Goal: Transaction & Acquisition: Book appointment/travel/reservation

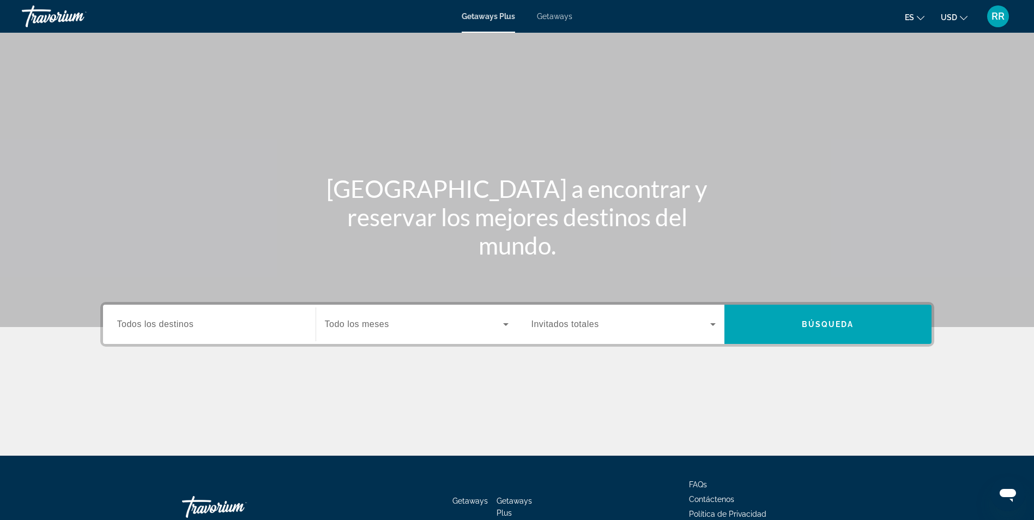
click at [241, 325] on input "Destination Todos los destinos" at bounding box center [209, 324] width 184 height 13
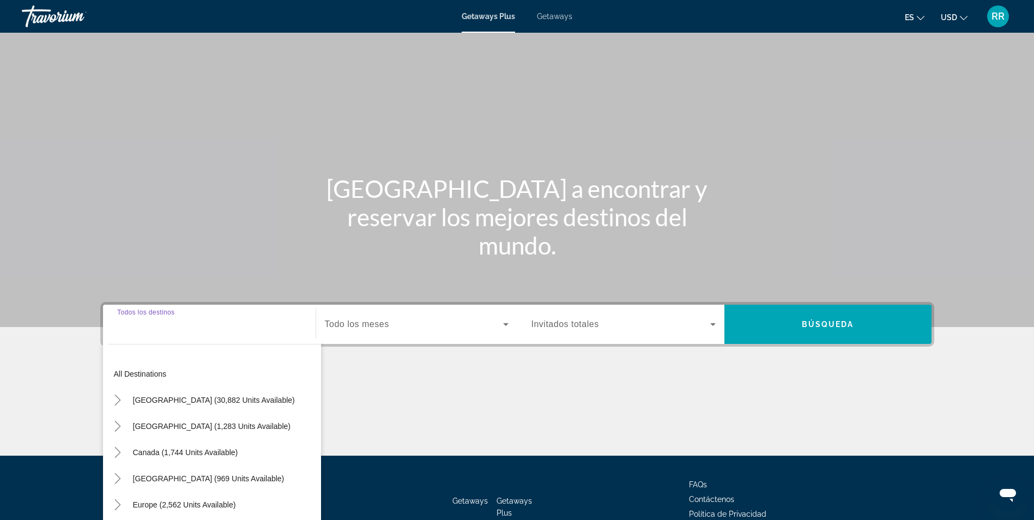
scroll to position [69, 0]
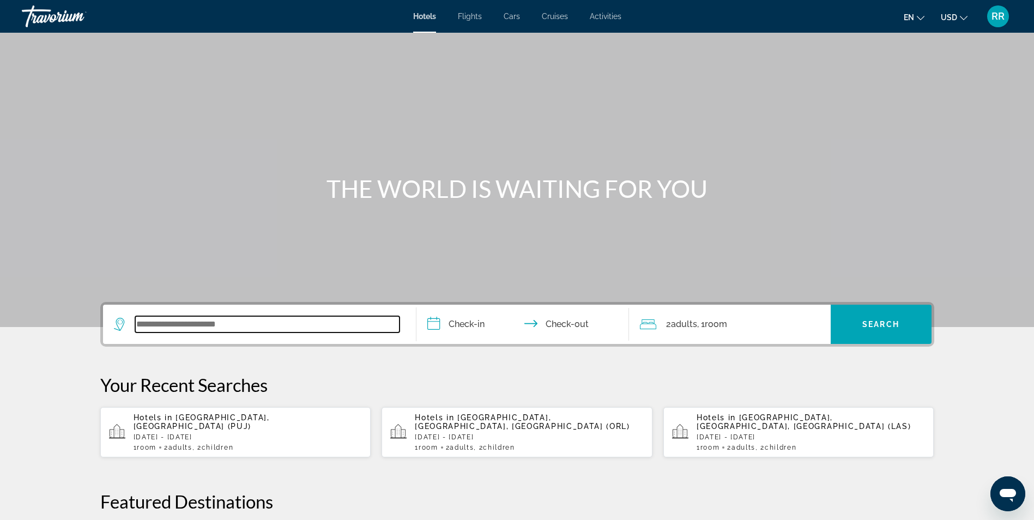
click at [273, 331] on input "Search widget" at bounding box center [267, 324] width 264 height 16
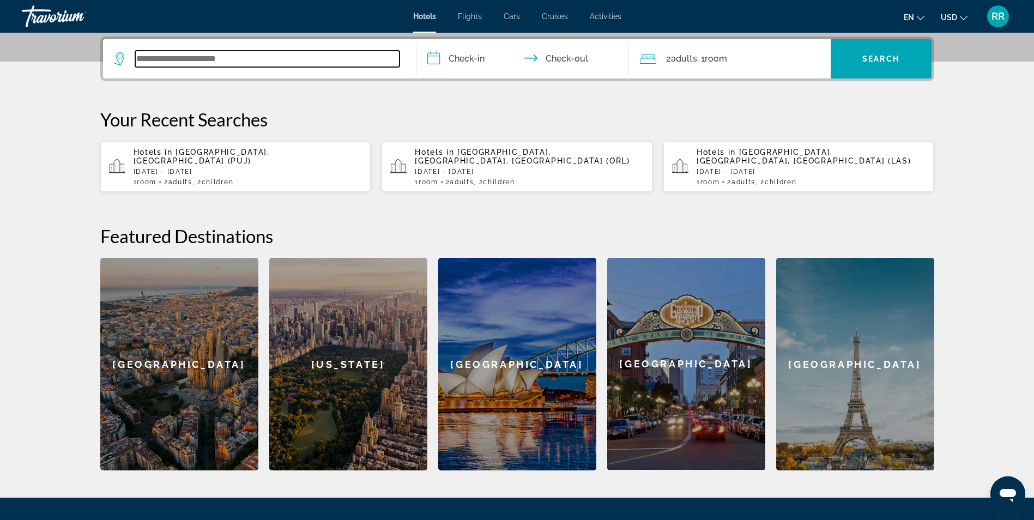
scroll to position [266, 0]
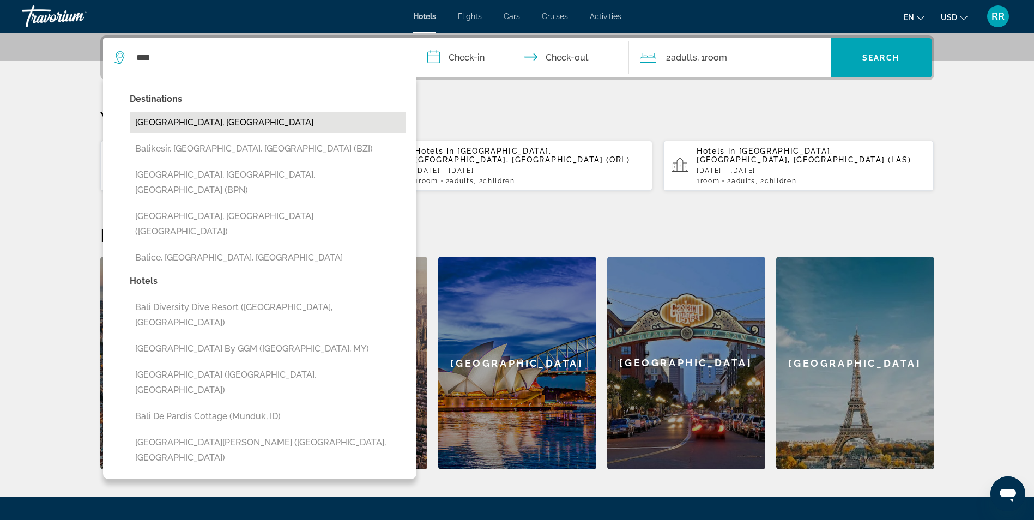
click at [167, 122] on button "Bali Island, Indonesia" at bounding box center [268, 122] width 276 height 21
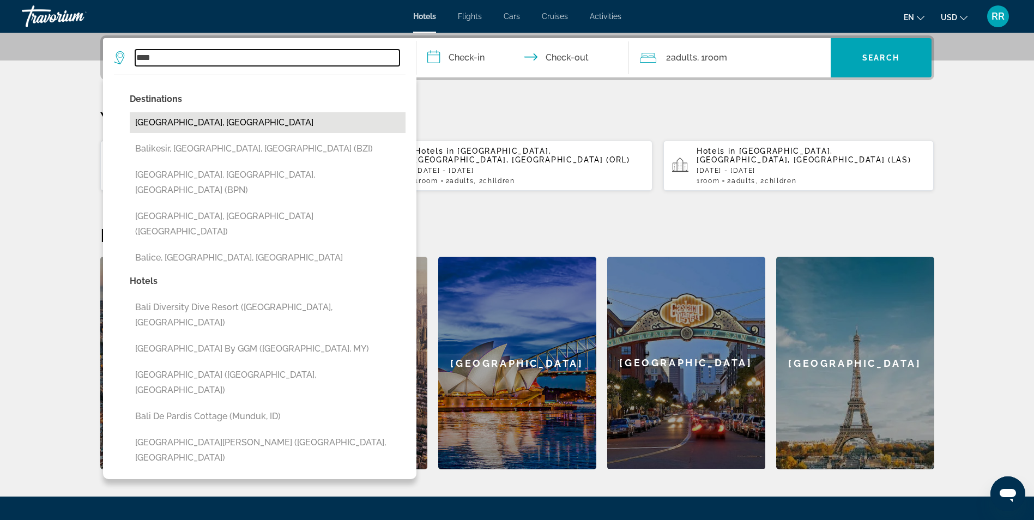
type input "**********"
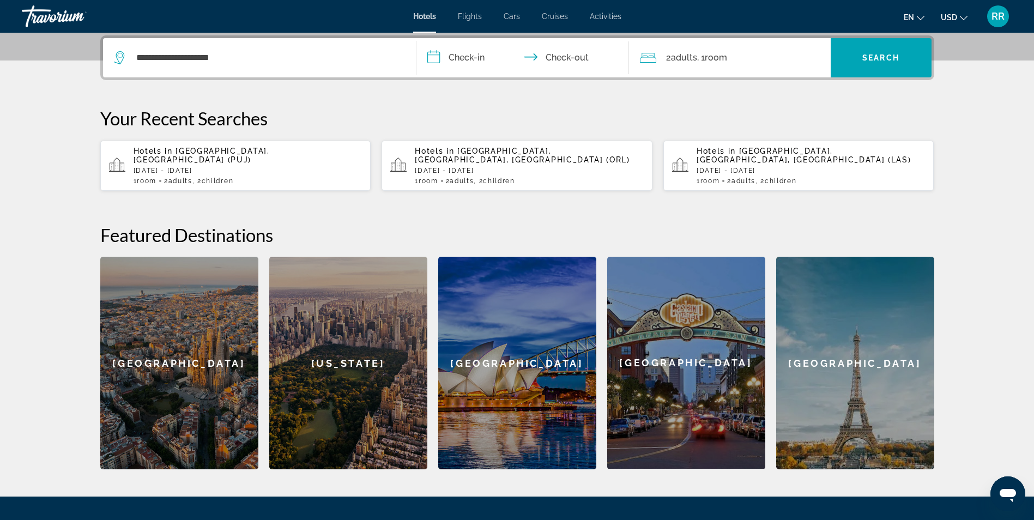
click at [438, 56] on input "**********" at bounding box center [524, 59] width 217 height 43
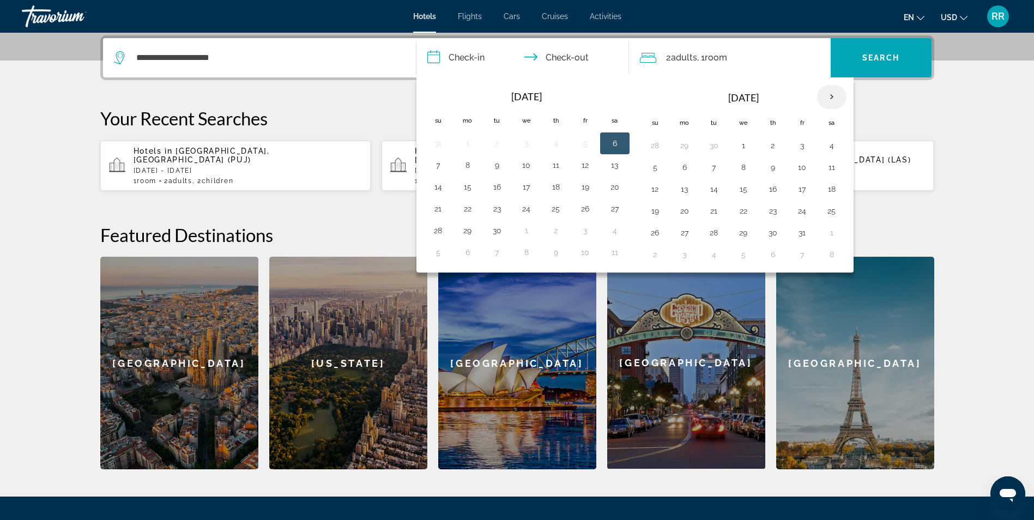
click at [832, 98] on th "Next month" at bounding box center [831, 97] width 29 height 24
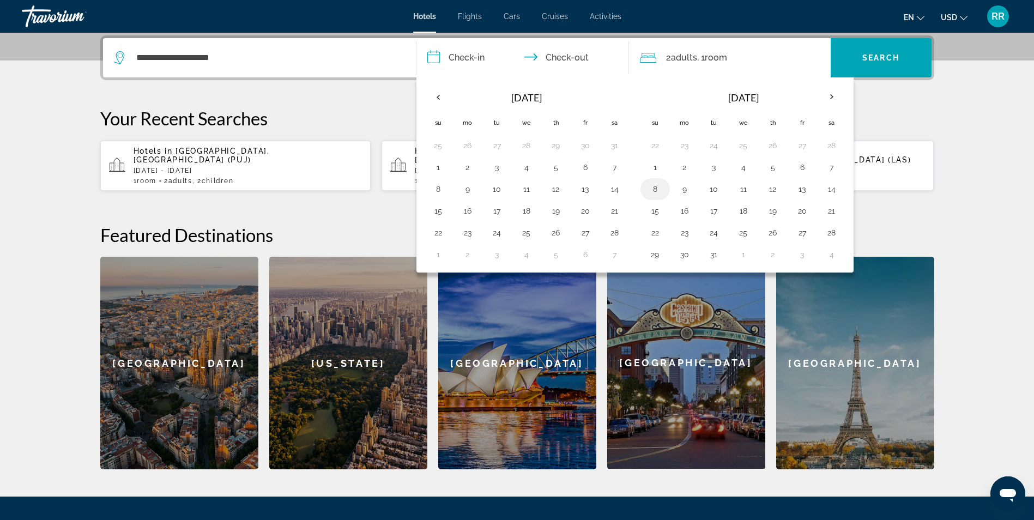
click at [653, 190] on button "8" at bounding box center [654, 188] width 17 height 15
click at [655, 214] on button "15" at bounding box center [654, 210] width 17 height 15
type input "**********"
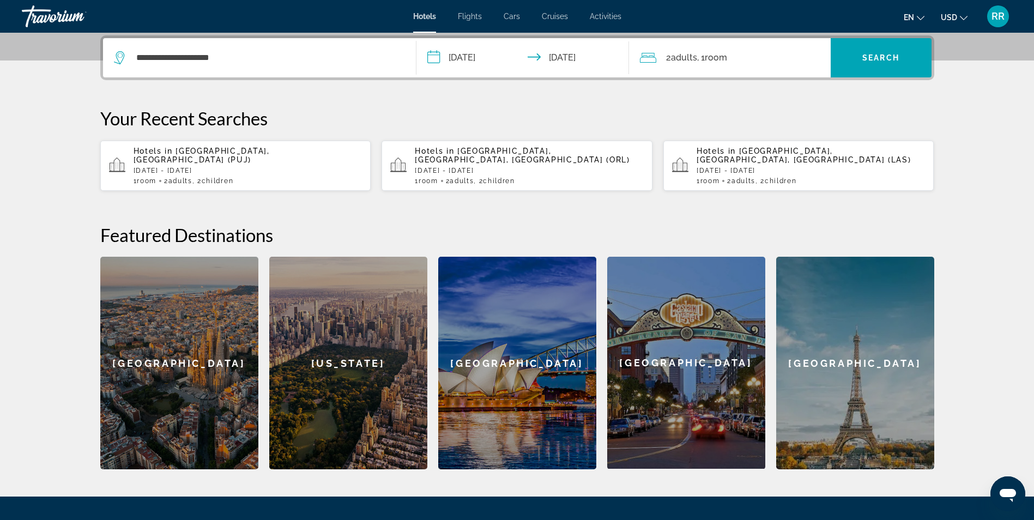
click at [676, 56] on span "Adults" at bounding box center [684, 57] width 26 height 10
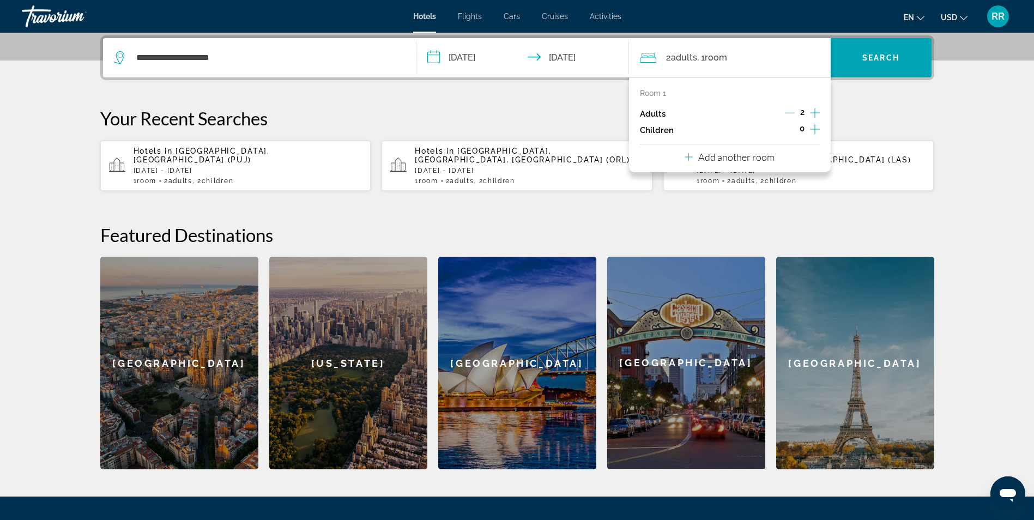
click at [813, 128] on icon "Increment children" at bounding box center [815, 129] width 10 height 13
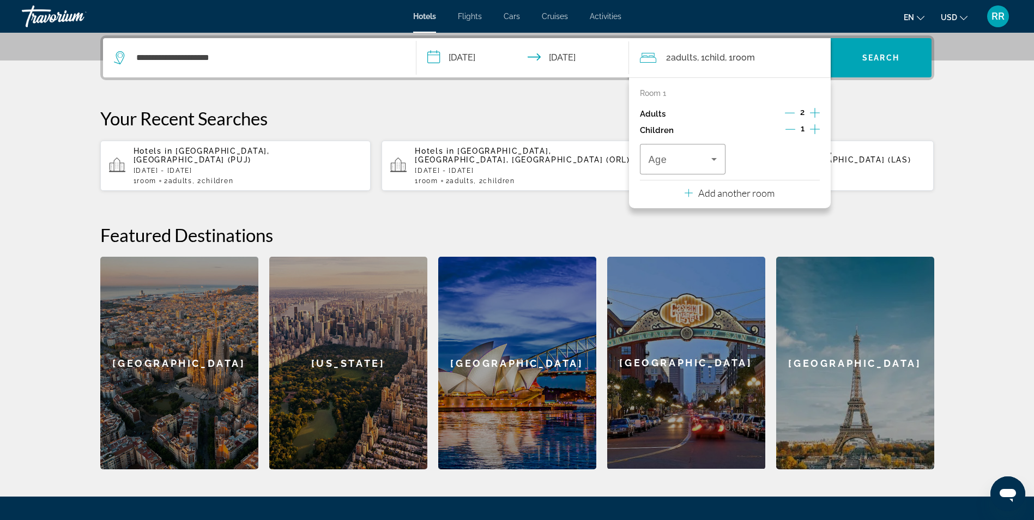
click at [813, 128] on icon "Increment children" at bounding box center [815, 129] width 10 height 13
click at [712, 161] on icon "Travelers: 2 adults, 2 children" at bounding box center [713, 159] width 13 height 13
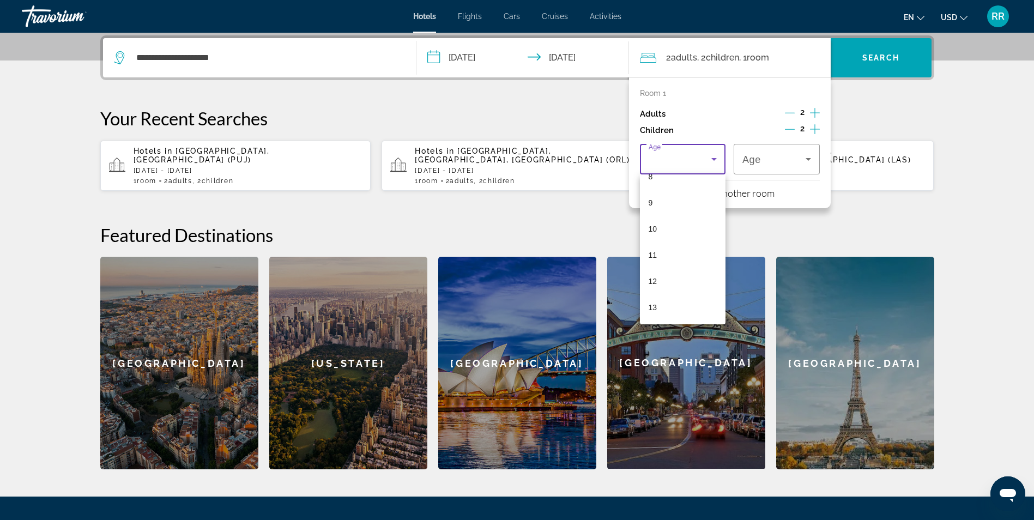
scroll to position [225, 0]
click at [672, 306] on mat-option "13" at bounding box center [683, 307] width 86 height 26
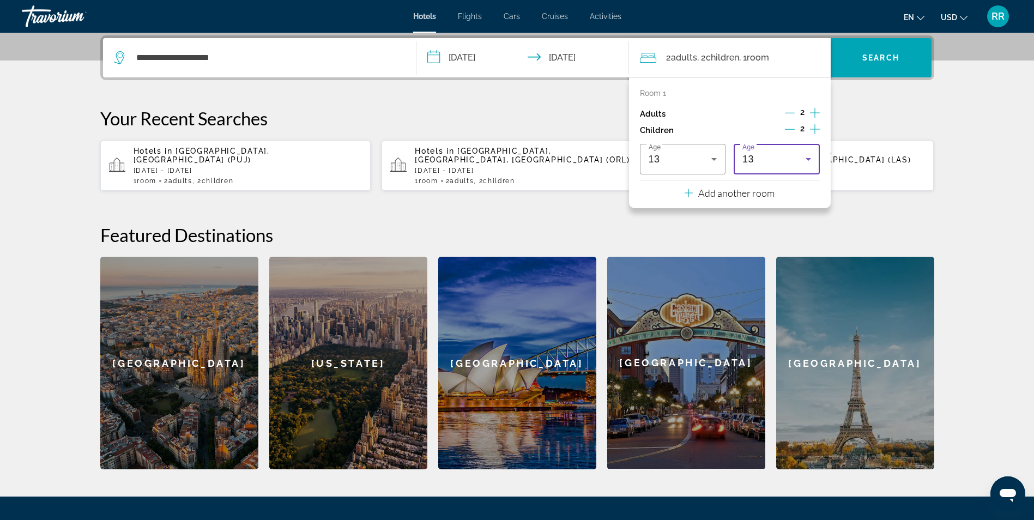
click at [809, 159] on icon "Travelers: 2 adults, 2 children" at bounding box center [807, 159] width 5 height 3
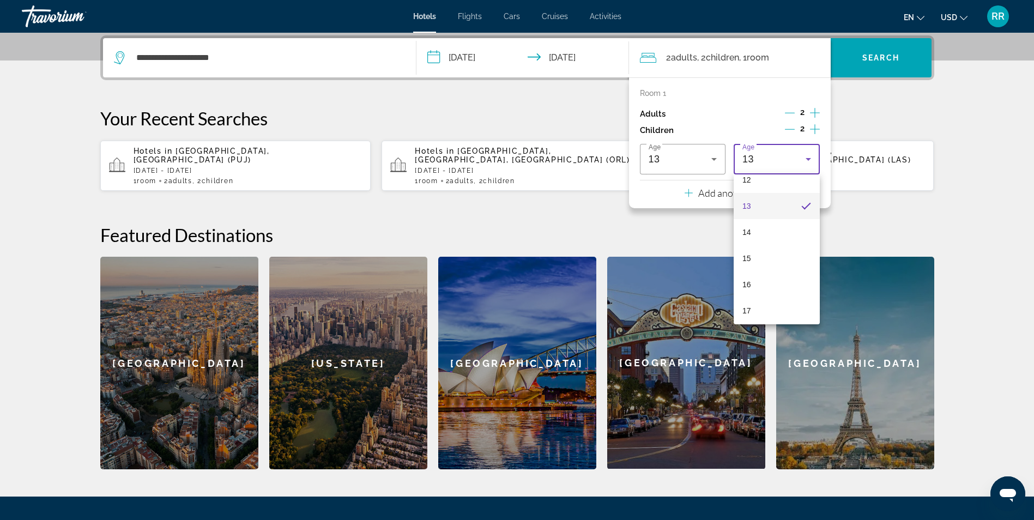
scroll to position [330, 0]
click at [758, 254] on mat-option "15" at bounding box center [776, 254] width 86 height 26
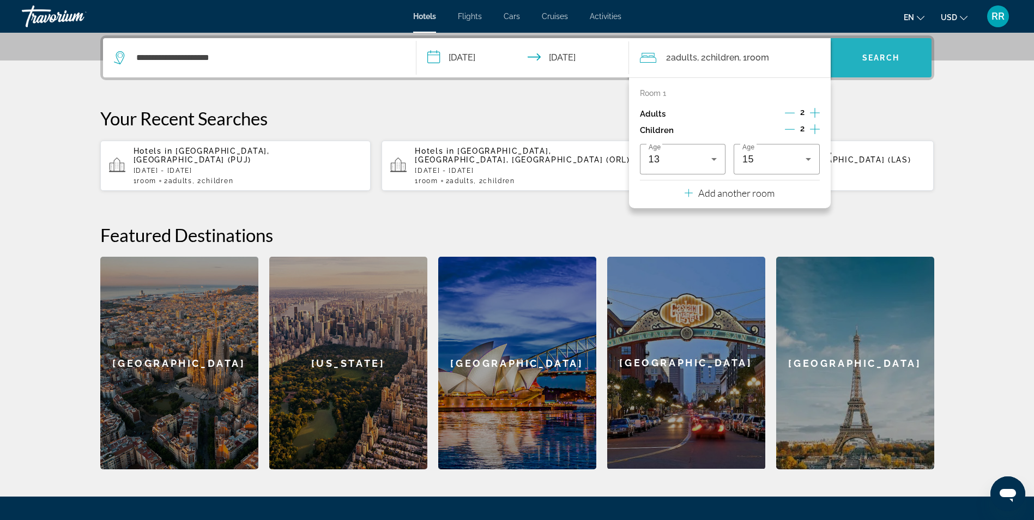
click at [892, 59] on span "Search" at bounding box center [880, 57] width 37 height 9
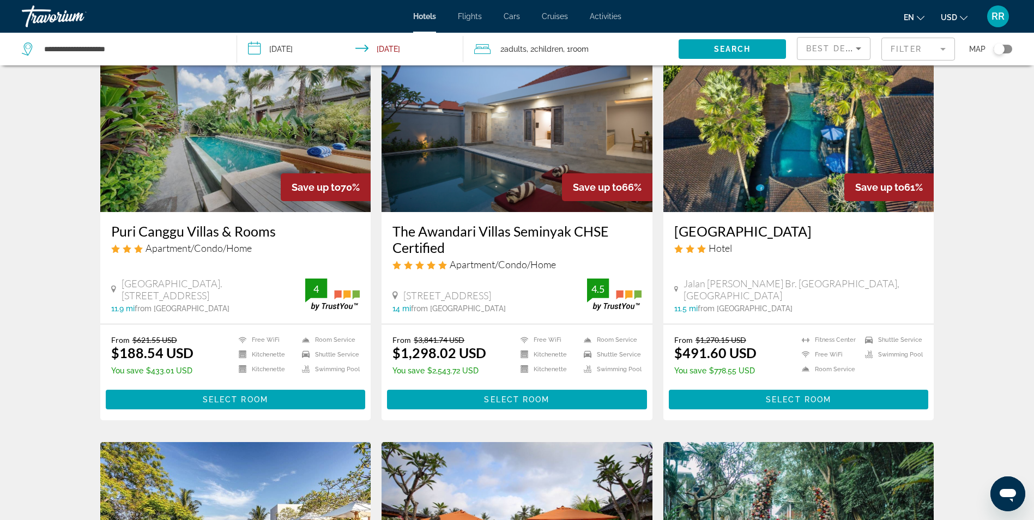
scroll to position [64, 0]
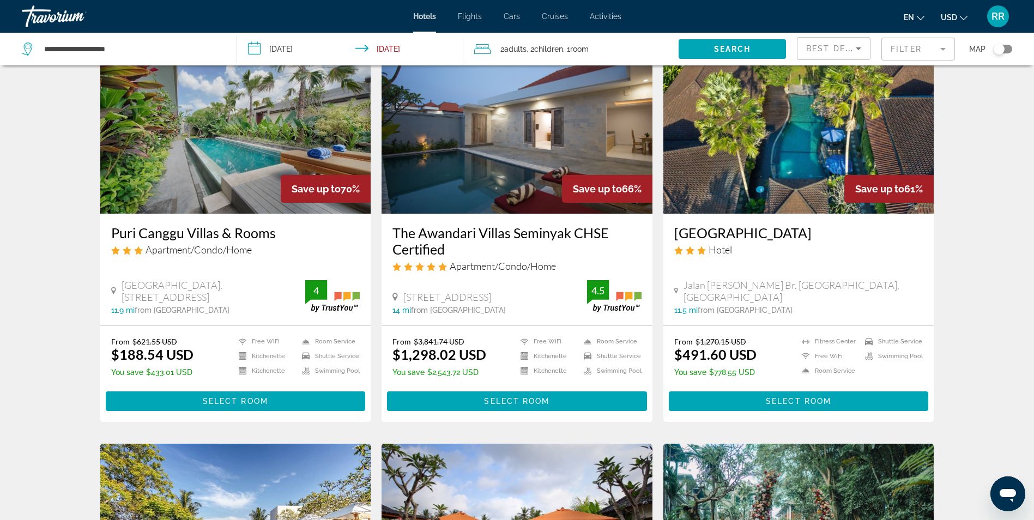
click at [945, 46] on mat-form-field "Filter" at bounding box center [918, 49] width 74 height 23
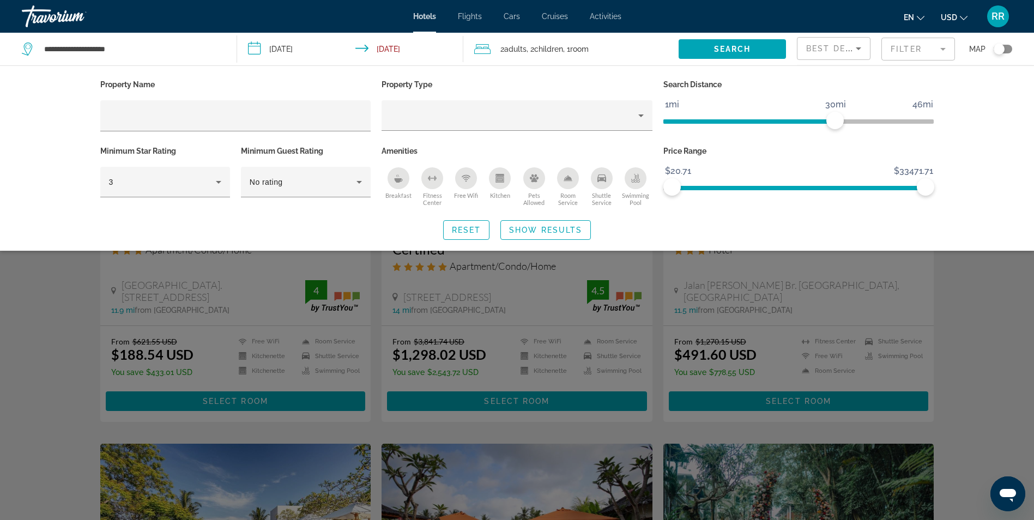
click at [945, 46] on mat-form-field "Filter" at bounding box center [918, 49] width 74 height 23
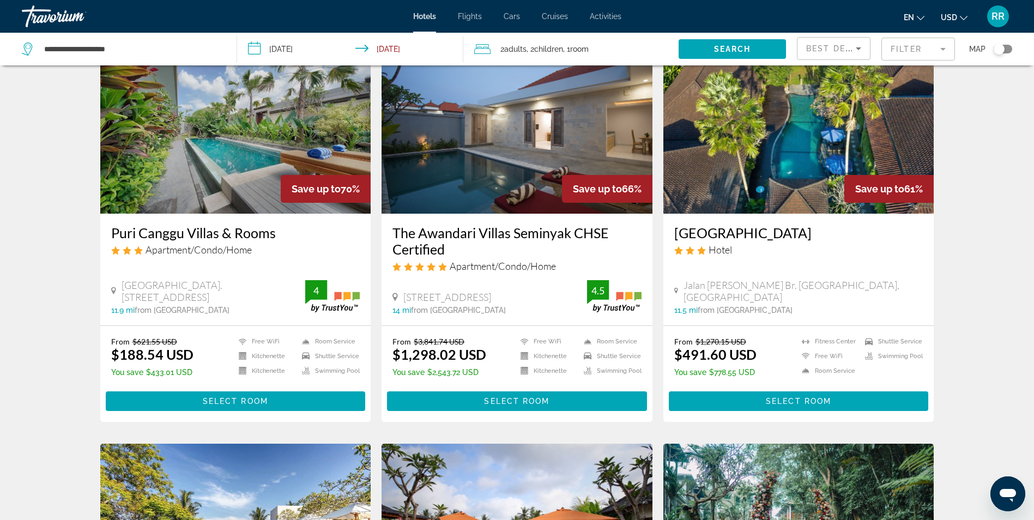
click at [856, 47] on icon "Sort by" at bounding box center [858, 48] width 13 height 13
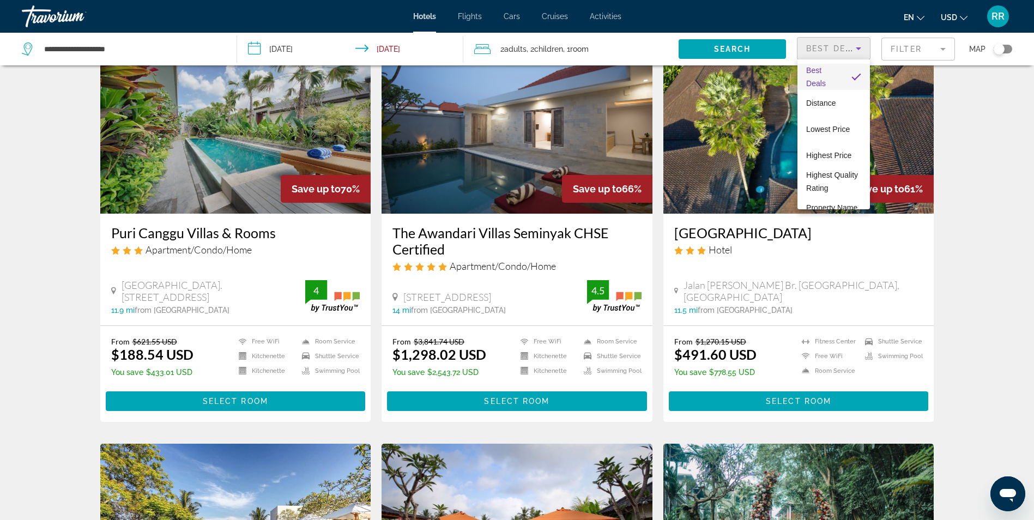
click at [944, 48] on div at bounding box center [517, 260] width 1034 height 520
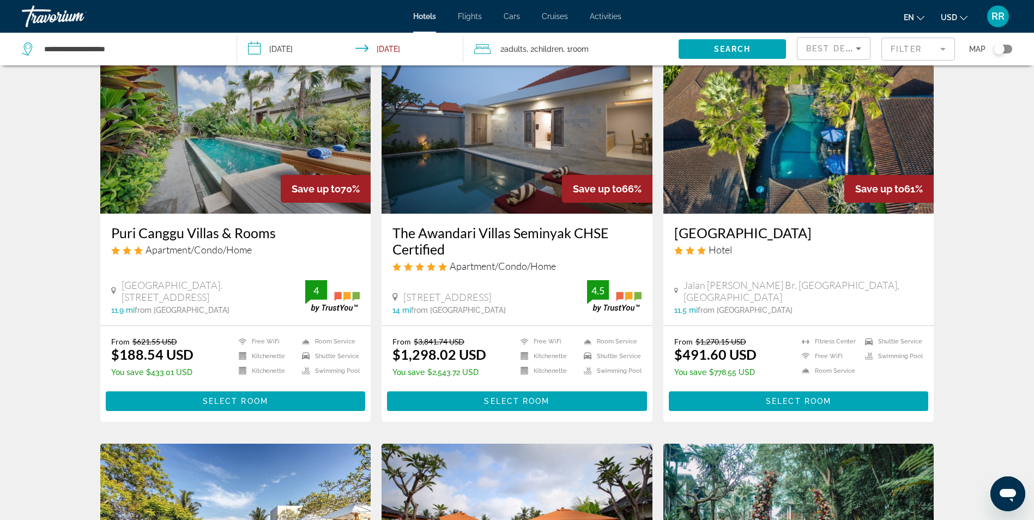
click at [944, 48] on mat-form-field "Filter" at bounding box center [918, 49] width 74 height 23
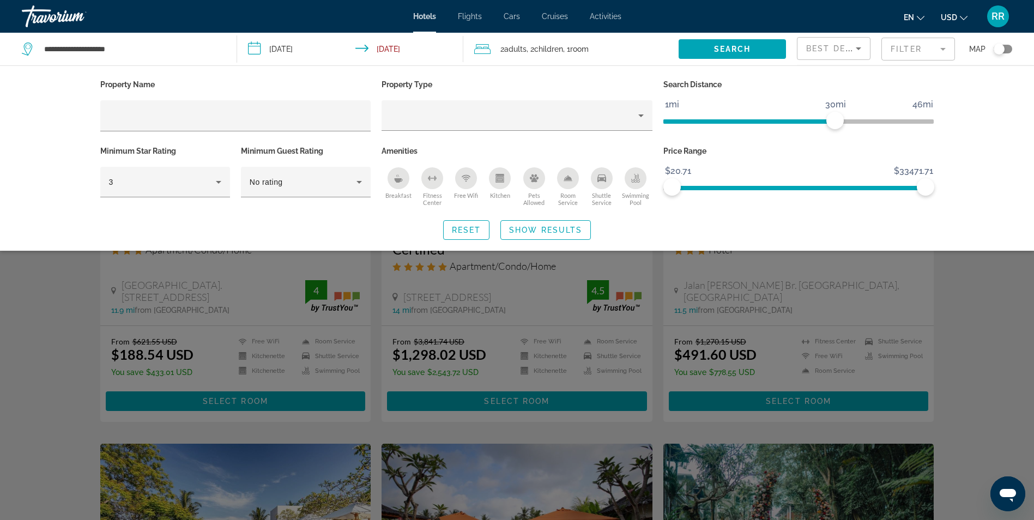
click at [922, 21] on button "en English Español Français Italiano Português русский" at bounding box center [914, 17] width 21 height 16
click at [905, 53] on button "Español" at bounding box center [892, 58] width 49 height 14
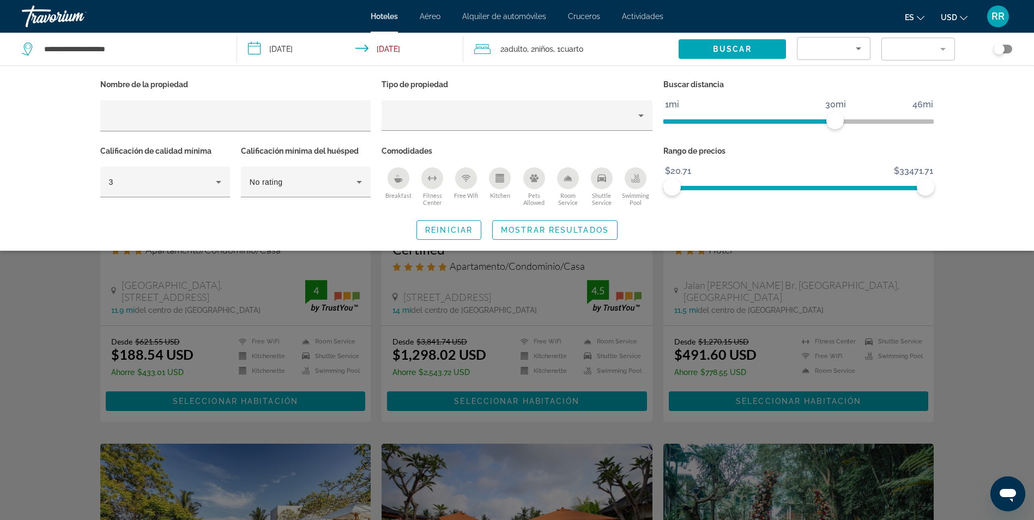
click at [945, 51] on mat-form-field "Filter" at bounding box center [918, 49] width 74 height 23
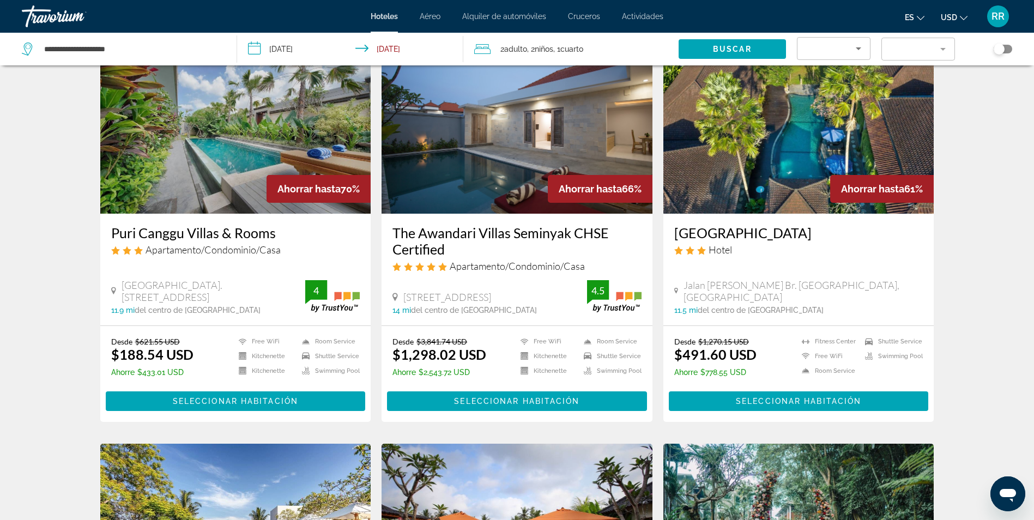
click at [945, 51] on mat-form-field "Filter" at bounding box center [918, 49] width 74 height 23
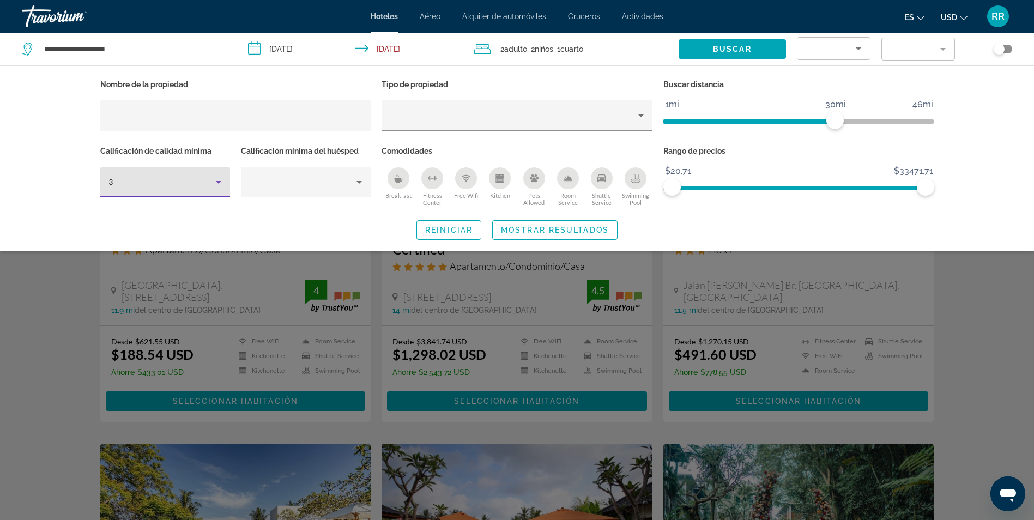
click at [218, 181] on icon "Hotel Filters" at bounding box center [218, 182] width 5 height 3
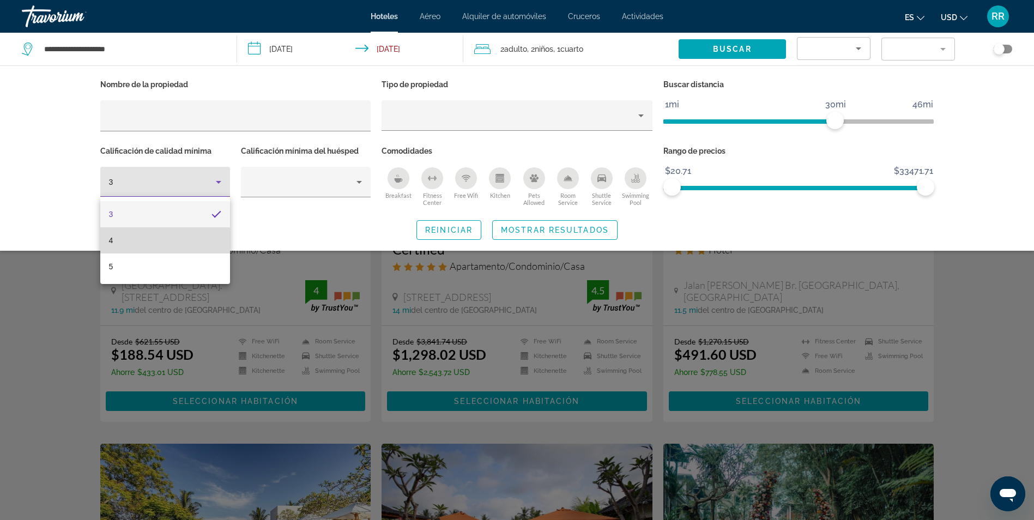
click at [158, 248] on mat-option "4" at bounding box center [165, 240] width 130 height 26
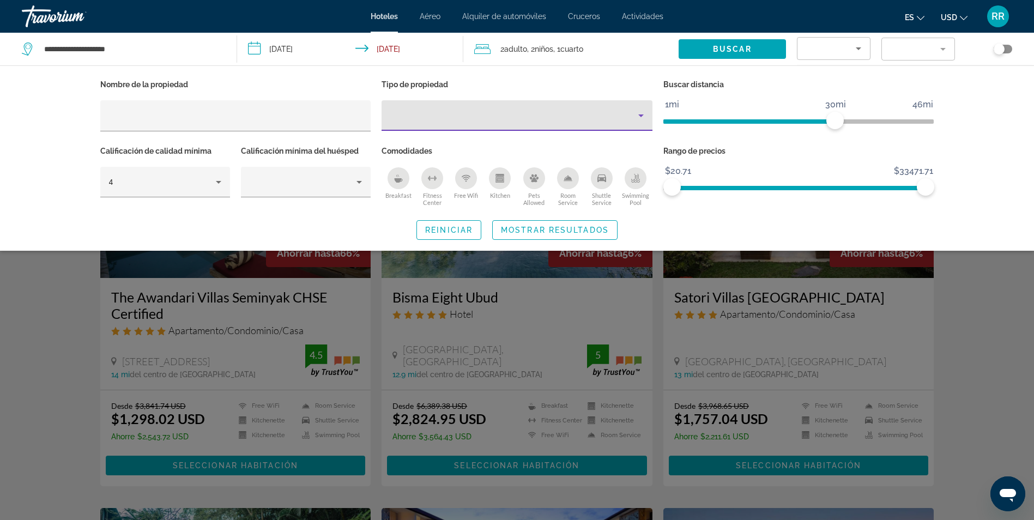
click at [645, 115] on icon "Property type" at bounding box center [640, 115] width 13 height 13
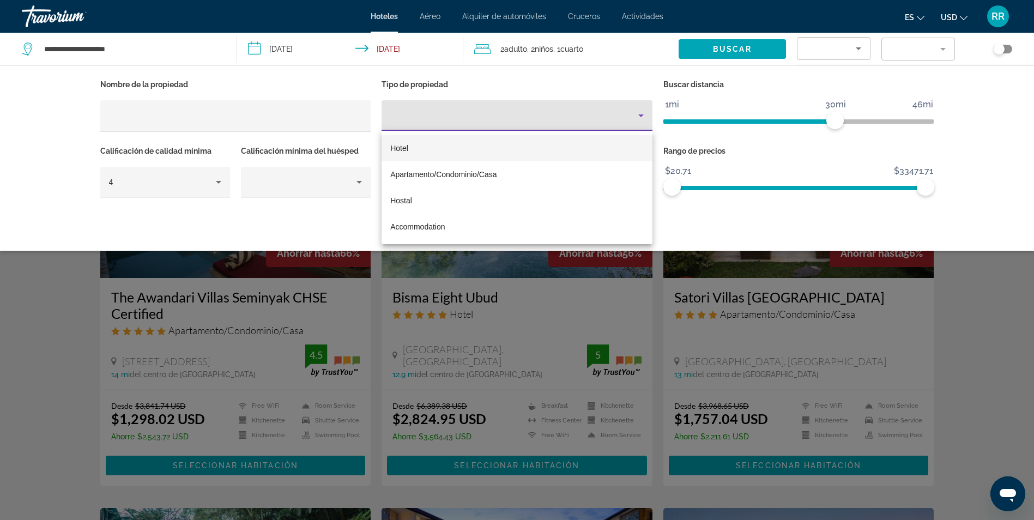
click at [479, 144] on mat-option "Hotel" at bounding box center [516, 148] width 271 height 26
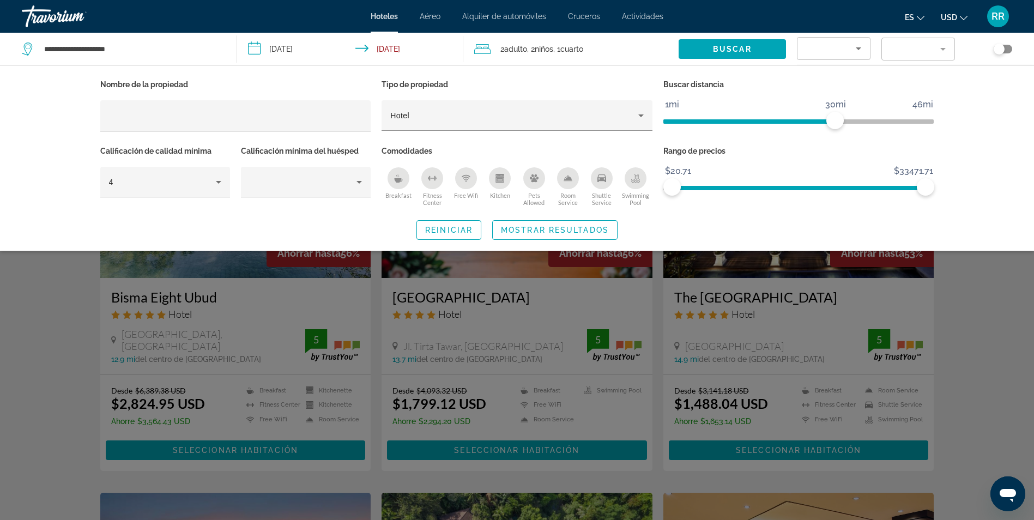
click at [936, 50] on mat-form-field "Filter" at bounding box center [918, 49] width 74 height 23
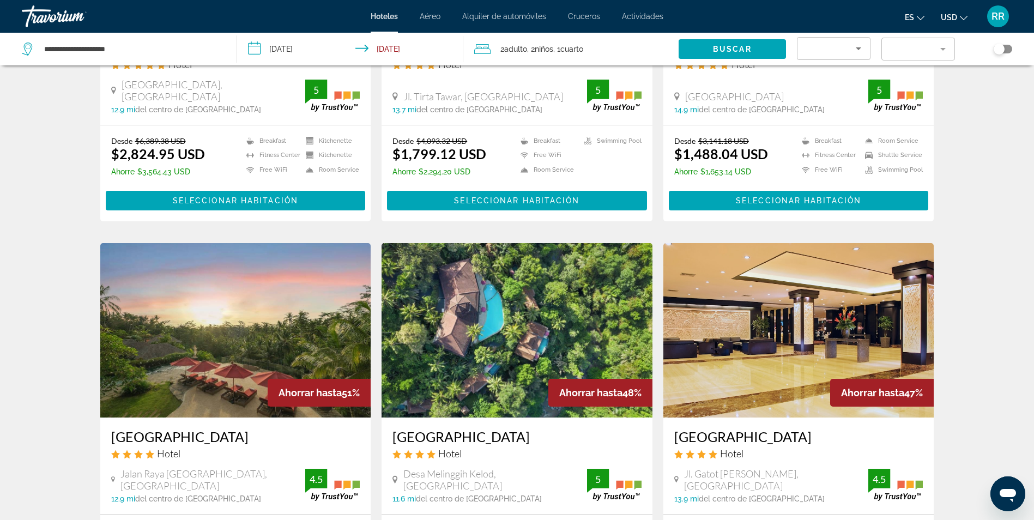
scroll to position [268, 0]
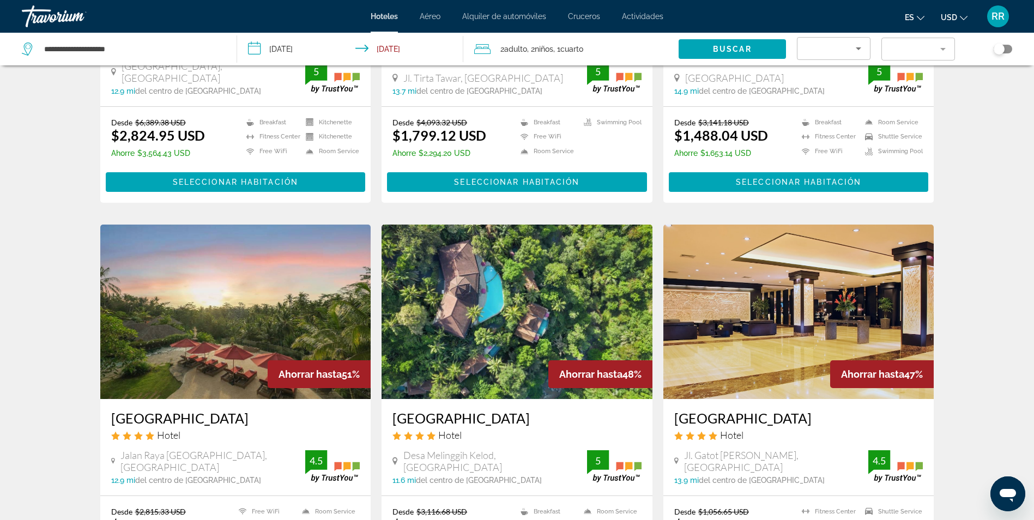
click at [859, 50] on icon "Sort by" at bounding box center [858, 48] width 13 height 13
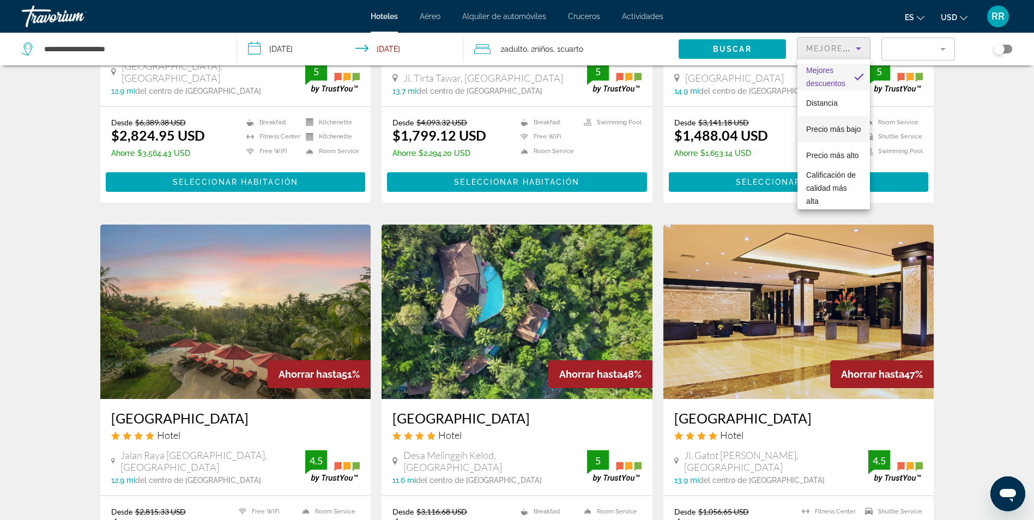
click at [829, 125] on span "Precio más bajo" at bounding box center [833, 129] width 54 height 9
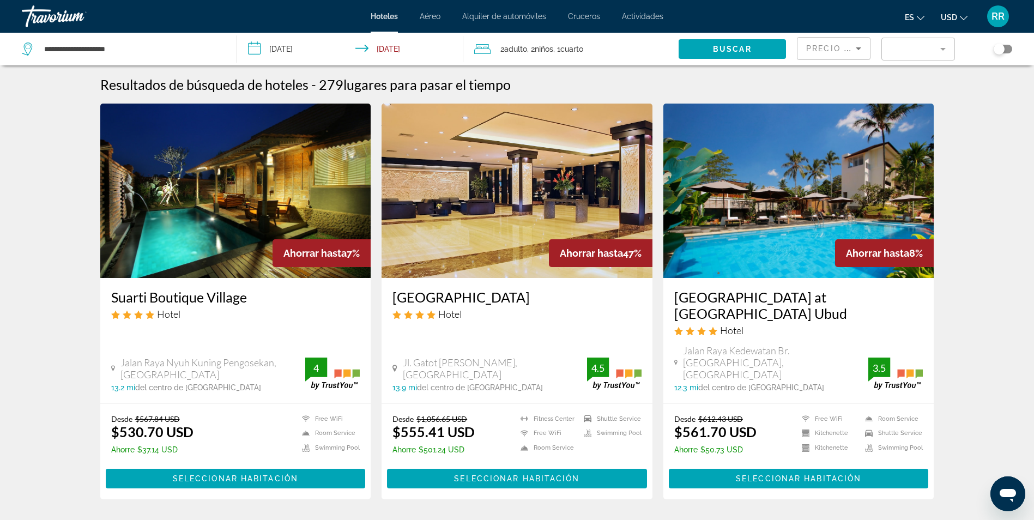
click at [556, 161] on img "Main content" at bounding box center [516, 191] width 271 height 174
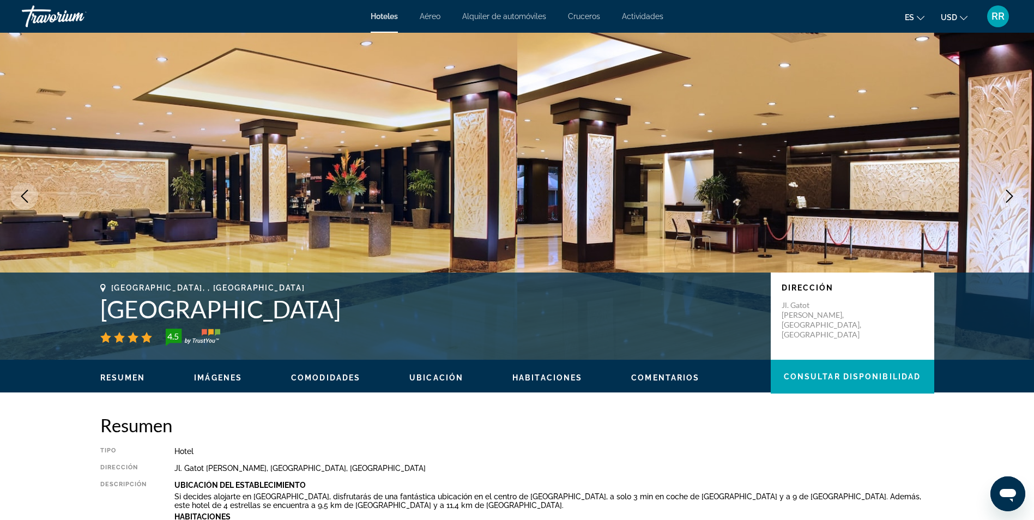
click at [1008, 196] on icon "Next image" at bounding box center [1009, 196] width 13 height 13
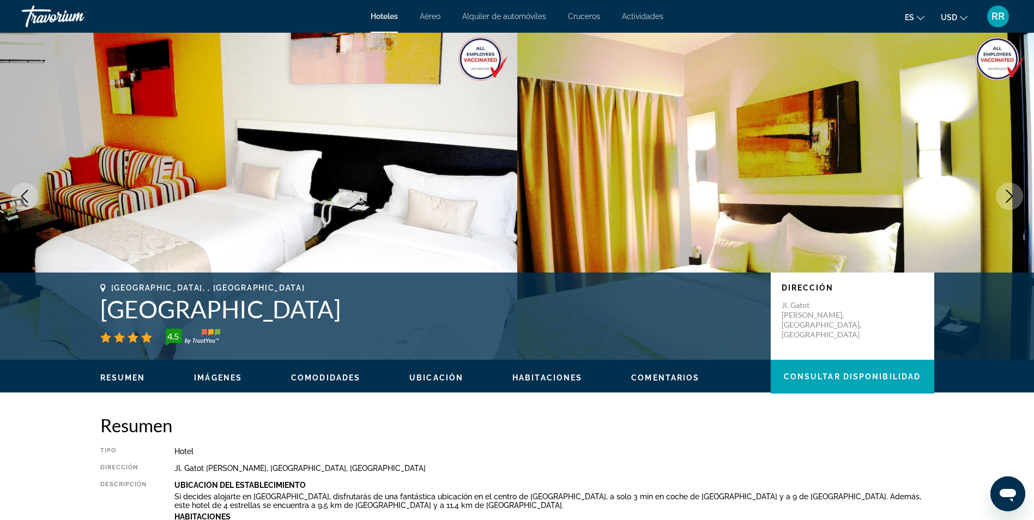
click at [1011, 195] on icon "Next image" at bounding box center [1009, 196] width 13 height 13
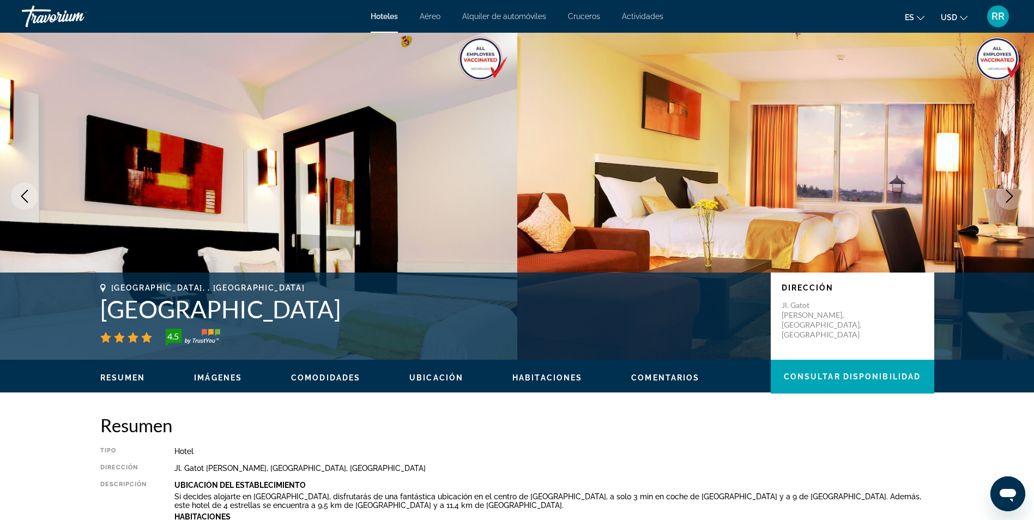
click at [1011, 195] on icon "Next image" at bounding box center [1009, 196] width 13 height 13
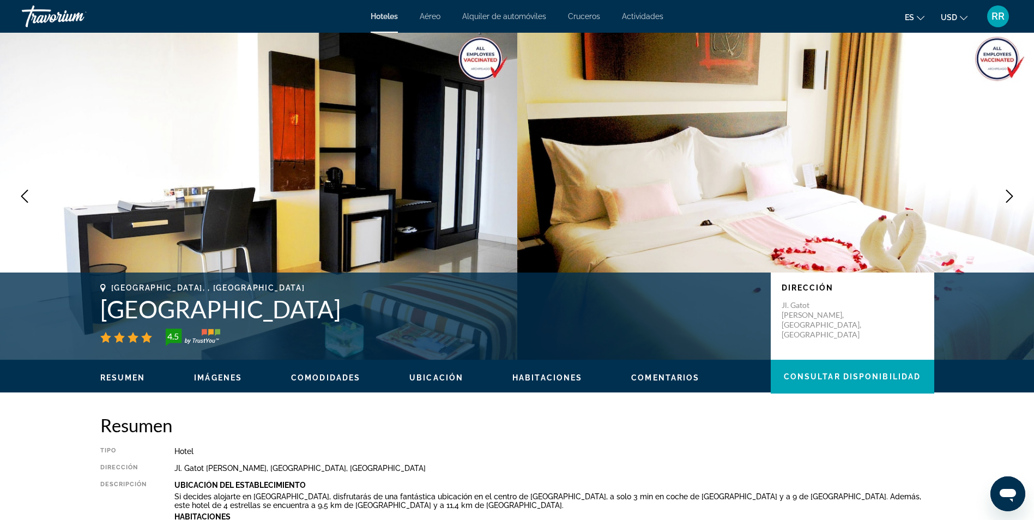
click at [1011, 195] on icon "Next image" at bounding box center [1009, 196] width 13 height 13
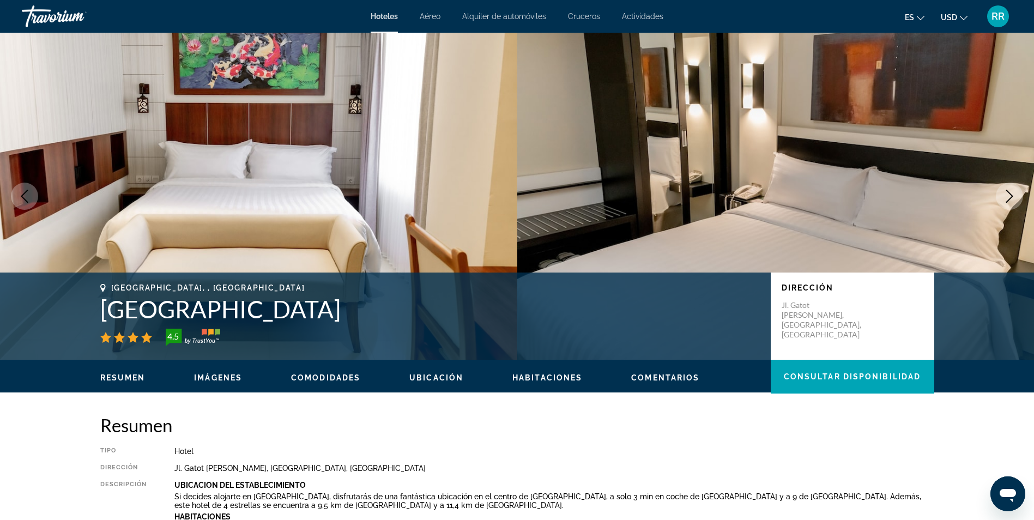
click at [1011, 195] on icon "Next image" at bounding box center [1009, 196] width 13 height 13
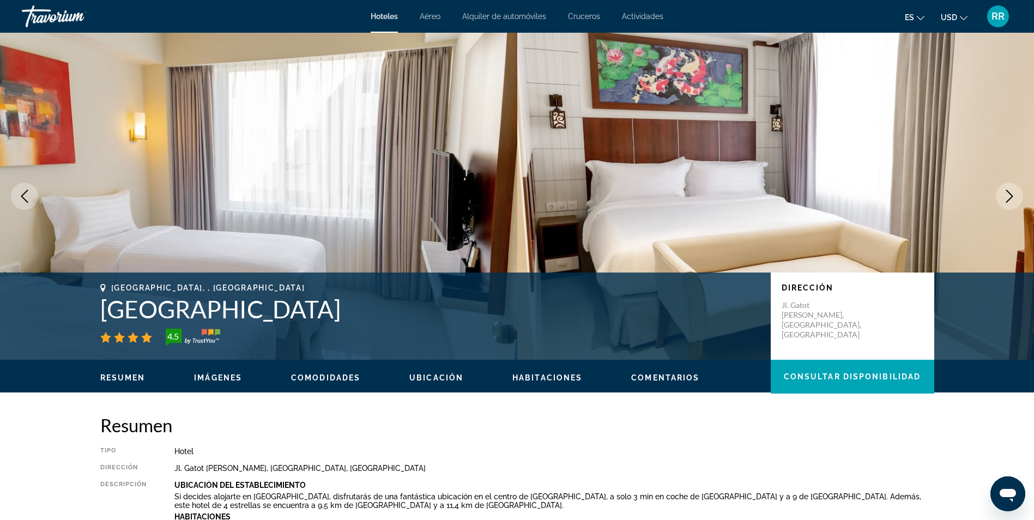
click at [1011, 195] on icon "Next image" at bounding box center [1009, 196] width 13 height 13
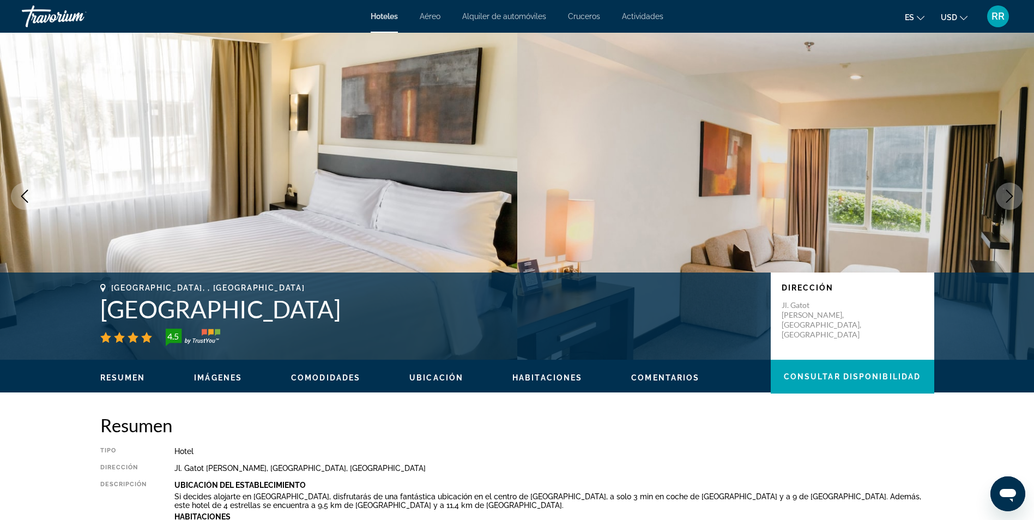
click at [1011, 195] on icon "Next image" at bounding box center [1009, 196] width 13 height 13
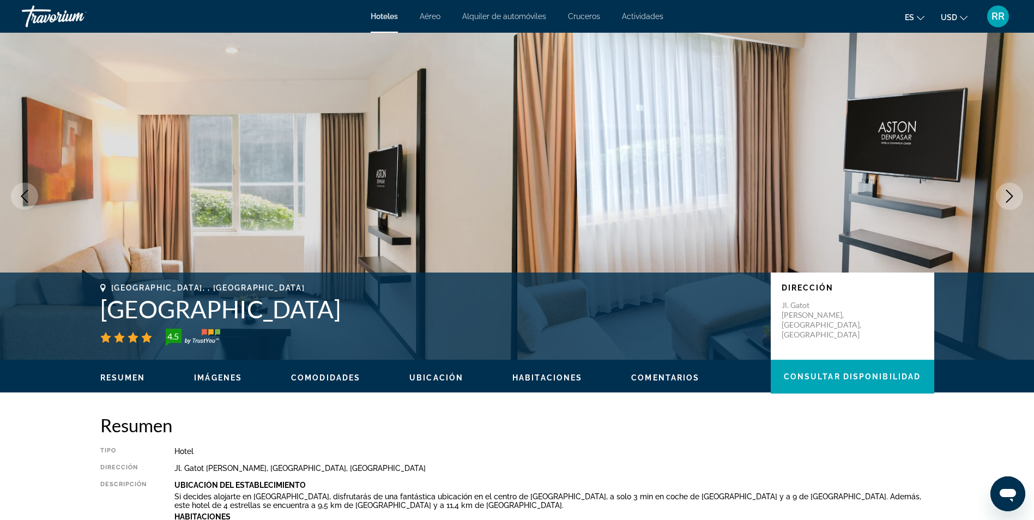
click at [1011, 195] on icon "Next image" at bounding box center [1009, 196] width 13 height 13
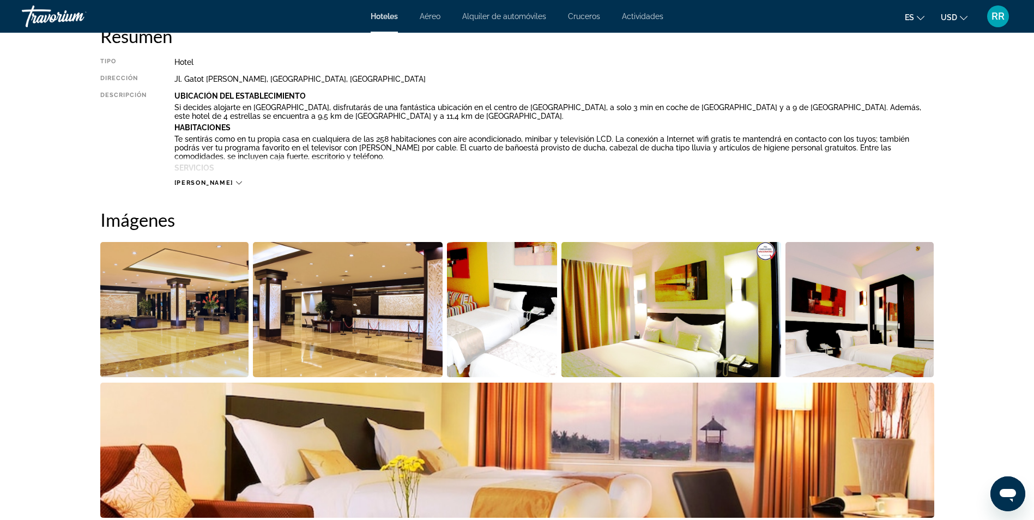
scroll to position [392, 0]
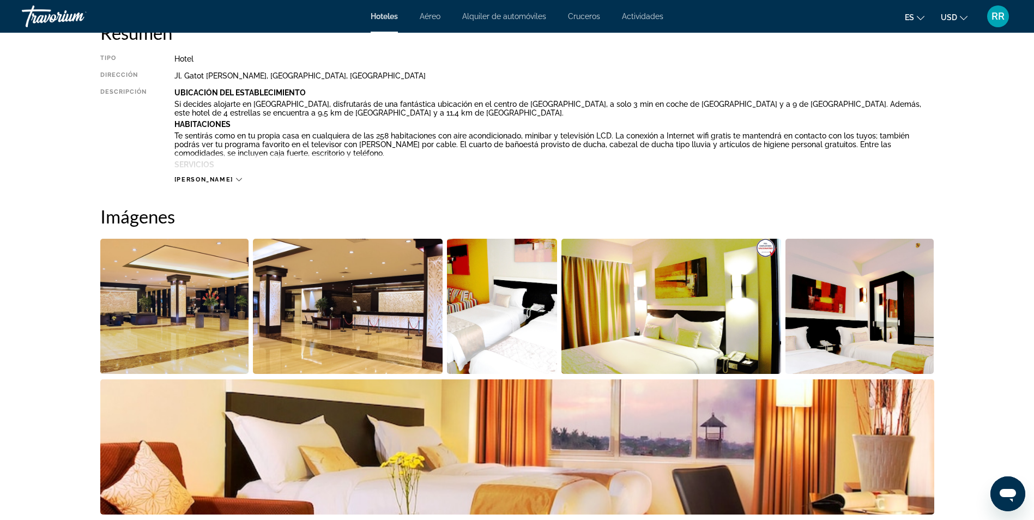
click at [236, 180] on icon "Main content" at bounding box center [239, 180] width 6 height 6
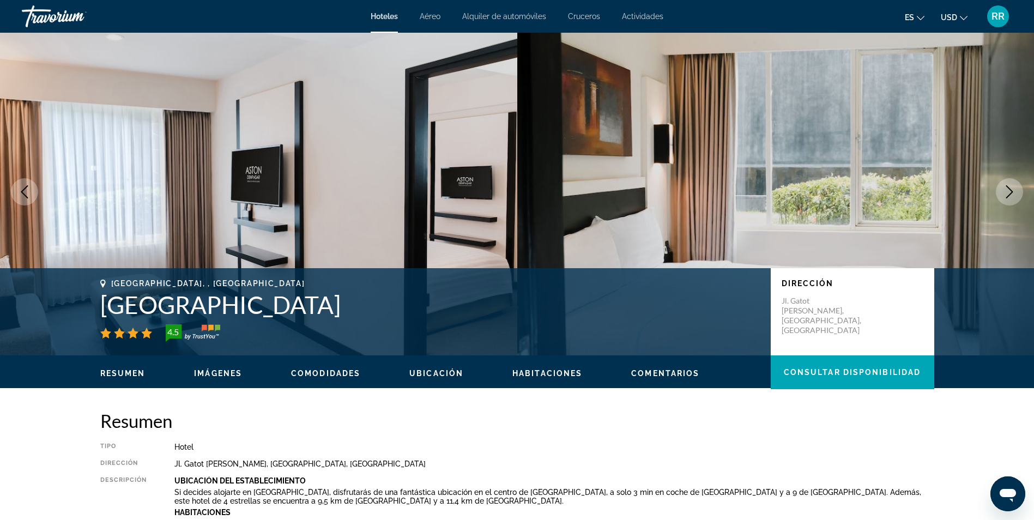
scroll to position [0, 0]
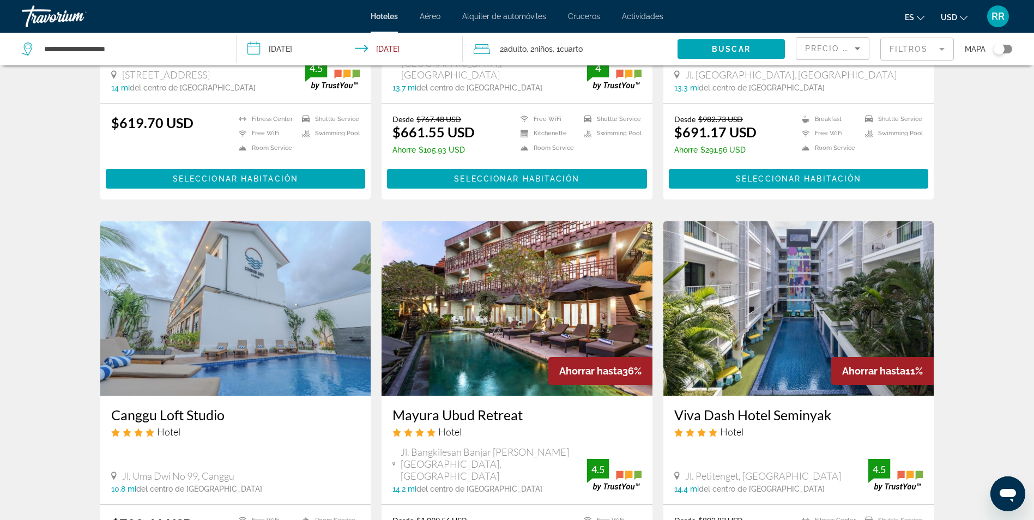
scroll to position [1112, 0]
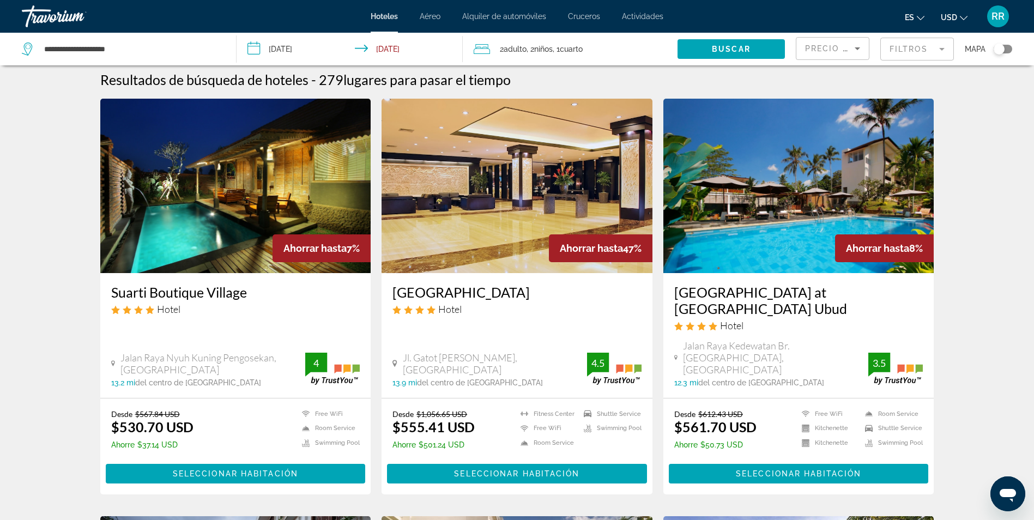
scroll to position [0, 0]
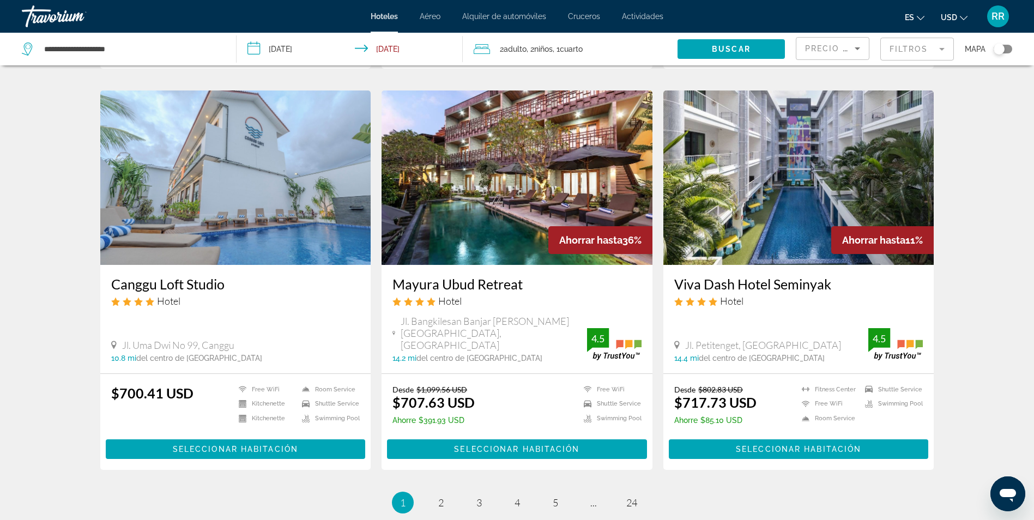
scroll to position [1242, 0]
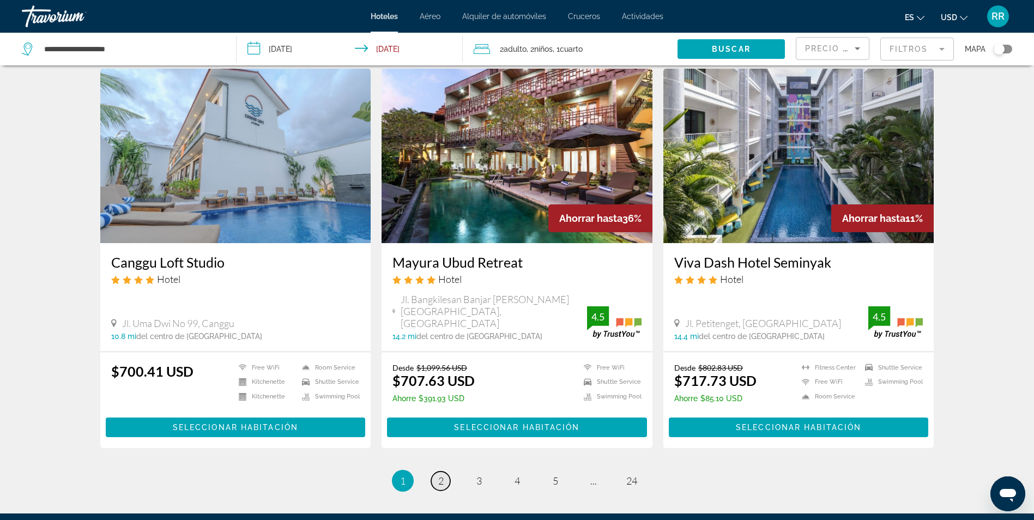
click at [444, 471] on link "page 2" at bounding box center [440, 480] width 19 height 19
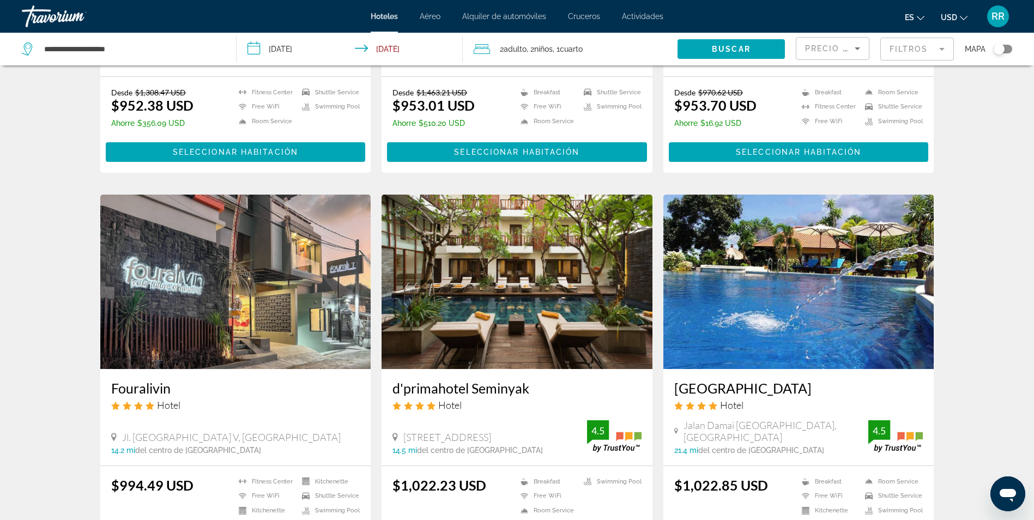
scroll to position [1090, 0]
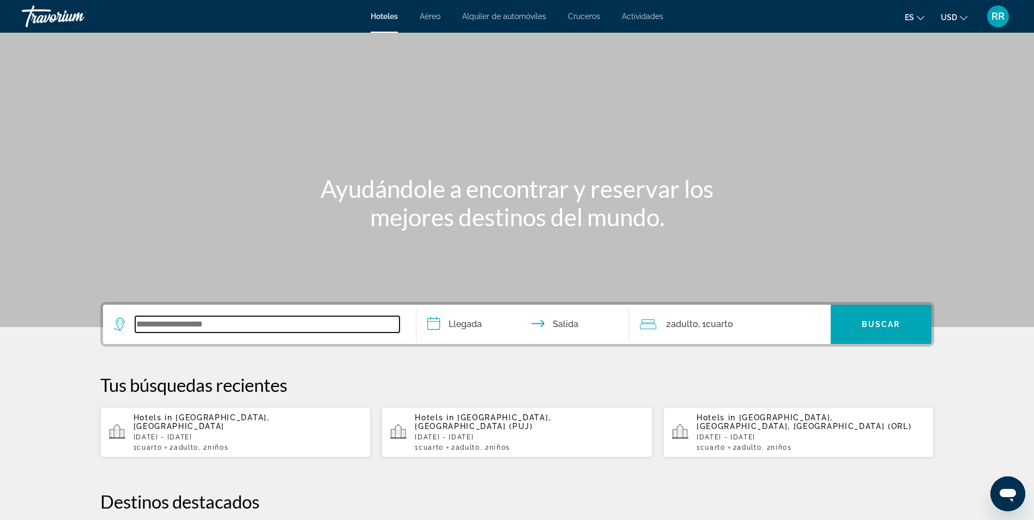
click at [222, 328] on input "Search widget" at bounding box center [267, 324] width 264 height 16
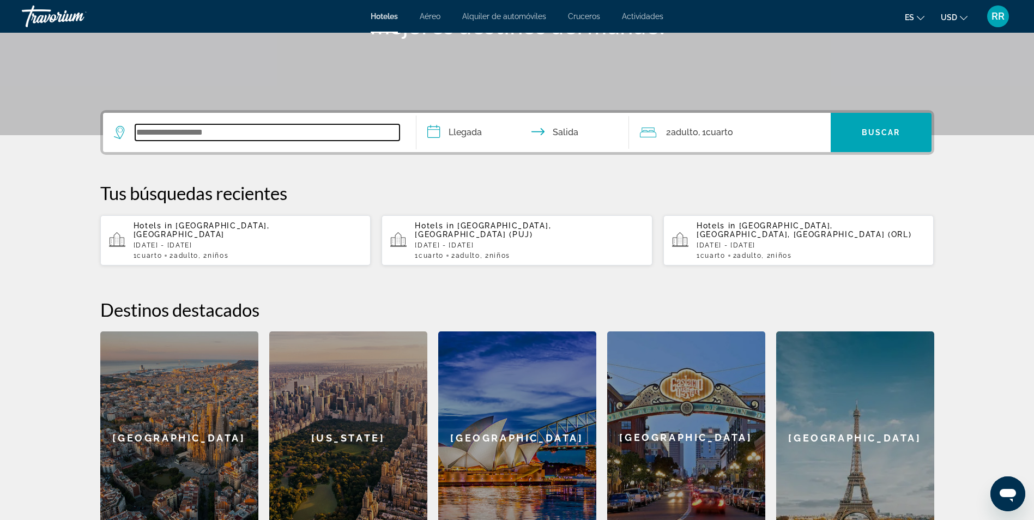
scroll to position [266, 0]
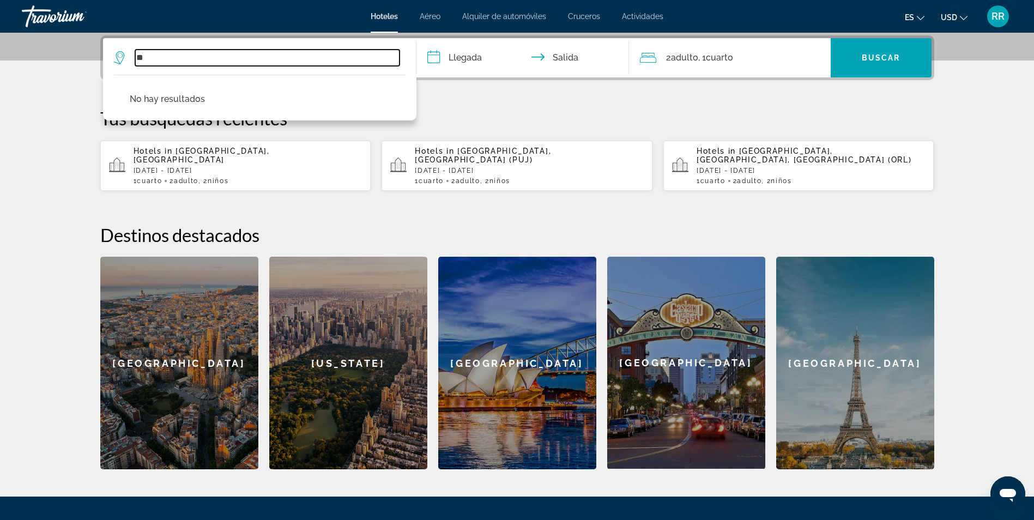
type input "*"
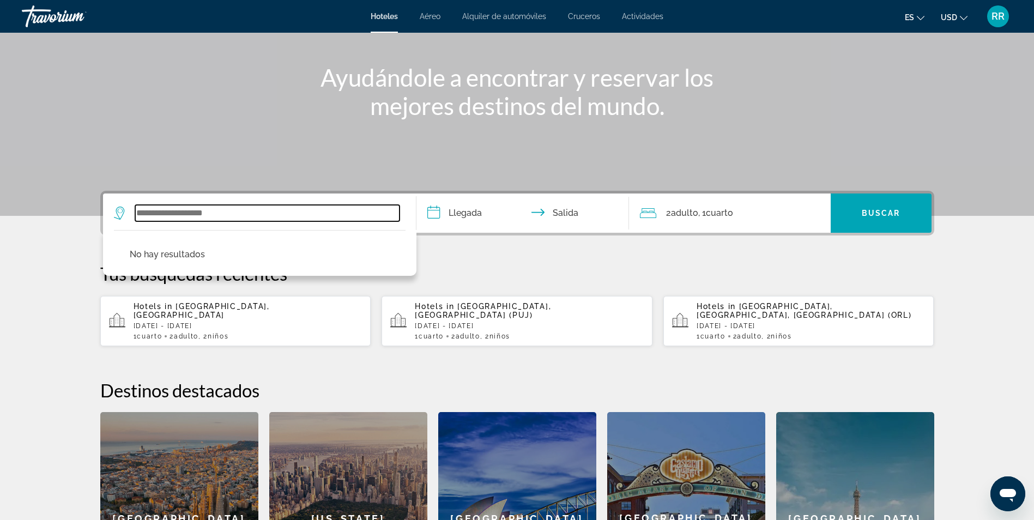
scroll to position [103, 0]
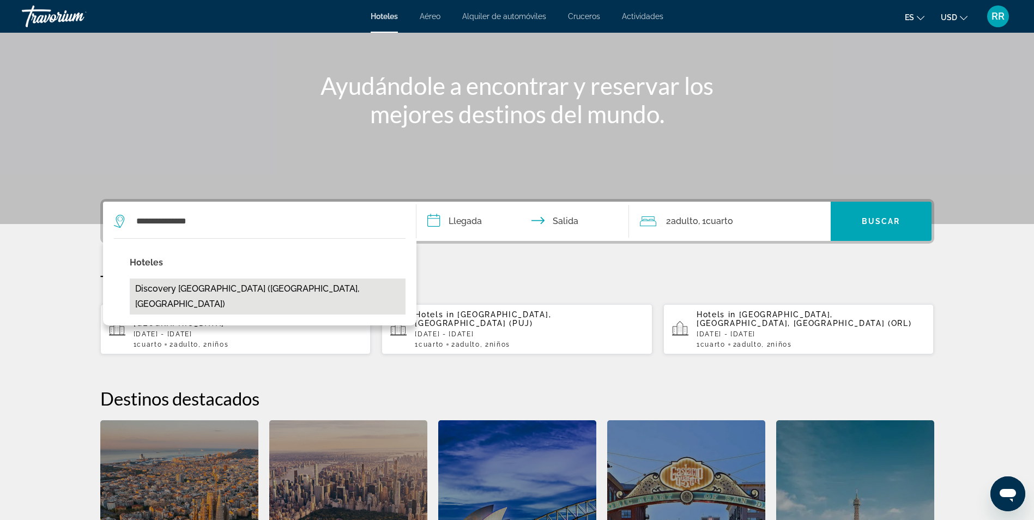
click at [204, 289] on button "Discovery [GEOGRAPHIC_DATA] ([GEOGRAPHIC_DATA], [GEOGRAPHIC_DATA])" at bounding box center [268, 296] width 276 height 36
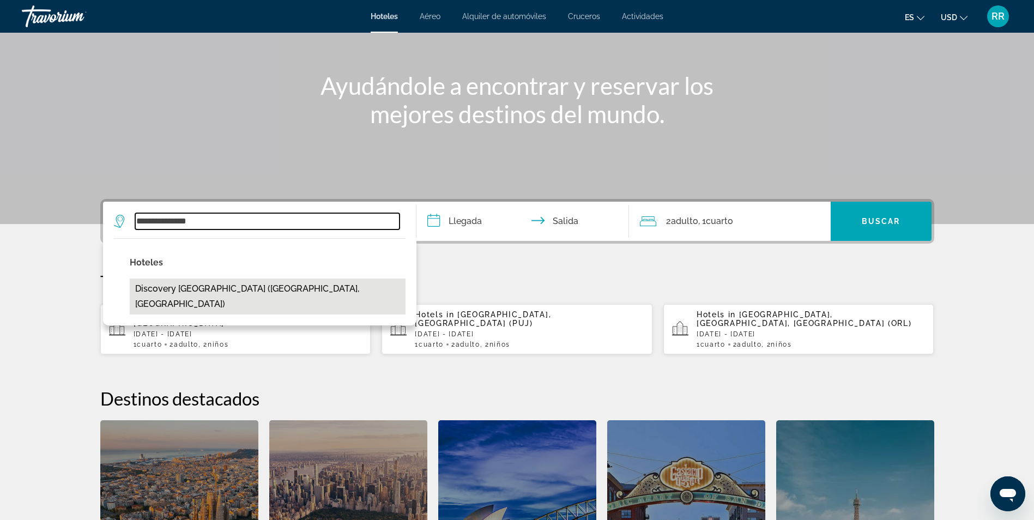
type input "**********"
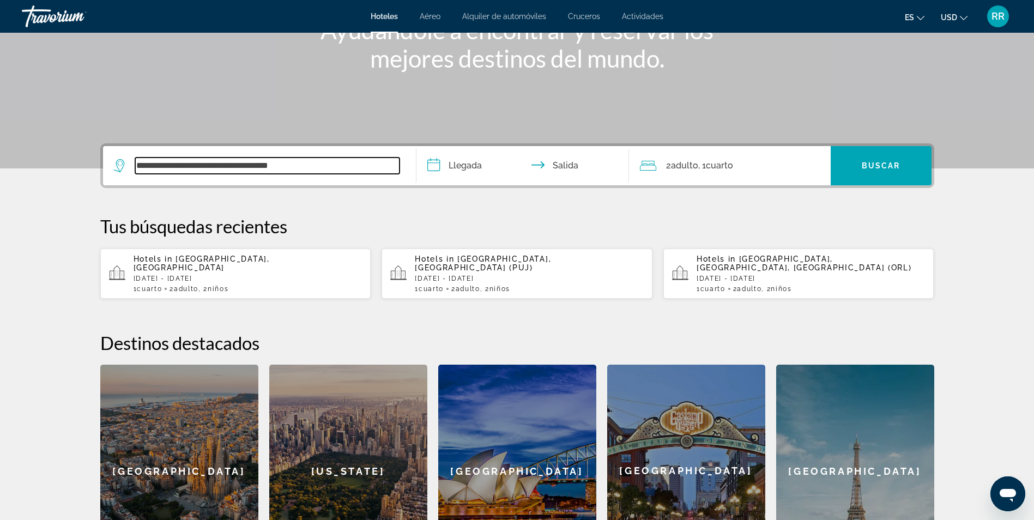
scroll to position [266, 0]
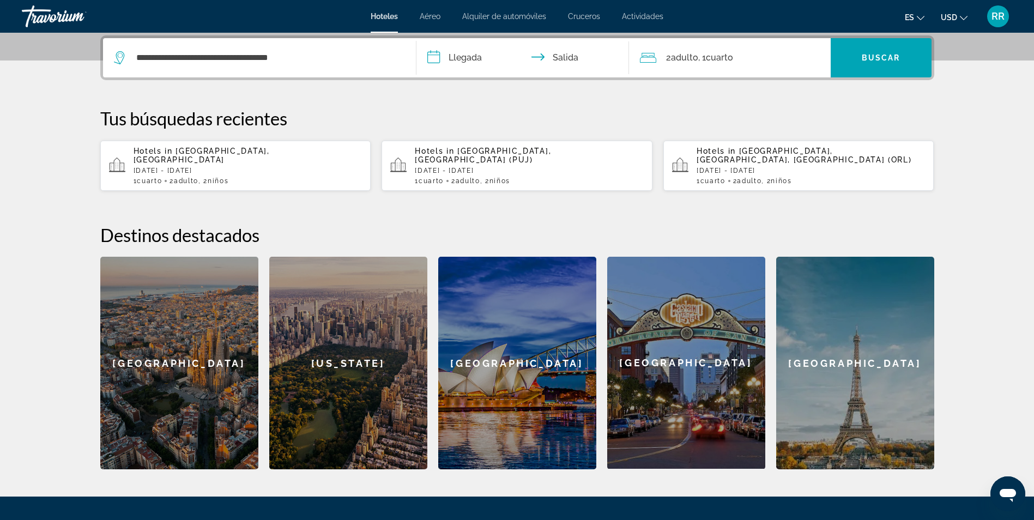
click at [442, 53] on input "**********" at bounding box center [524, 59] width 217 height 43
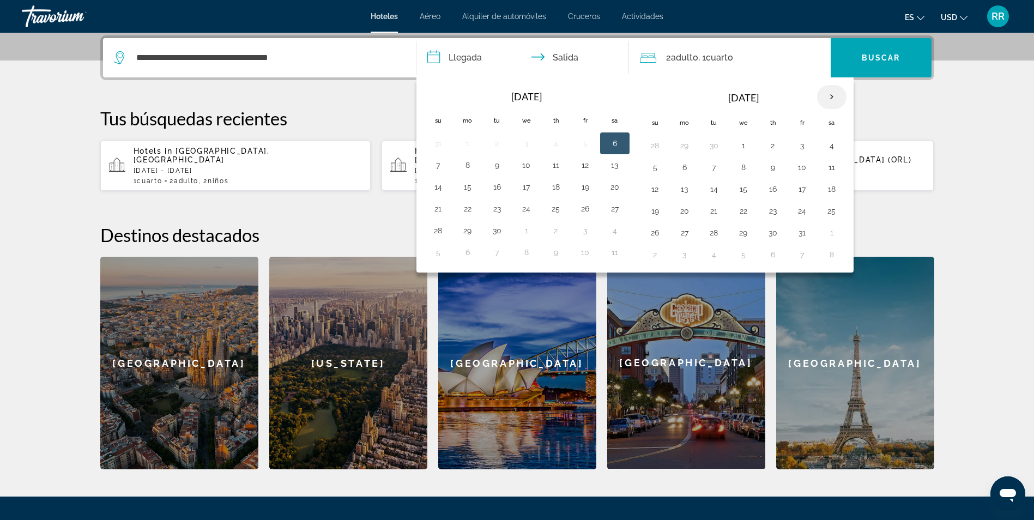
click at [829, 95] on th "Next month" at bounding box center [831, 97] width 29 height 24
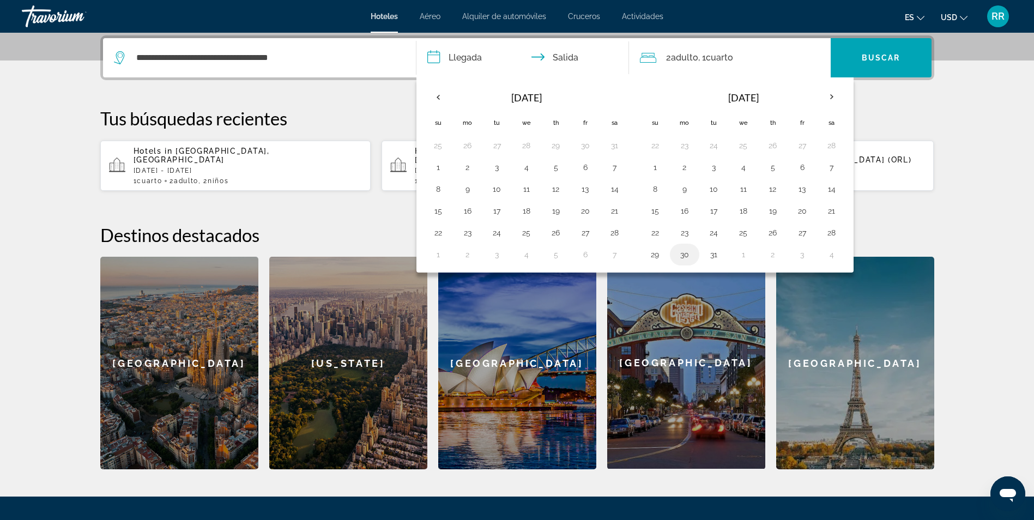
click at [681, 254] on button "30" at bounding box center [684, 254] width 17 height 15
click at [654, 256] on button "29" at bounding box center [654, 254] width 17 height 15
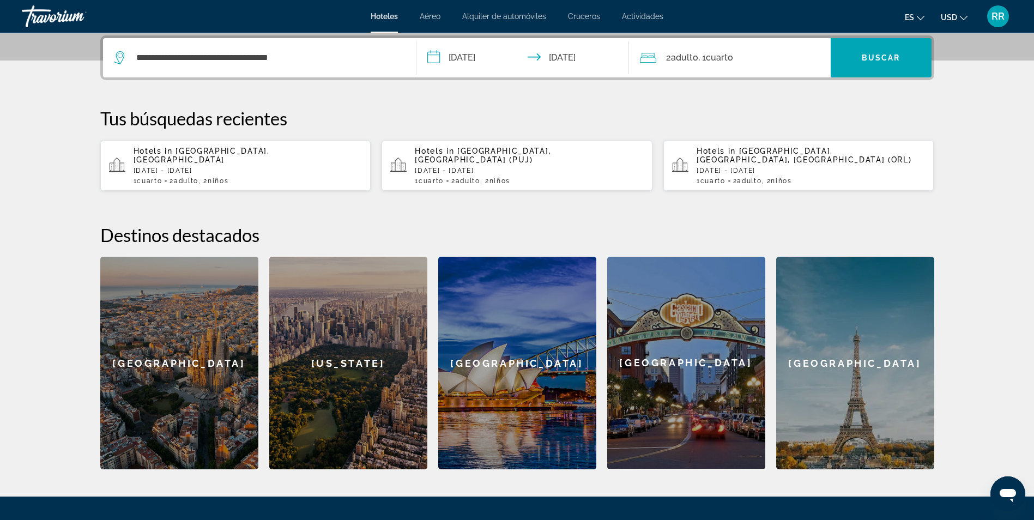
click at [551, 56] on input "**********" at bounding box center [524, 59] width 217 height 43
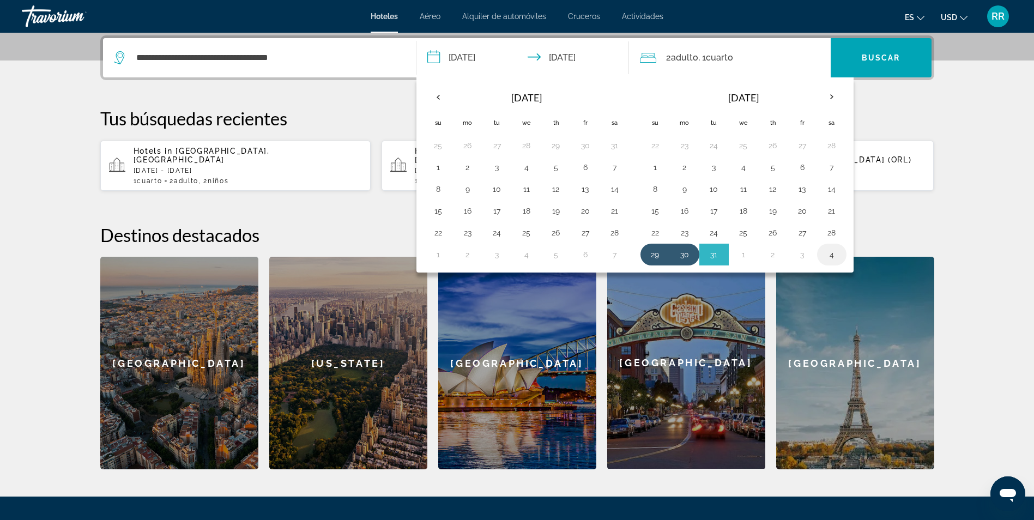
click at [830, 254] on button "4" at bounding box center [831, 254] width 17 height 15
click at [438, 54] on input "**********" at bounding box center [524, 59] width 217 height 43
click at [433, 56] on input "**********" at bounding box center [524, 59] width 217 height 43
click at [537, 57] on input "**********" at bounding box center [524, 59] width 217 height 43
click at [439, 99] on th "Previous month" at bounding box center [437, 97] width 29 height 24
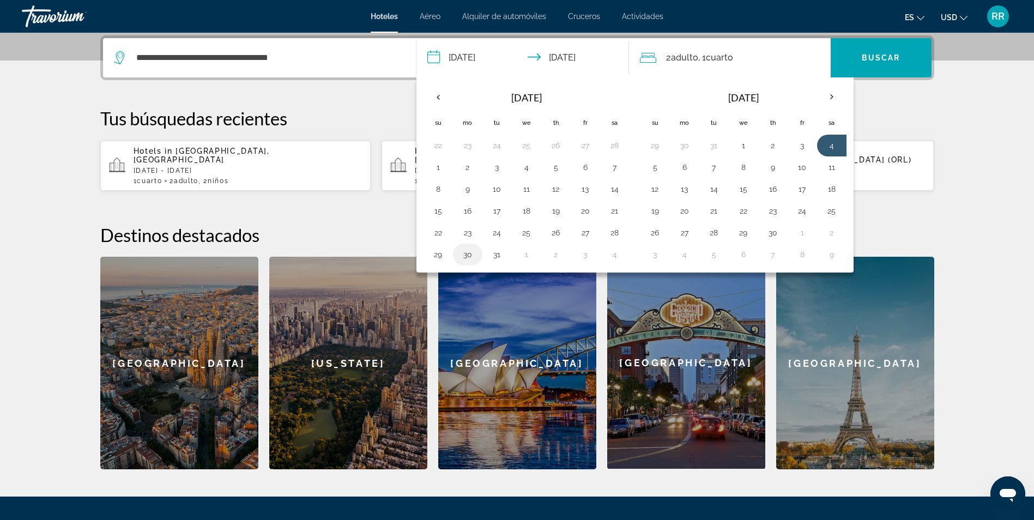
click at [468, 253] on button "30" at bounding box center [467, 254] width 17 height 15
type input "**********"
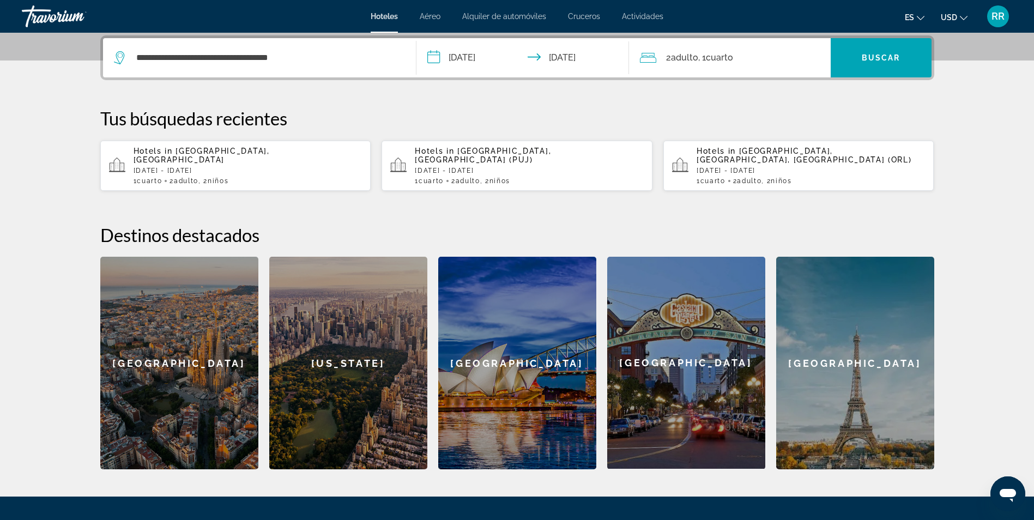
click at [716, 57] on span "Cuarto" at bounding box center [719, 57] width 27 height 10
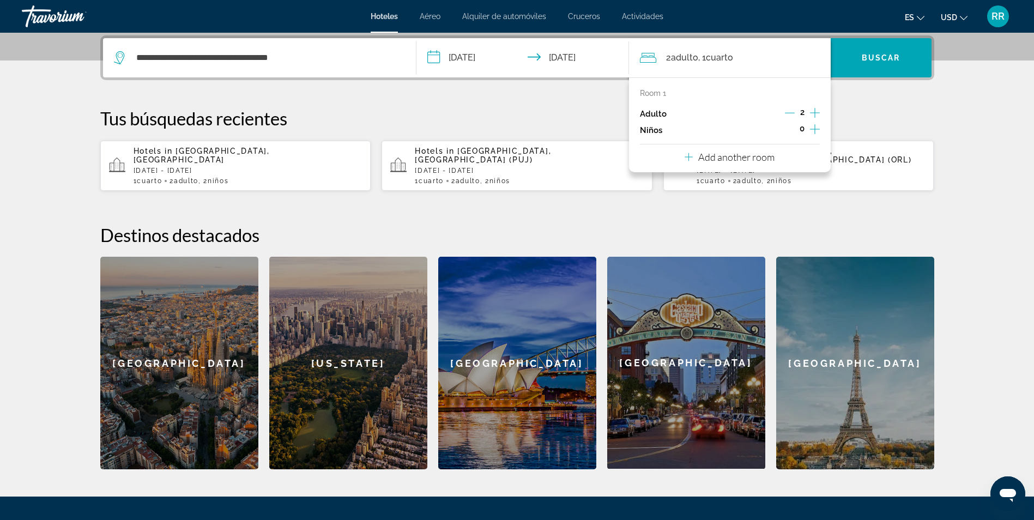
click at [817, 128] on icon "Increment children" at bounding box center [815, 129] width 10 height 13
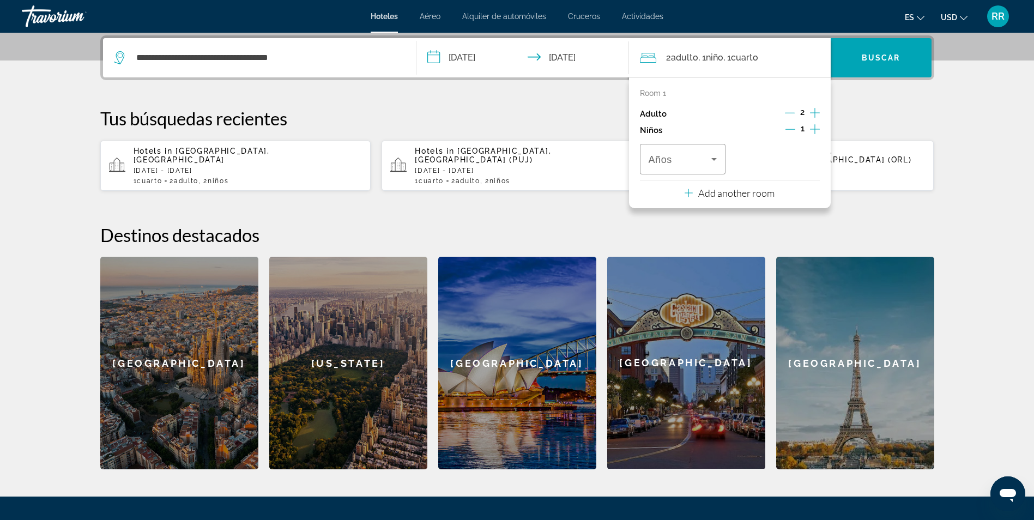
click at [817, 128] on icon "Increment children" at bounding box center [815, 129] width 10 height 13
click at [709, 159] on icon "Travelers: 2 adults, 2 children" at bounding box center [713, 159] width 13 height 13
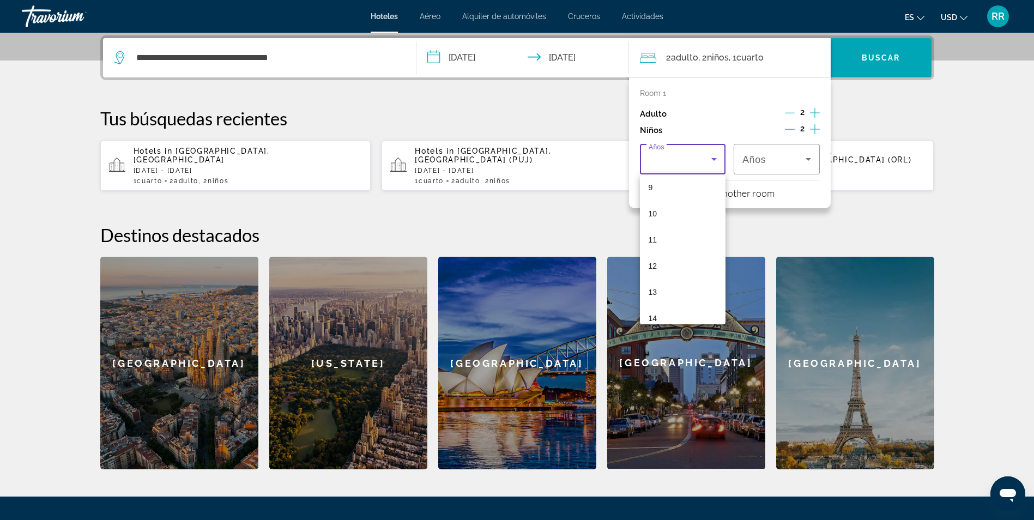
scroll to position [254, 0]
click at [653, 275] on span "13" at bounding box center [652, 277] width 9 height 13
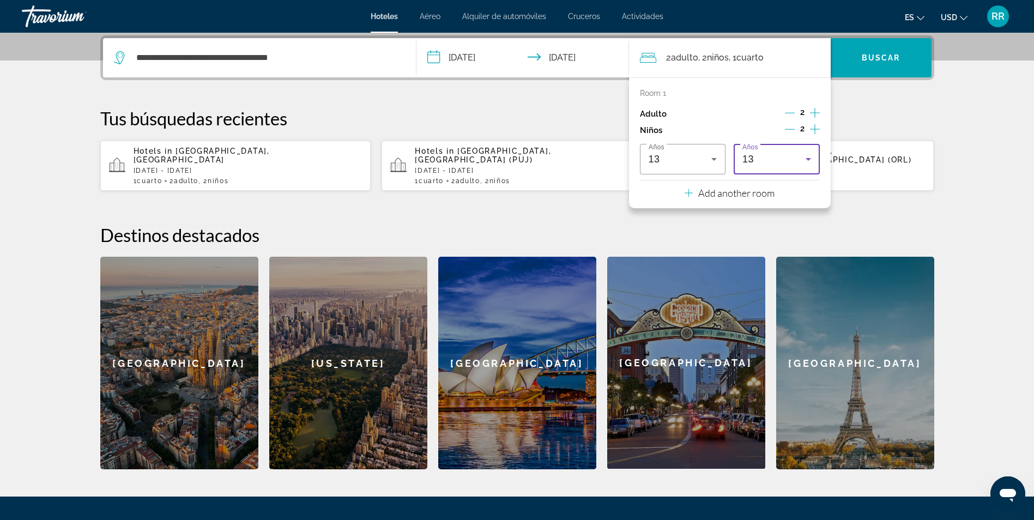
click at [811, 157] on icon "Travelers: 2 adults, 2 children" at bounding box center [808, 159] width 13 height 13
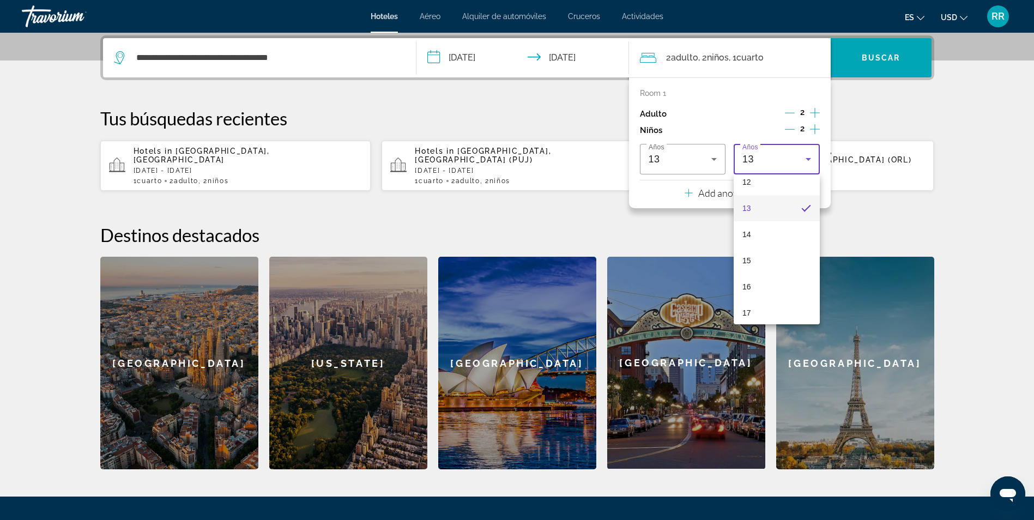
scroll to position [330, 0]
click at [771, 251] on mat-option "15" at bounding box center [776, 254] width 86 height 26
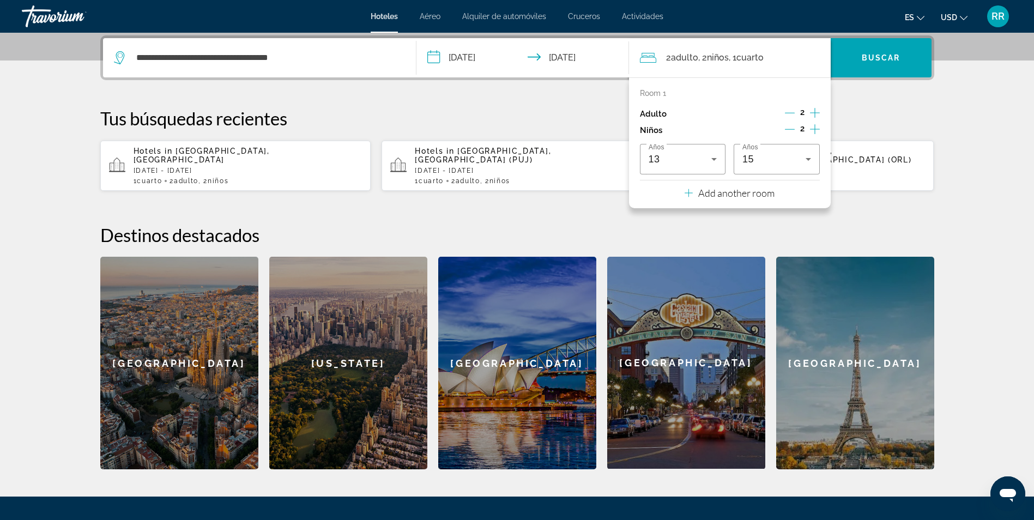
click at [864, 224] on h2 "Destinos destacados" at bounding box center [517, 235] width 834 height 22
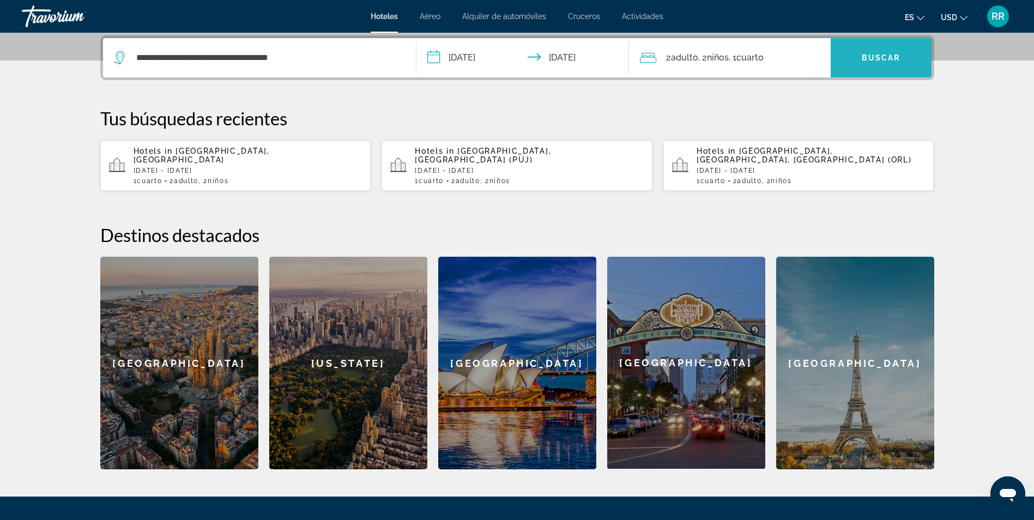
click at [871, 62] on span "Search widget" at bounding box center [881, 58] width 101 height 26
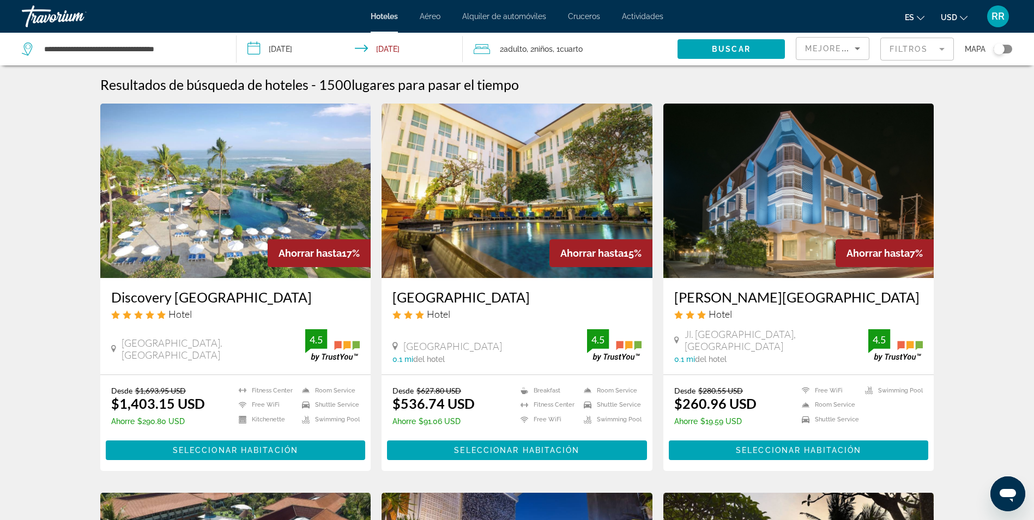
click at [286, 50] on input "**********" at bounding box center [352, 51] width 230 height 36
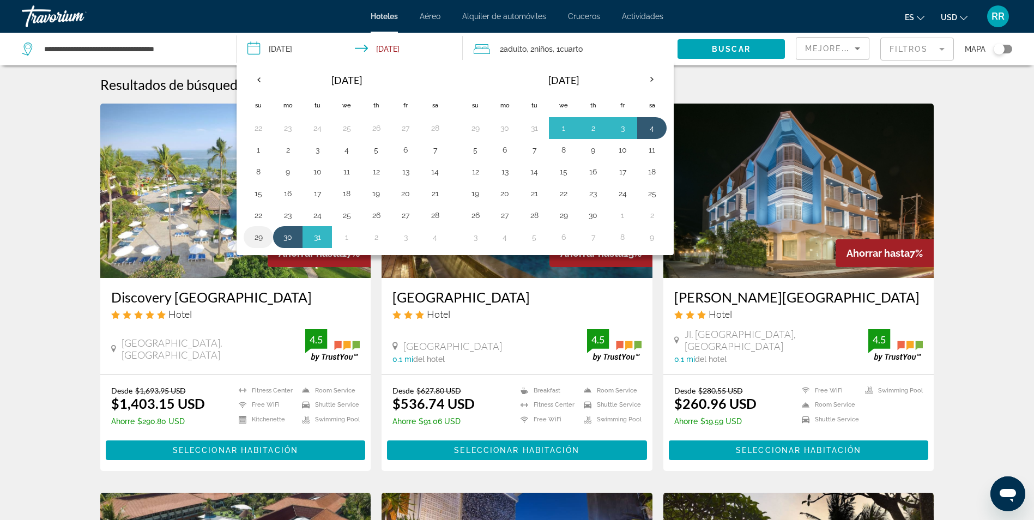
click at [254, 237] on button "29" at bounding box center [258, 236] width 17 height 15
click at [648, 128] on button "4" at bounding box center [651, 127] width 17 height 15
type input "**********"
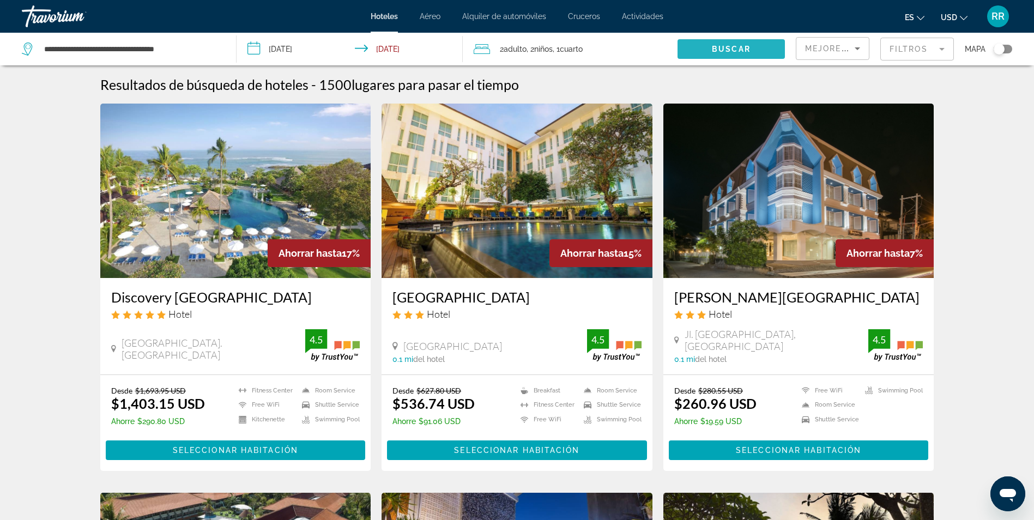
click at [753, 49] on span "Search widget" at bounding box center [730, 49] width 107 height 26
click at [281, 185] on img "Main content" at bounding box center [235, 191] width 271 height 174
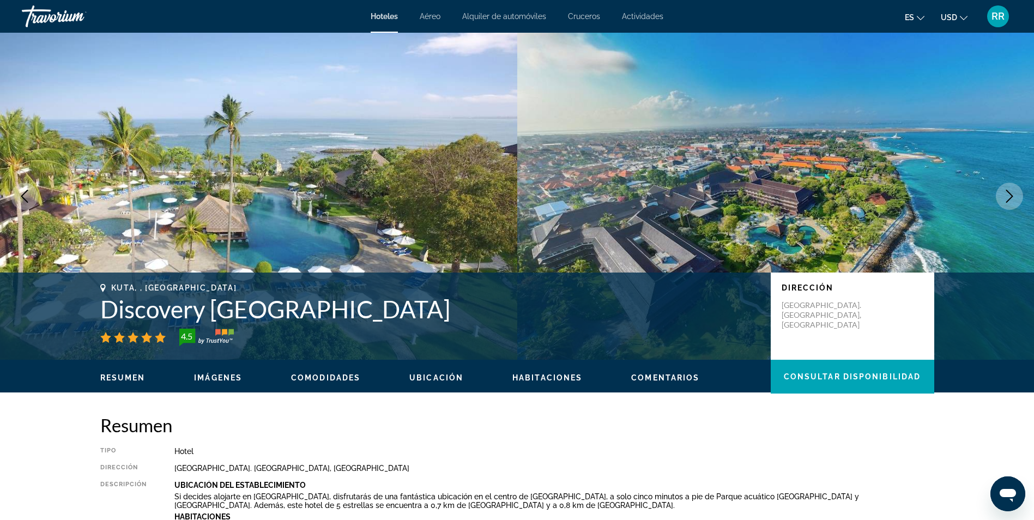
click at [889, 427] on h2 "Resumen" at bounding box center [517, 425] width 834 height 22
click at [1010, 191] on icon "Next image" at bounding box center [1009, 196] width 13 height 13
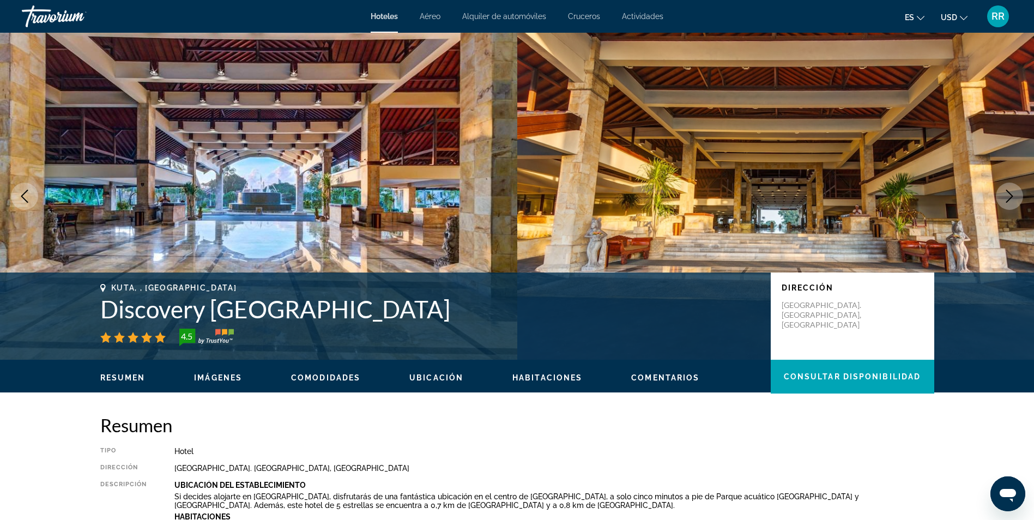
click at [1010, 191] on icon "Next image" at bounding box center [1009, 196] width 13 height 13
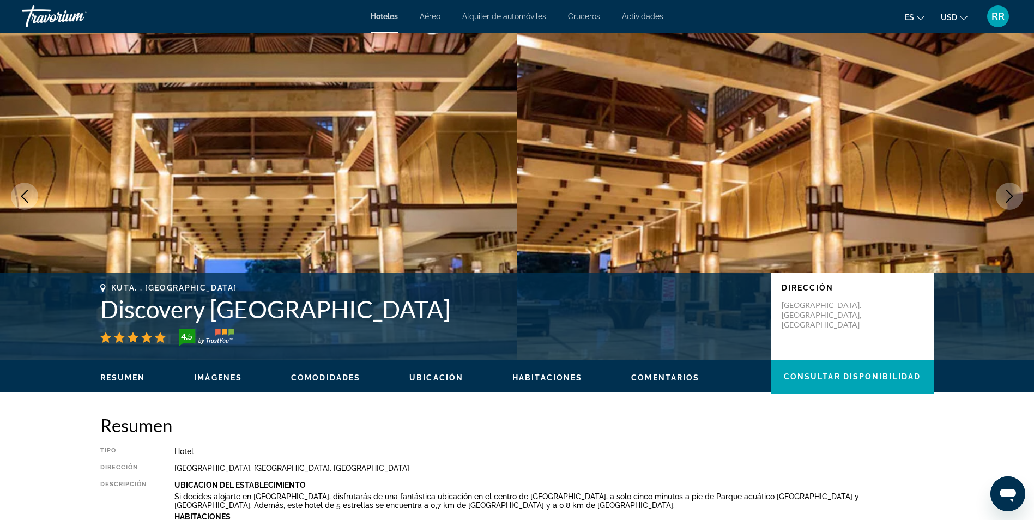
click at [915, 453] on div "Hotel" at bounding box center [554, 451] width 760 height 9
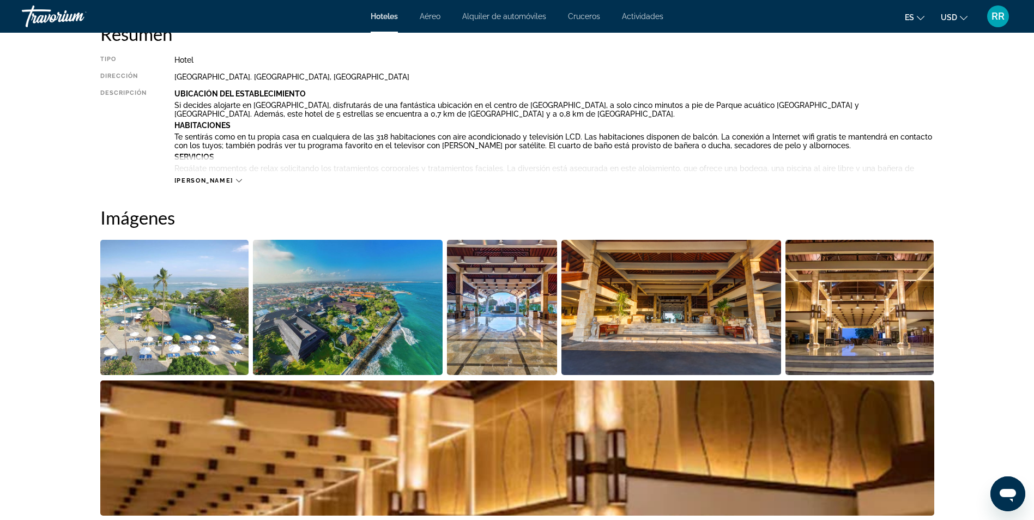
scroll to position [392, 0]
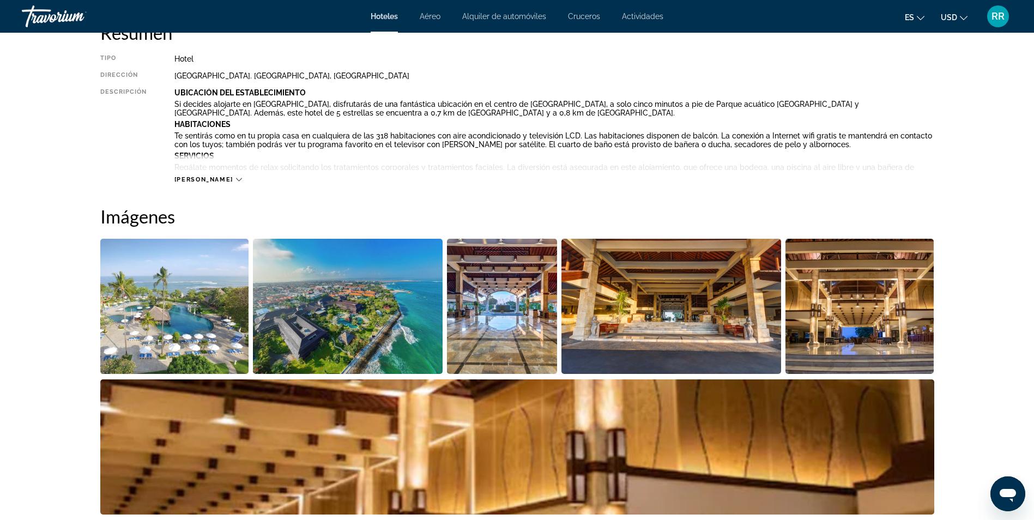
click at [194, 292] on img "Open full-screen image slider" at bounding box center [174, 306] width 149 height 135
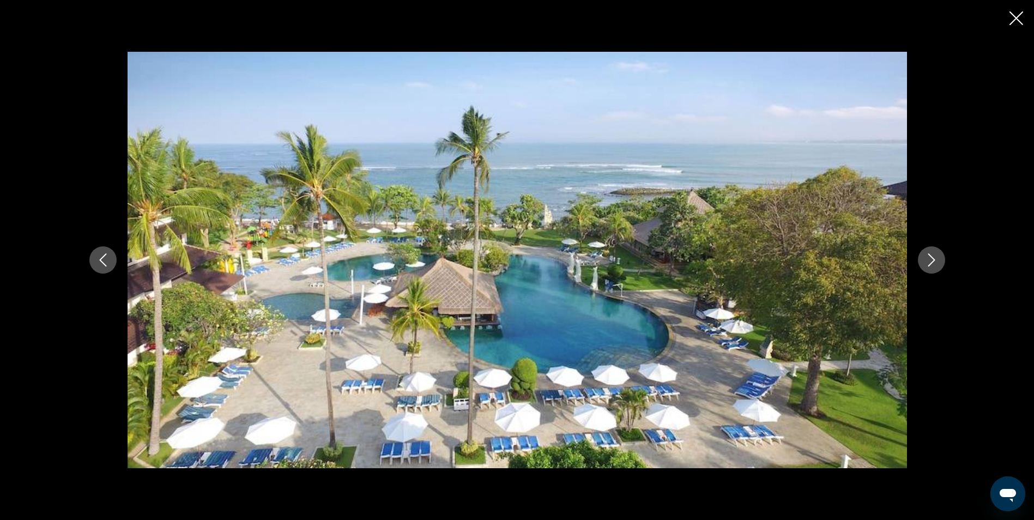
click at [934, 265] on icon "Next image" at bounding box center [931, 259] width 13 height 13
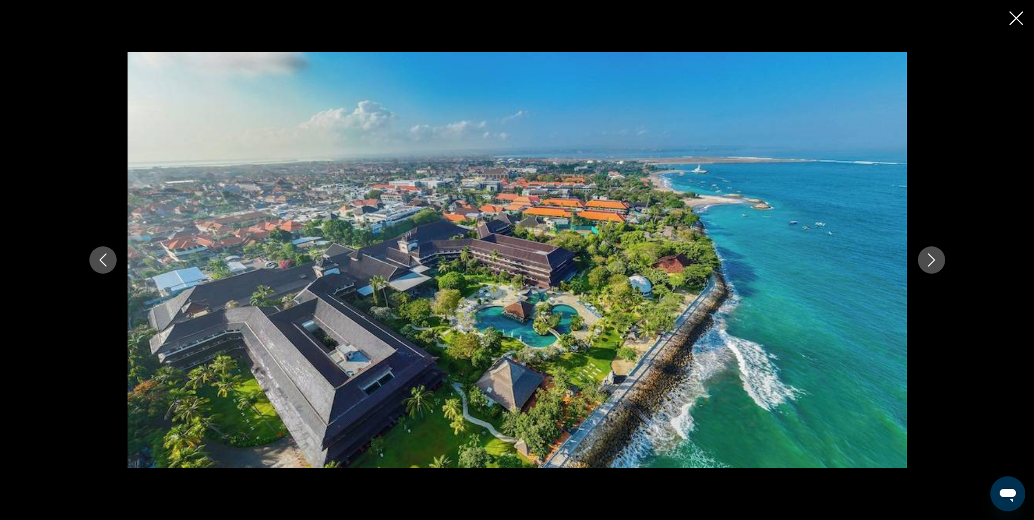
click at [934, 265] on icon "Next image" at bounding box center [931, 259] width 13 height 13
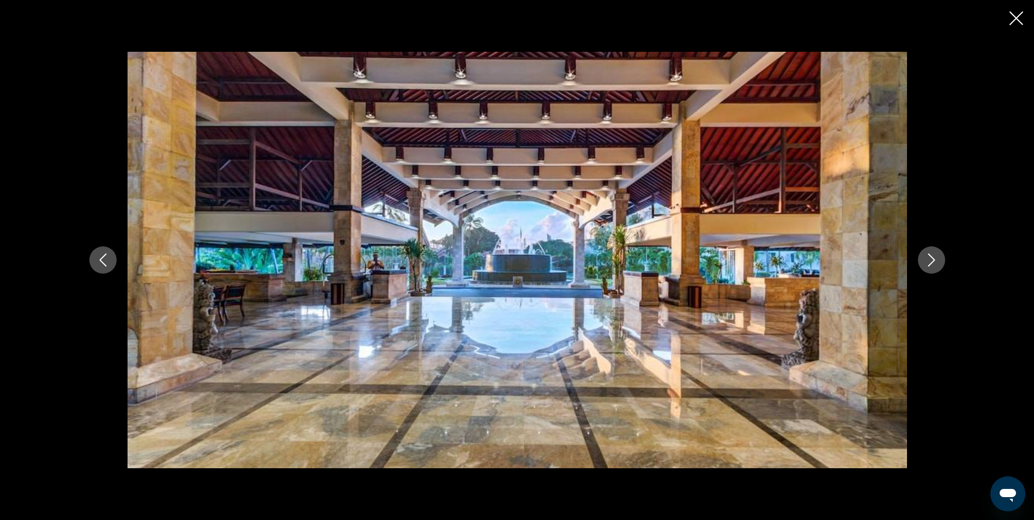
click at [934, 265] on icon "Next image" at bounding box center [931, 259] width 13 height 13
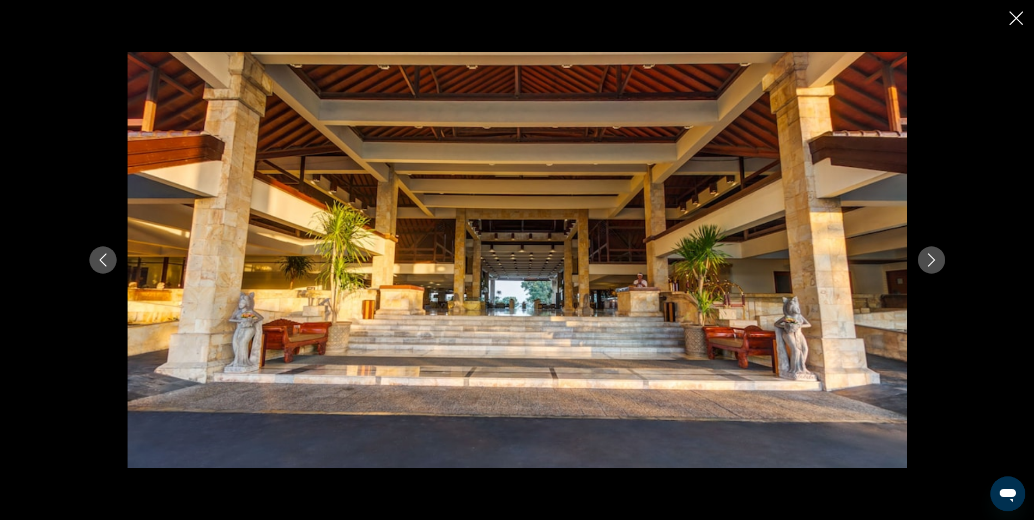
click at [934, 265] on icon "Next image" at bounding box center [931, 259] width 13 height 13
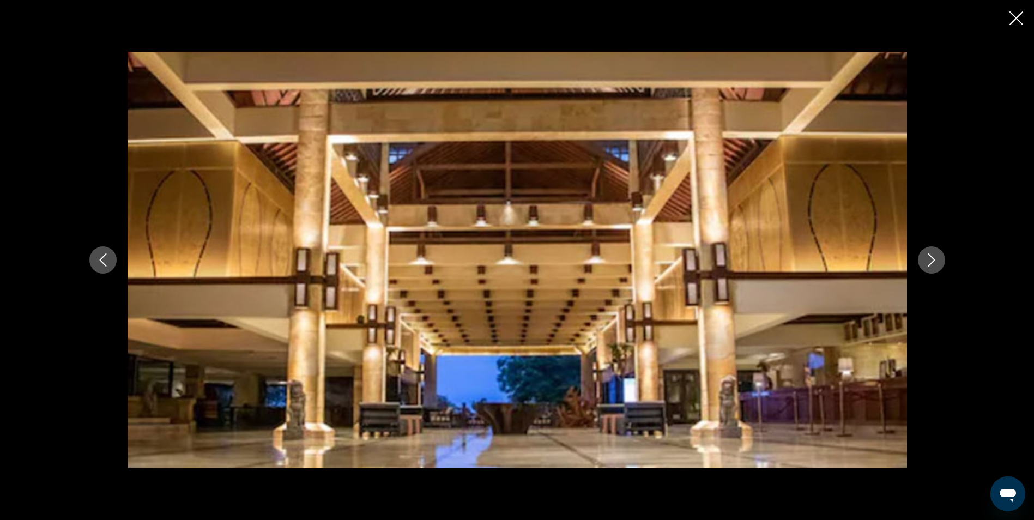
click at [934, 265] on icon "Next image" at bounding box center [931, 259] width 13 height 13
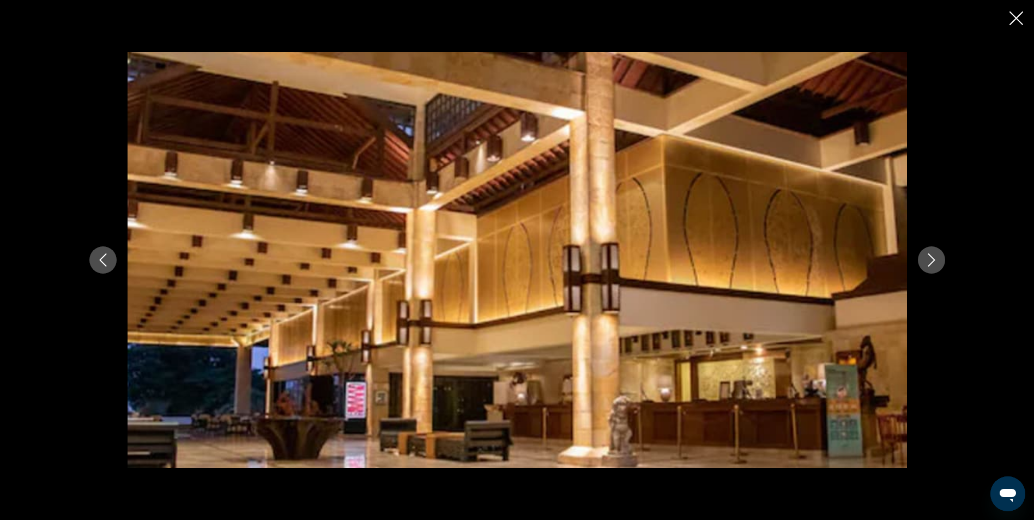
click at [934, 265] on icon "Next image" at bounding box center [931, 259] width 13 height 13
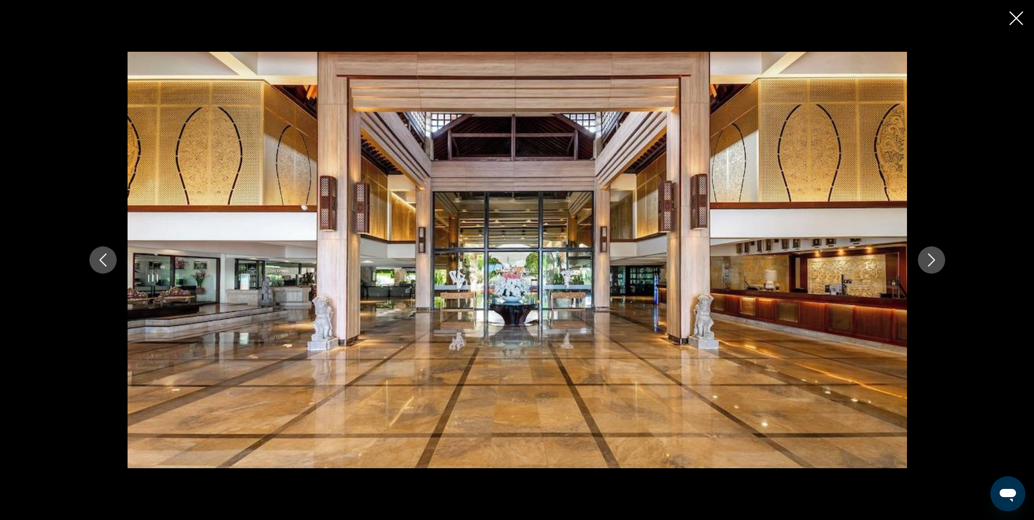
click at [934, 265] on icon "Next image" at bounding box center [931, 259] width 13 height 13
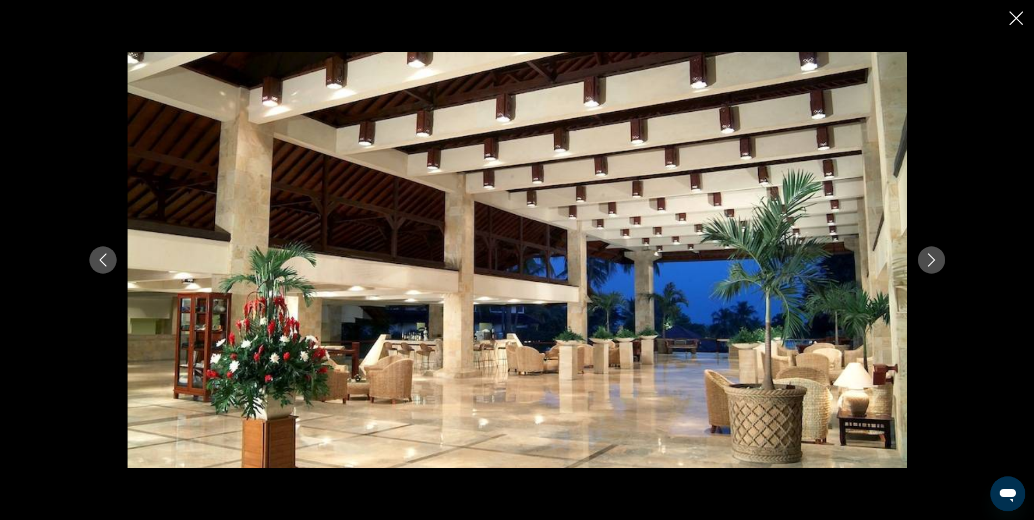
click at [934, 265] on icon "Next image" at bounding box center [931, 259] width 13 height 13
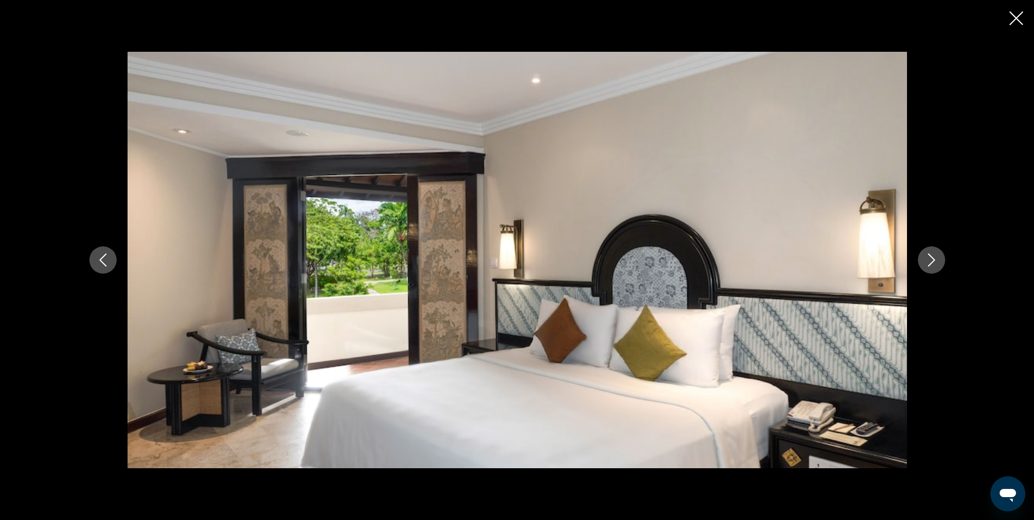
click at [934, 265] on icon "Next image" at bounding box center [931, 259] width 13 height 13
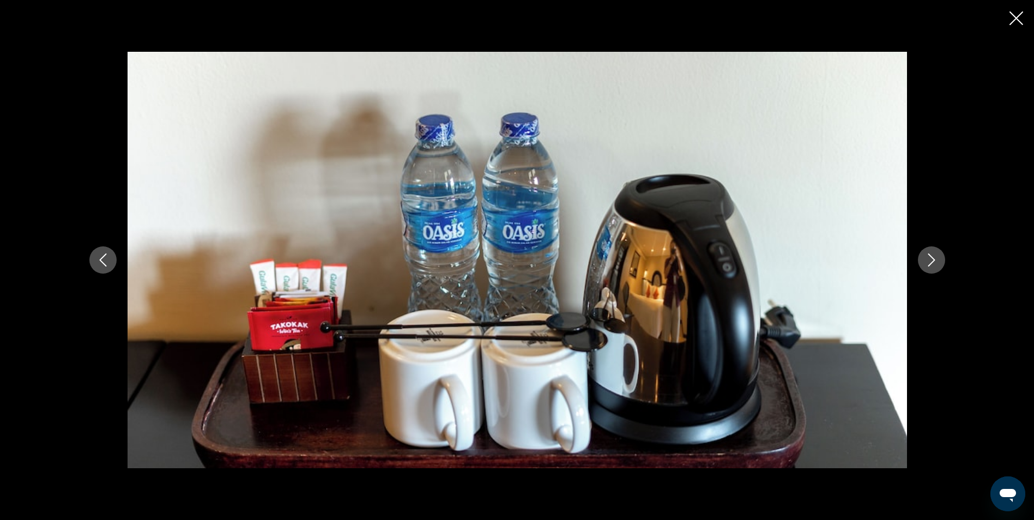
click at [934, 265] on icon "Next image" at bounding box center [931, 259] width 13 height 13
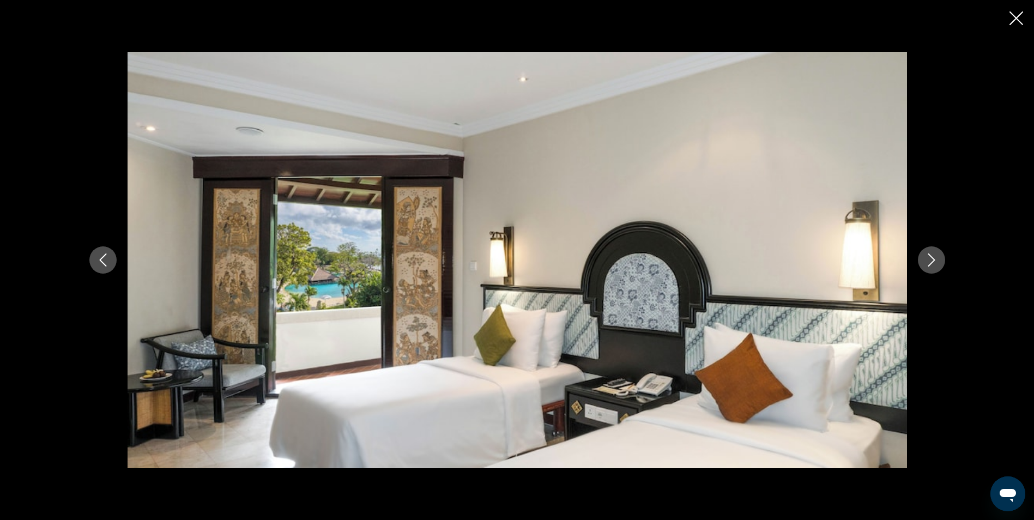
click at [934, 265] on icon "Next image" at bounding box center [931, 259] width 13 height 13
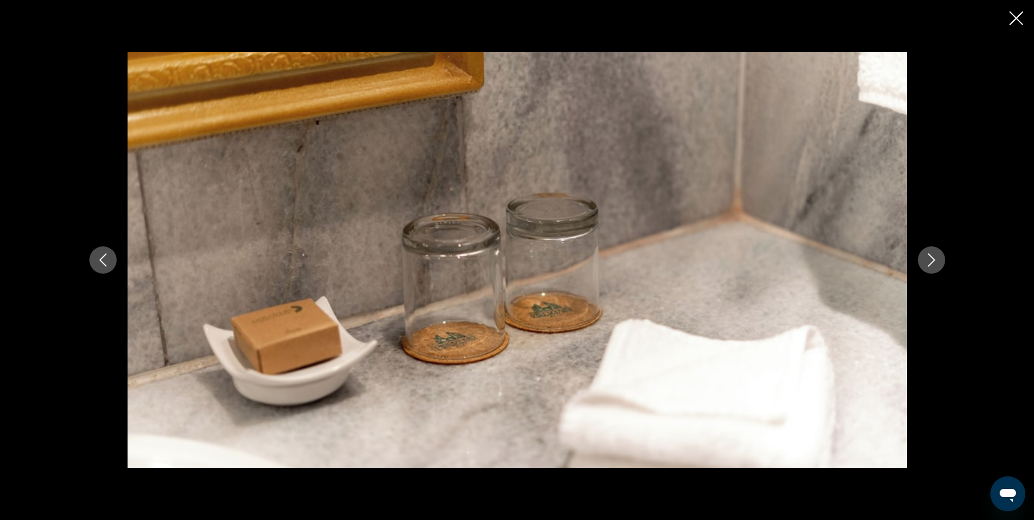
click at [934, 265] on icon "Next image" at bounding box center [931, 259] width 13 height 13
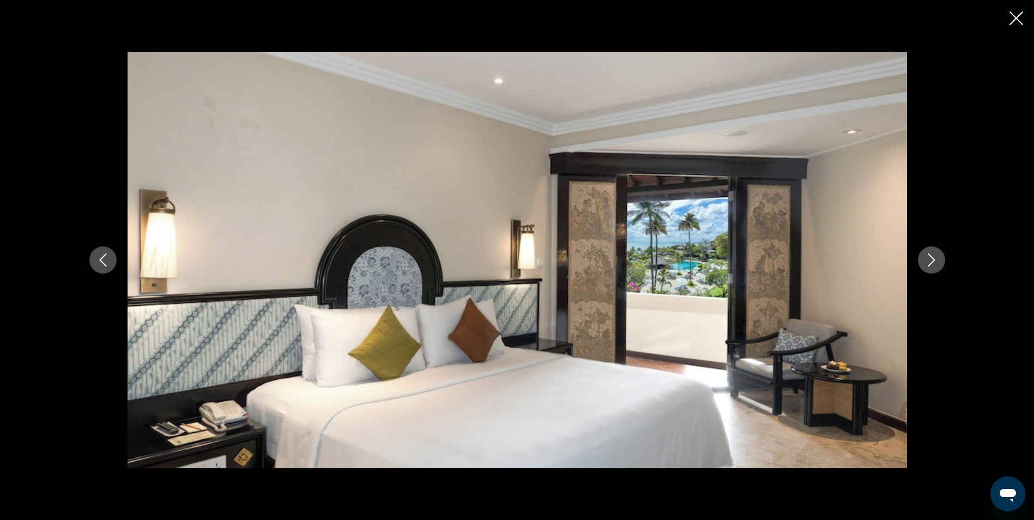
click at [934, 265] on icon "Next image" at bounding box center [931, 259] width 13 height 13
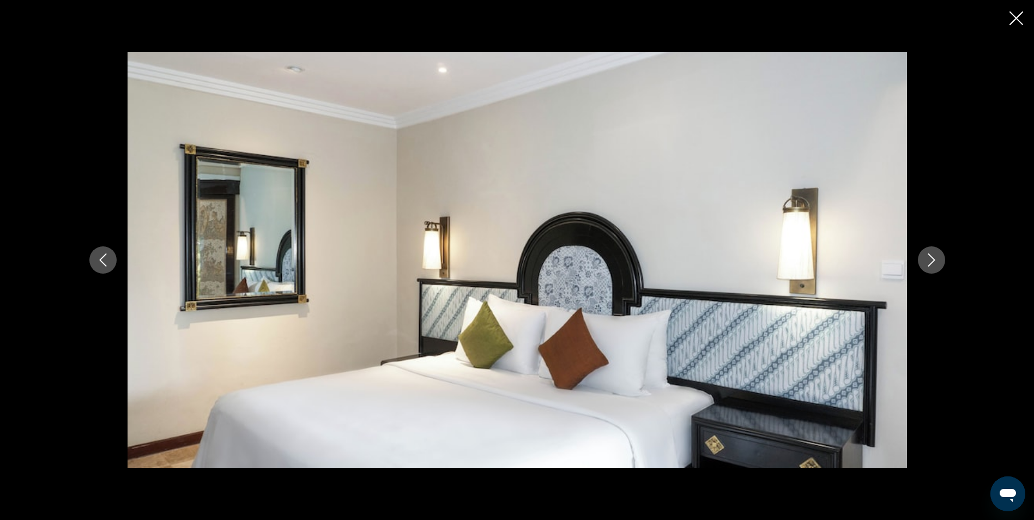
click at [934, 265] on icon "Next image" at bounding box center [931, 259] width 13 height 13
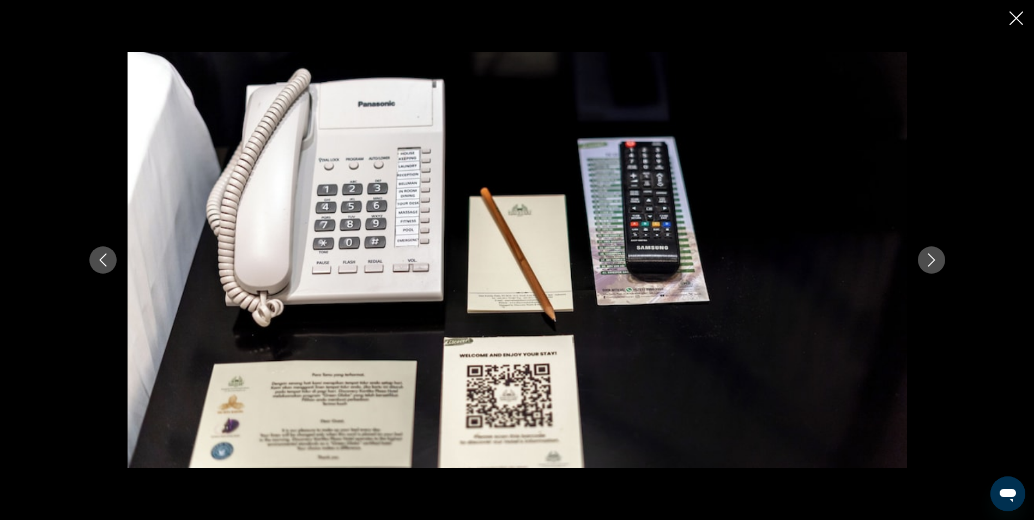
click at [934, 265] on icon "Next image" at bounding box center [931, 259] width 13 height 13
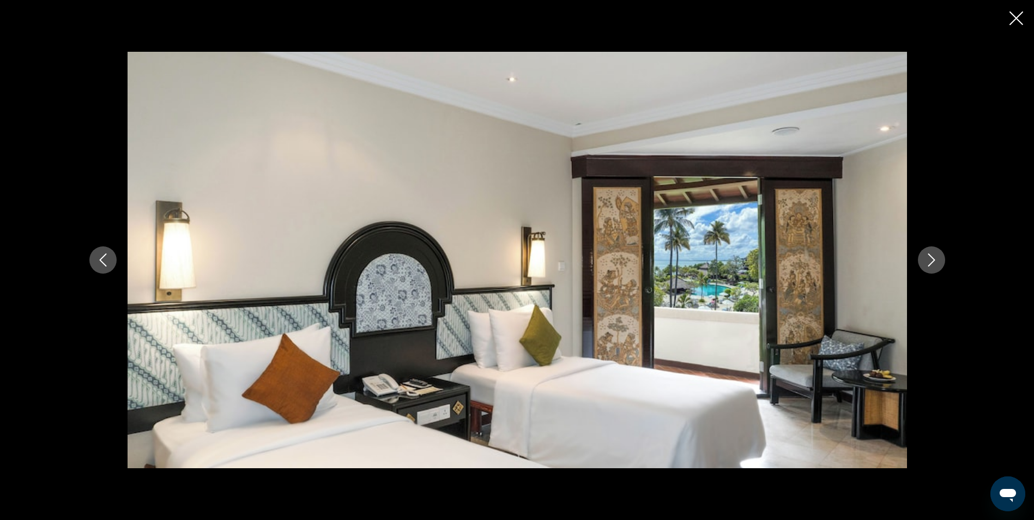
click at [934, 265] on icon "Next image" at bounding box center [931, 259] width 13 height 13
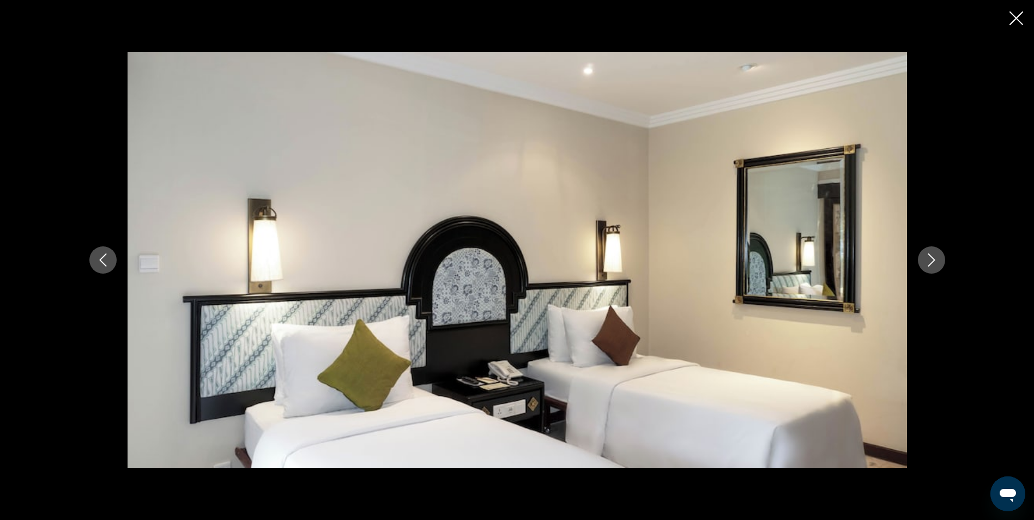
click at [934, 265] on icon "Next image" at bounding box center [931, 259] width 13 height 13
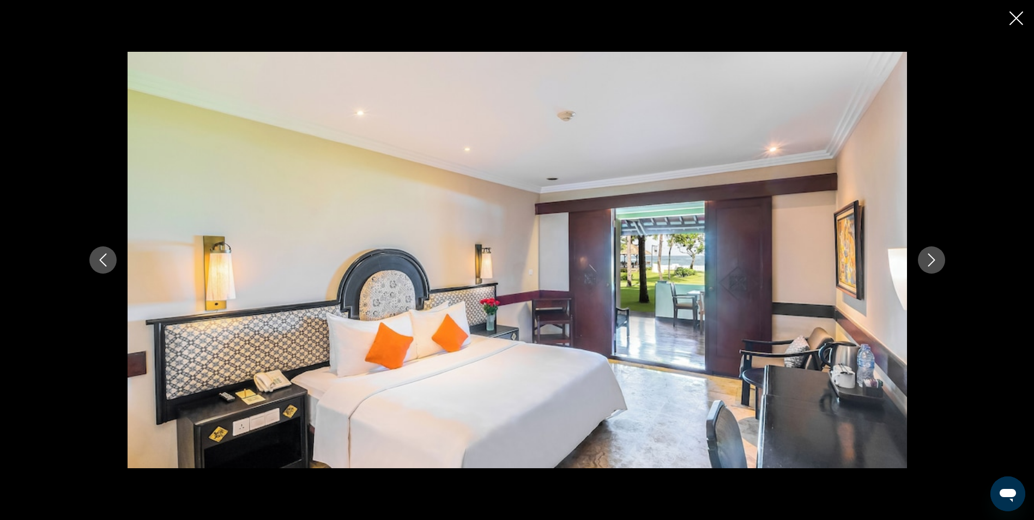
click at [934, 265] on icon "Next image" at bounding box center [931, 259] width 13 height 13
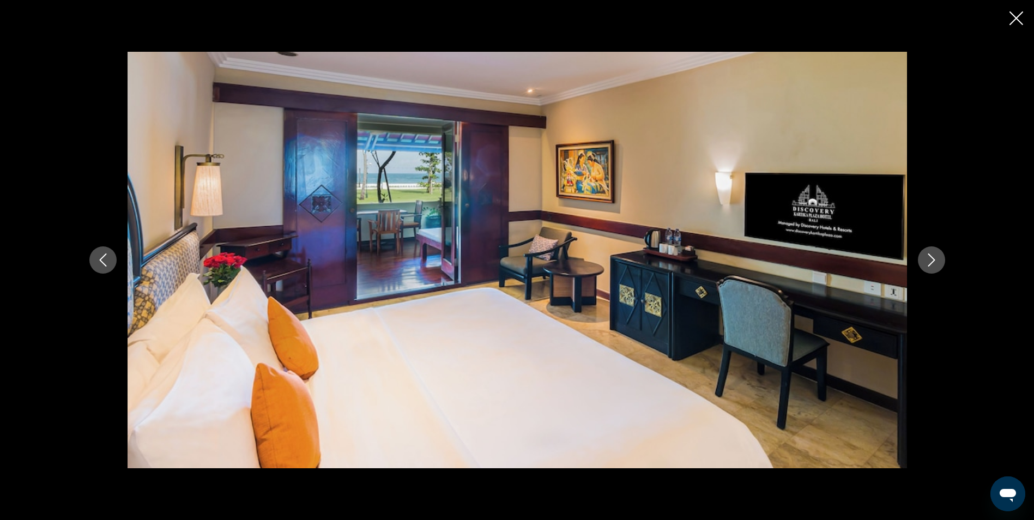
click at [934, 265] on icon "Next image" at bounding box center [931, 259] width 13 height 13
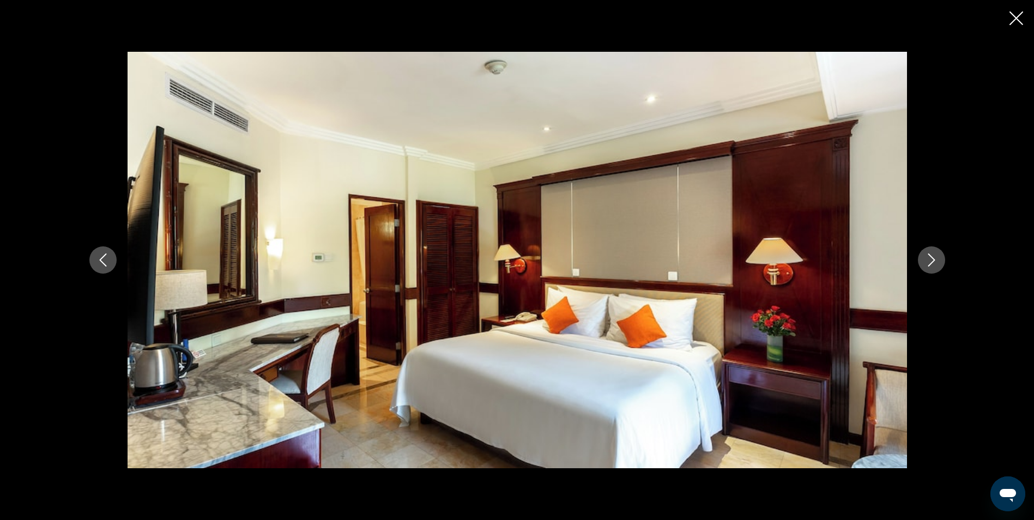
click at [934, 265] on icon "Next image" at bounding box center [931, 259] width 13 height 13
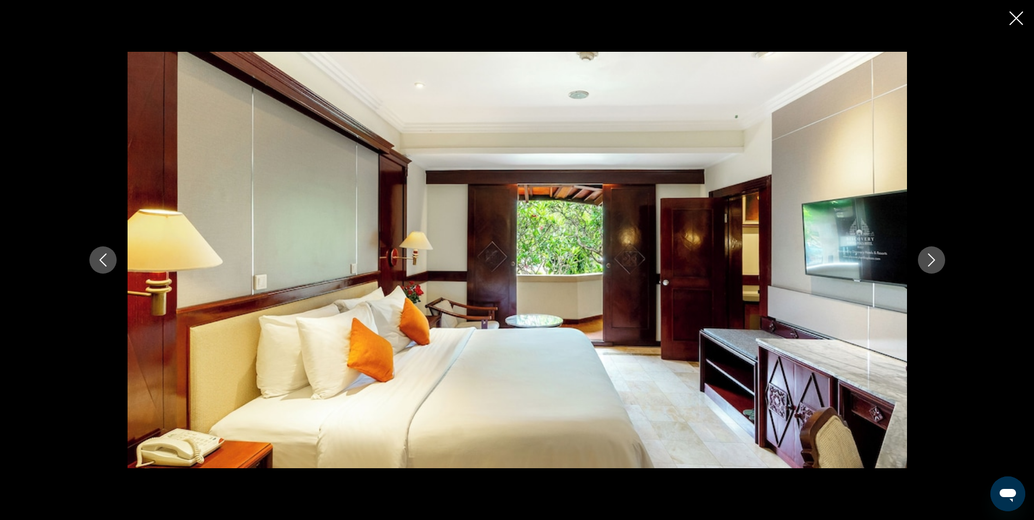
click at [934, 265] on icon "Next image" at bounding box center [931, 259] width 13 height 13
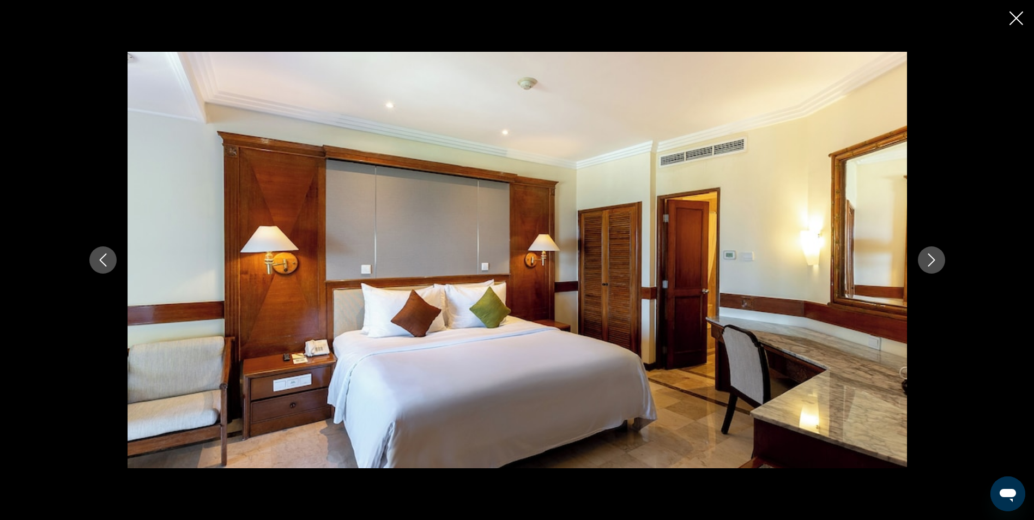
click at [934, 265] on icon "Next image" at bounding box center [931, 259] width 13 height 13
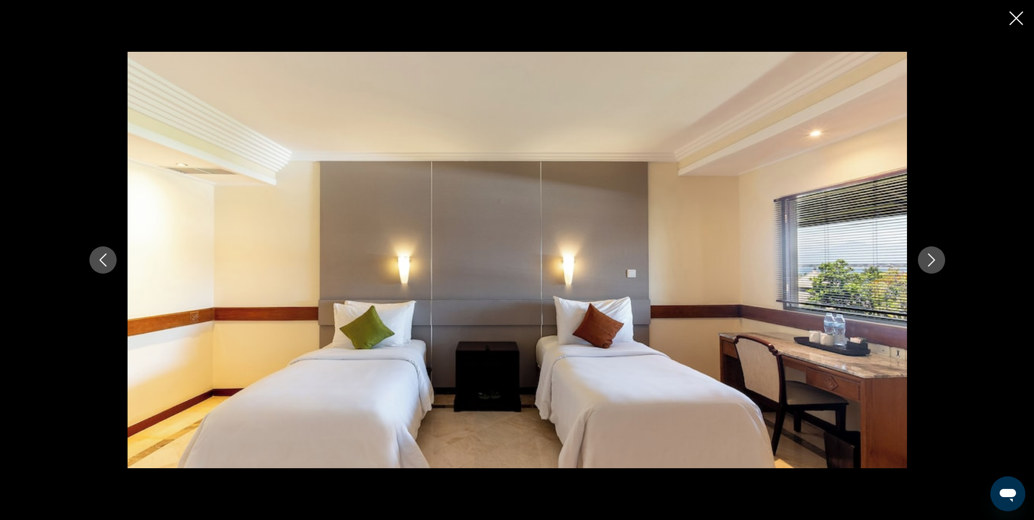
click at [934, 265] on icon "Next image" at bounding box center [931, 259] width 13 height 13
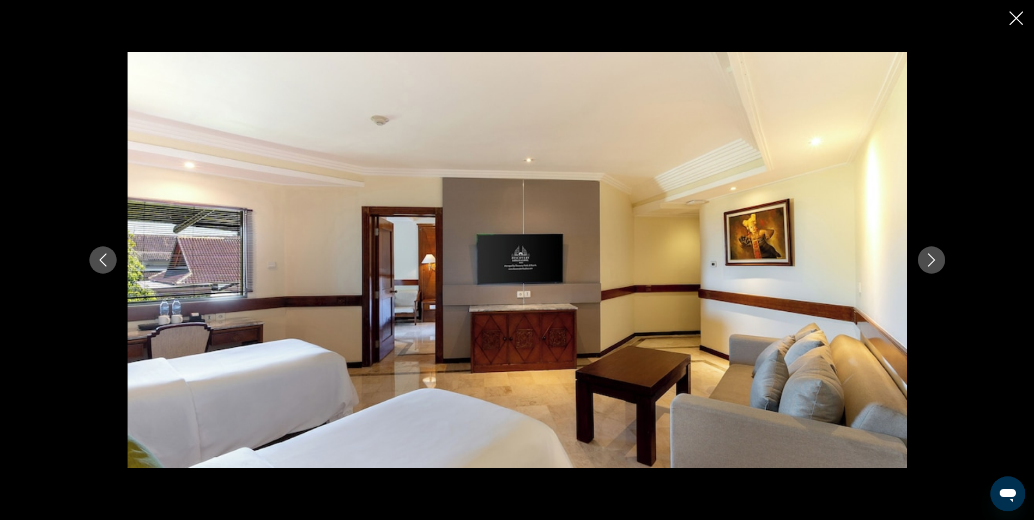
click at [934, 265] on icon "Next image" at bounding box center [931, 259] width 13 height 13
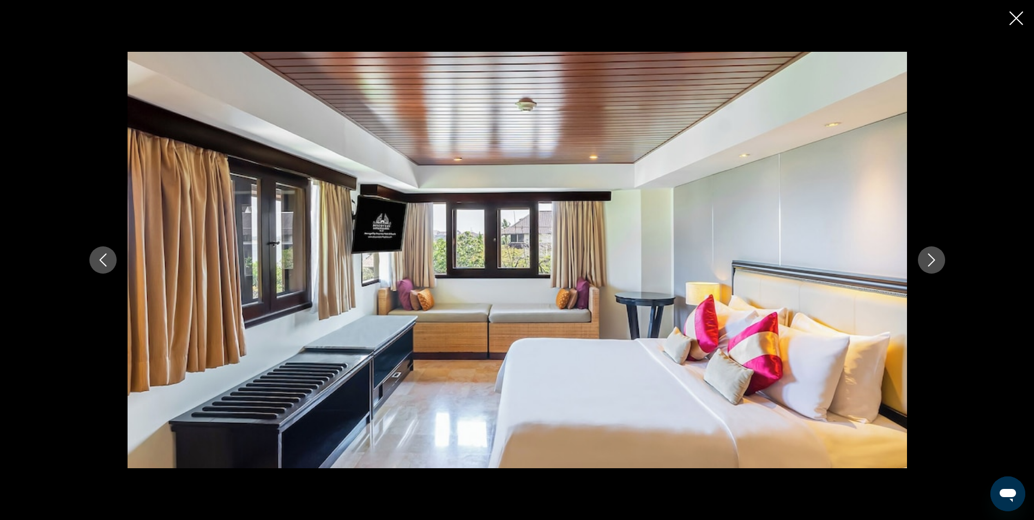
click at [934, 265] on icon "Next image" at bounding box center [931, 259] width 13 height 13
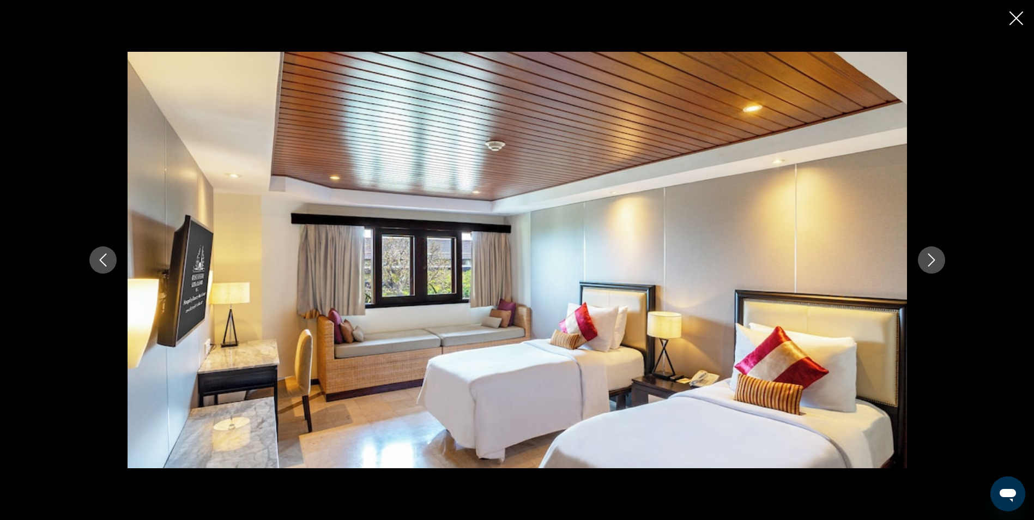
click at [934, 265] on icon "Next image" at bounding box center [931, 259] width 13 height 13
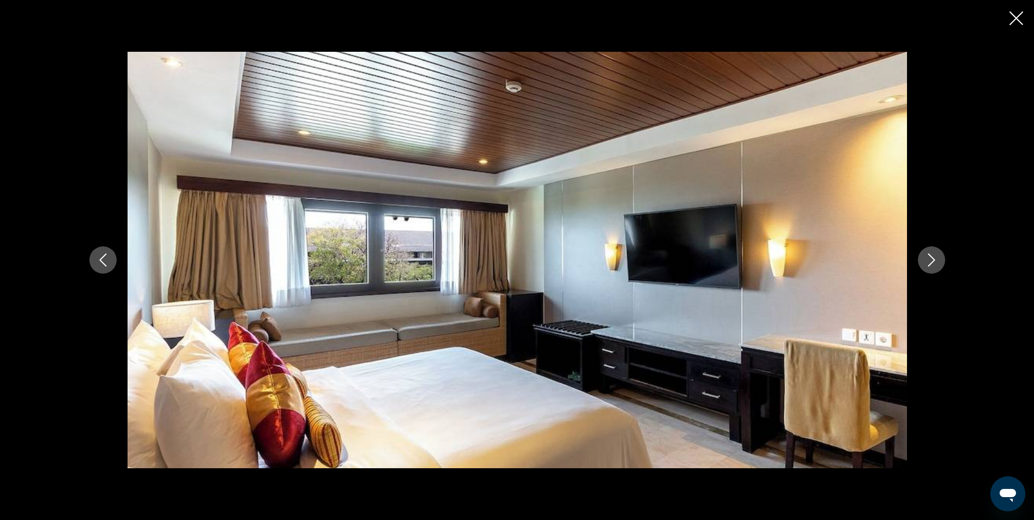
click at [934, 265] on icon "Next image" at bounding box center [931, 259] width 13 height 13
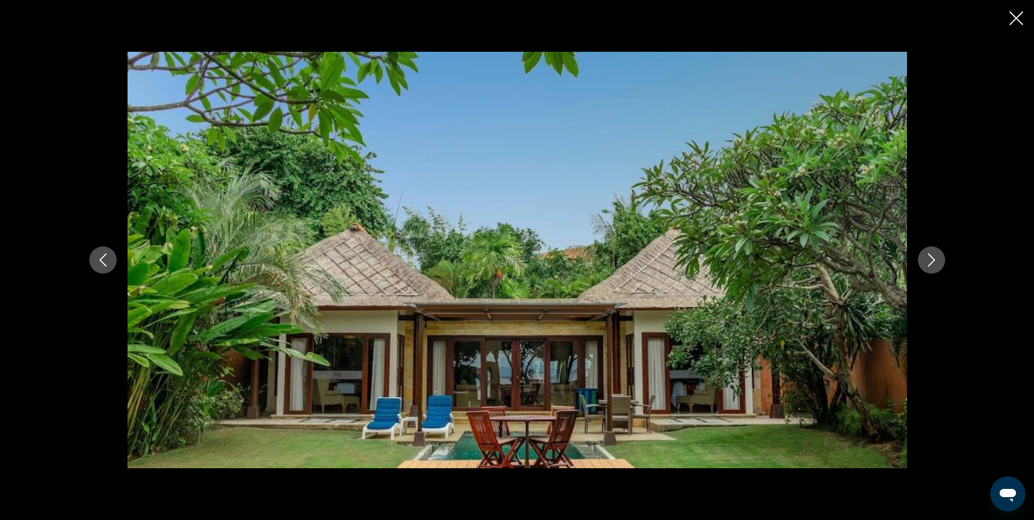
click at [934, 265] on icon "Next image" at bounding box center [931, 259] width 13 height 13
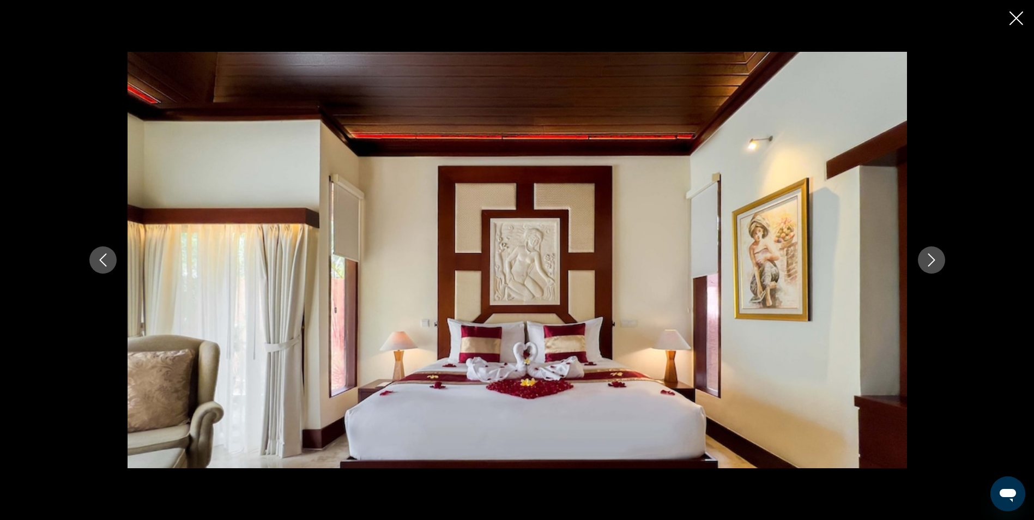
click at [934, 265] on icon "Next image" at bounding box center [931, 259] width 13 height 13
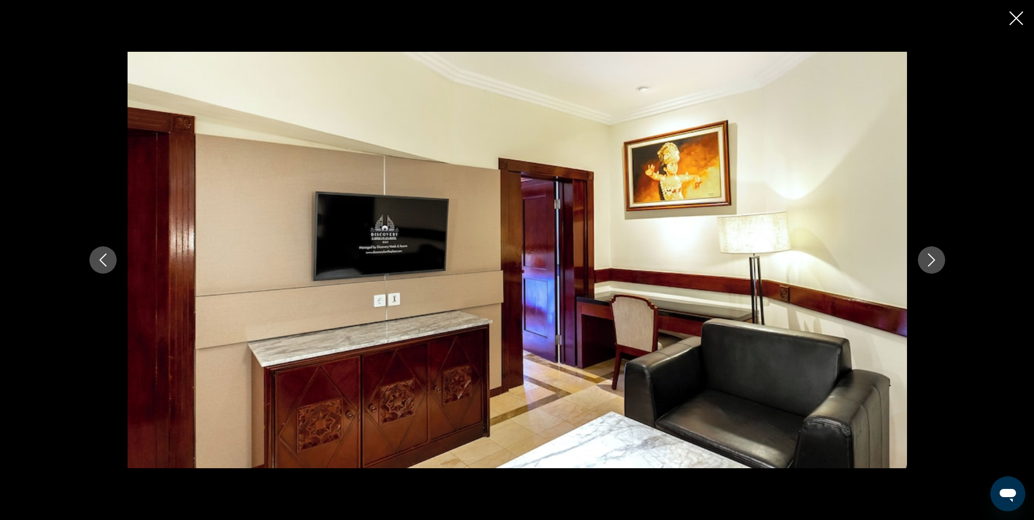
click at [934, 265] on icon "Next image" at bounding box center [931, 259] width 13 height 13
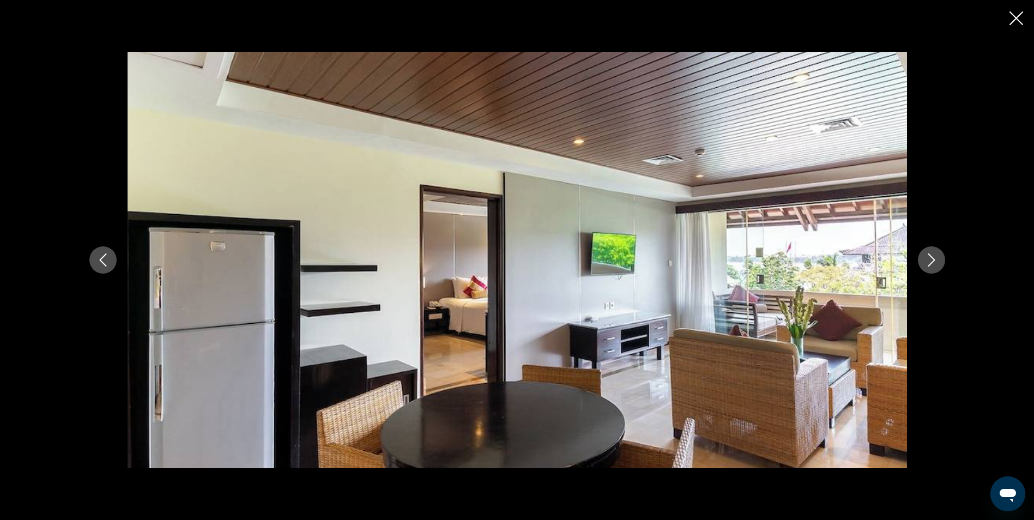
click at [934, 265] on icon "Next image" at bounding box center [931, 259] width 13 height 13
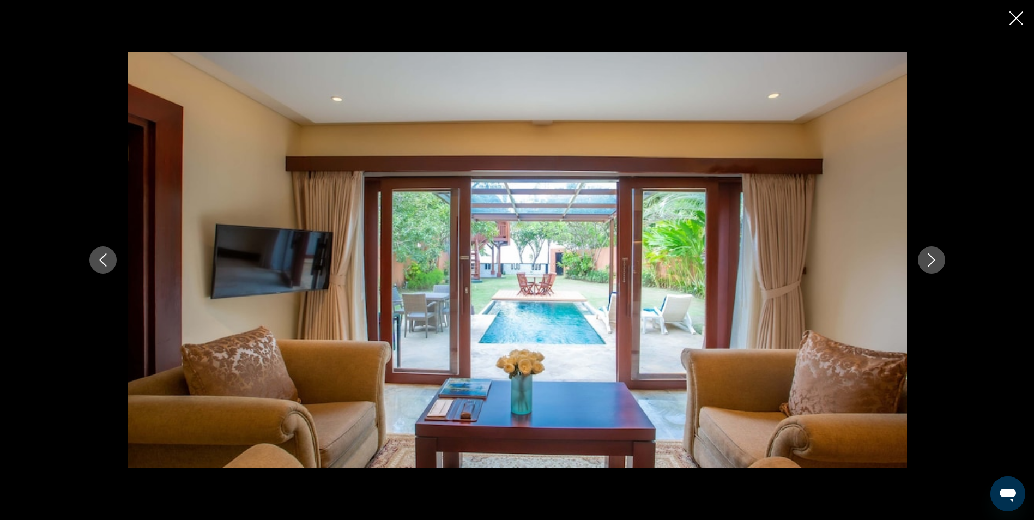
click at [934, 265] on icon "Next image" at bounding box center [931, 259] width 13 height 13
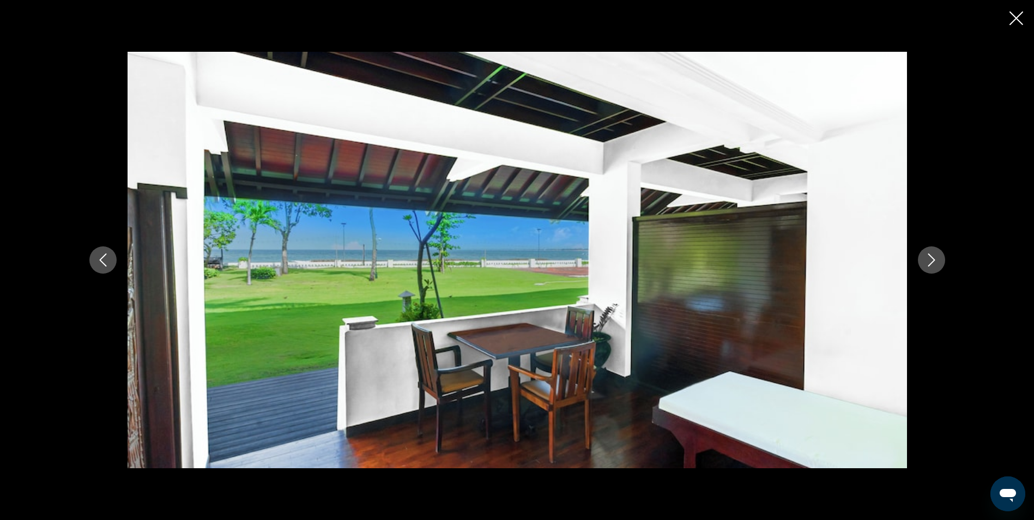
click at [934, 265] on icon "Next image" at bounding box center [931, 259] width 13 height 13
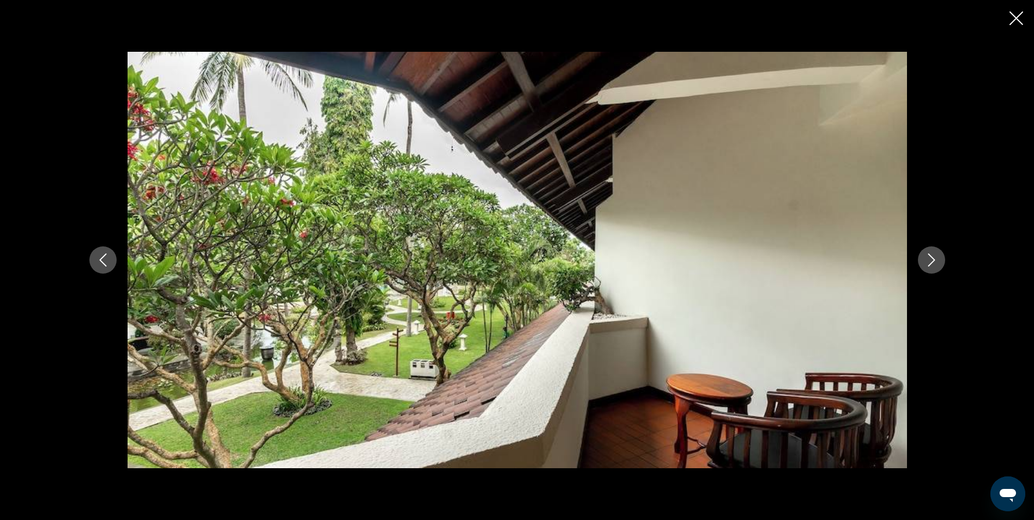
click at [934, 265] on icon "Next image" at bounding box center [931, 259] width 13 height 13
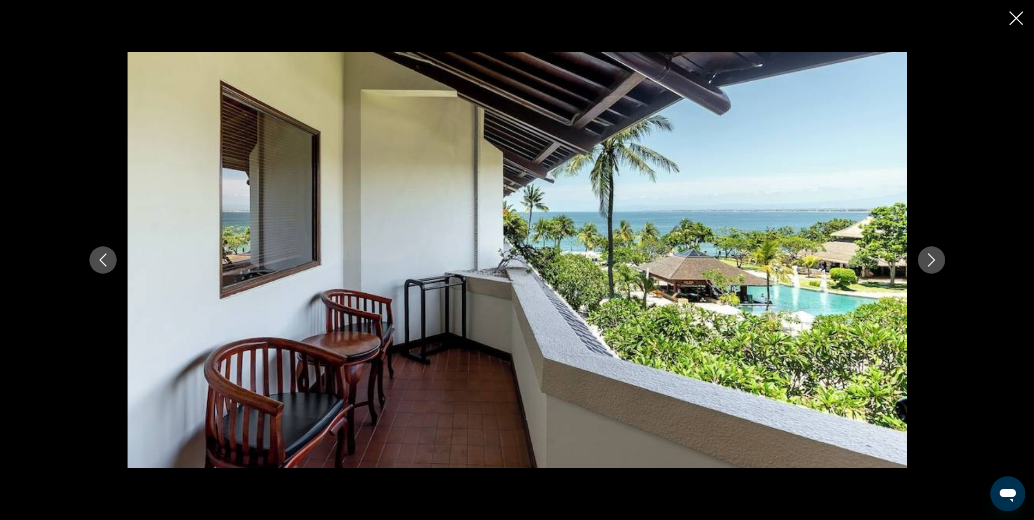
click at [934, 265] on icon "Next image" at bounding box center [931, 259] width 13 height 13
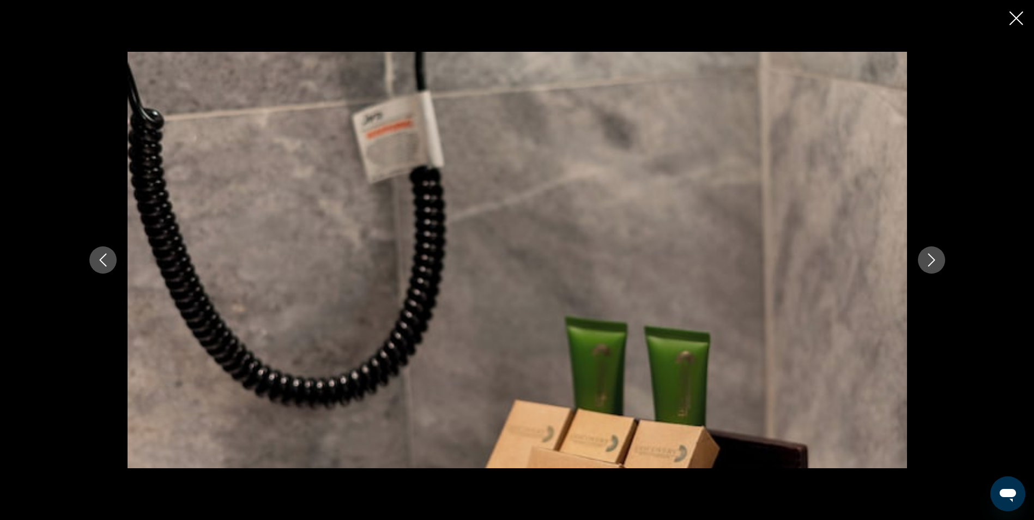
click at [934, 265] on icon "Next image" at bounding box center [931, 259] width 13 height 13
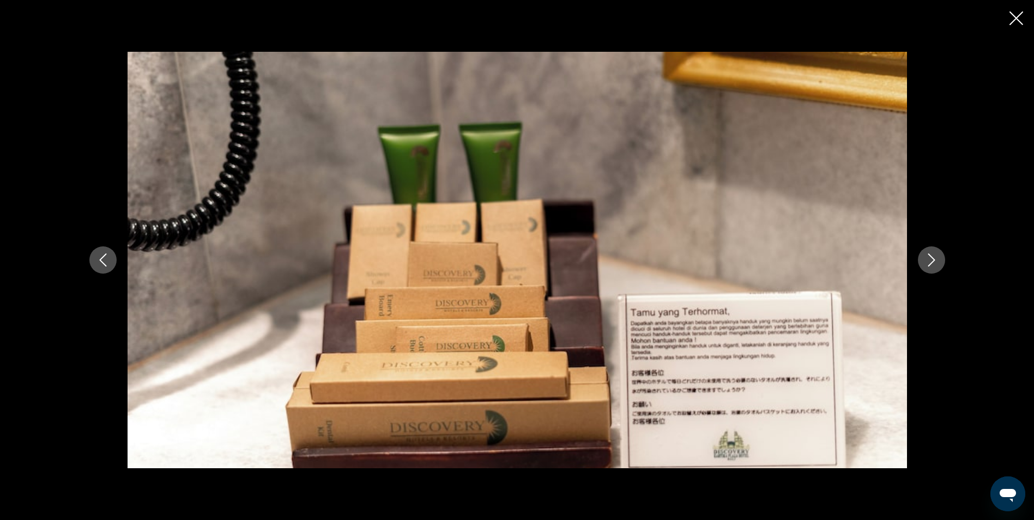
click at [934, 265] on icon "Next image" at bounding box center [931, 259] width 13 height 13
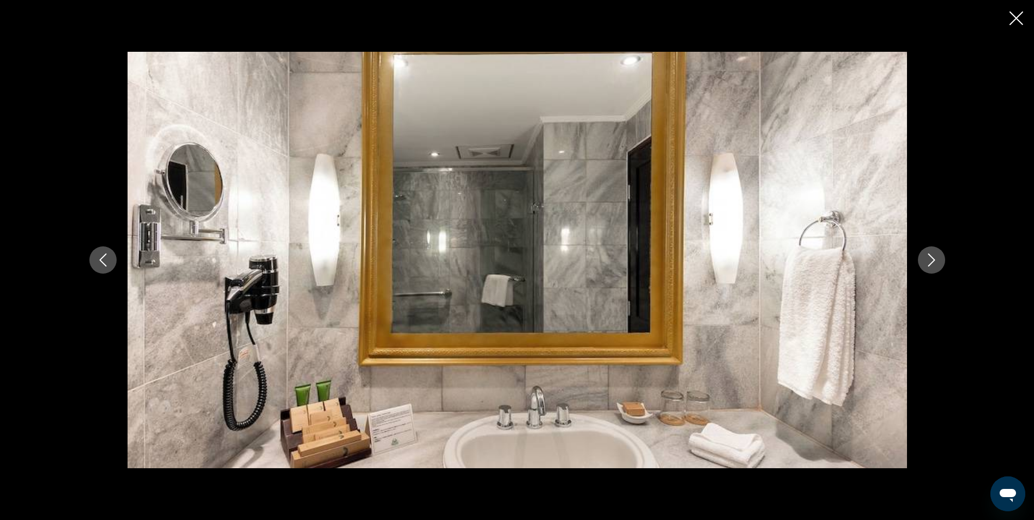
click at [934, 265] on icon "Next image" at bounding box center [931, 259] width 13 height 13
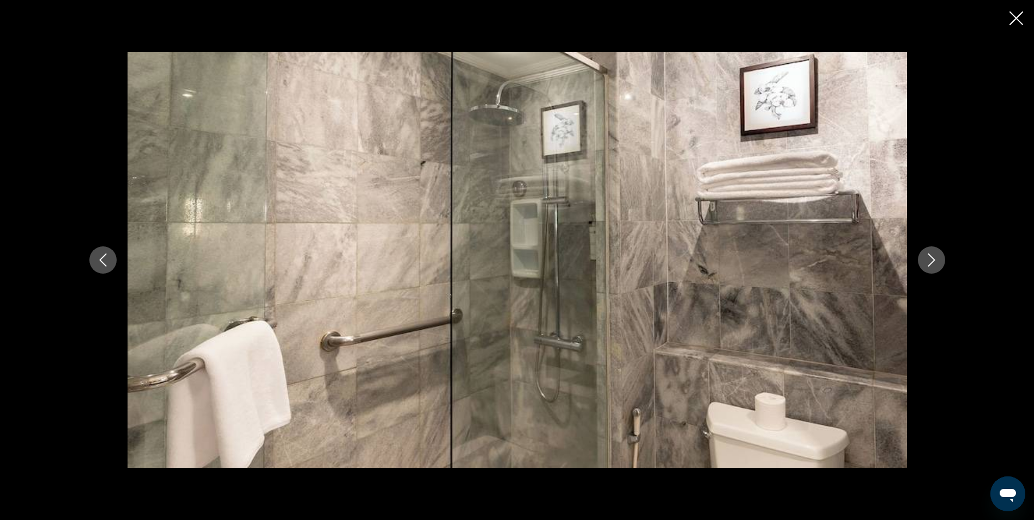
click at [934, 265] on icon "Next image" at bounding box center [931, 259] width 13 height 13
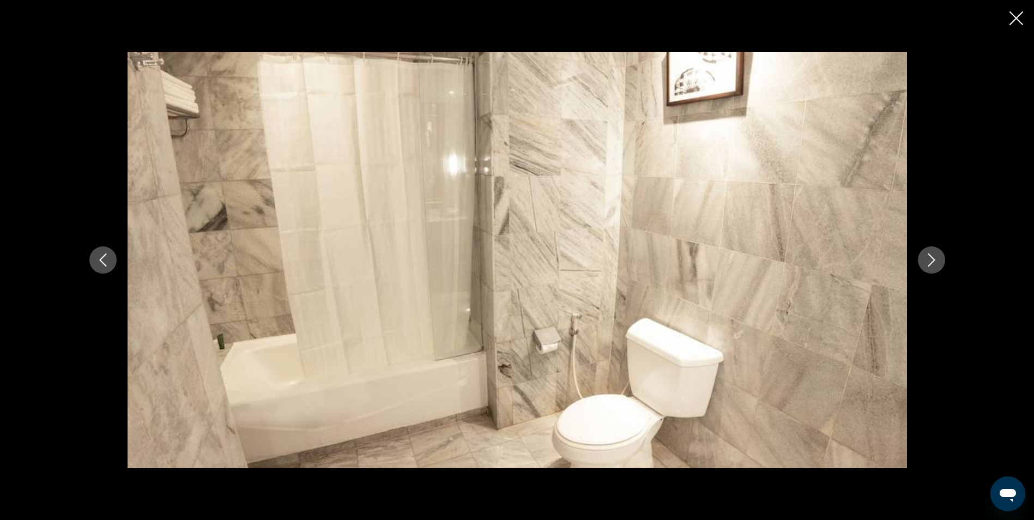
click at [934, 265] on icon "Next image" at bounding box center [931, 259] width 13 height 13
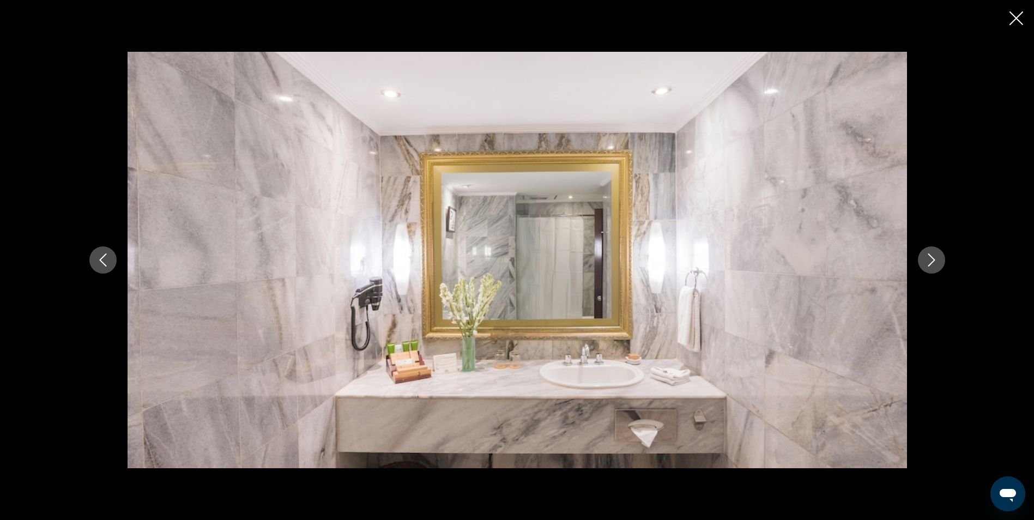
click at [934, 265] on icon "Next image" at bounding box center [931, 259] width 13 height 13
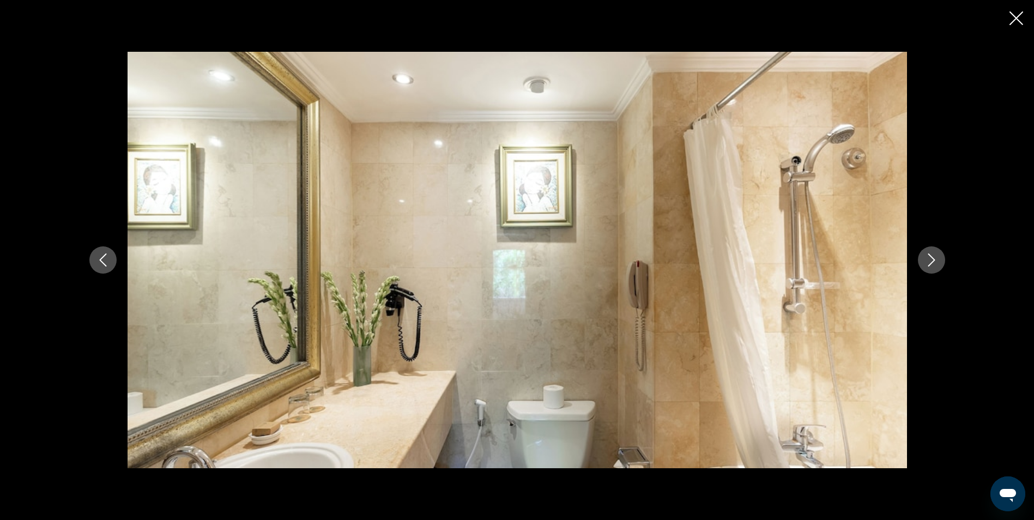
click at [934, 265] on icon "Next image" at bounding box center [931, 259] width 13 height 13
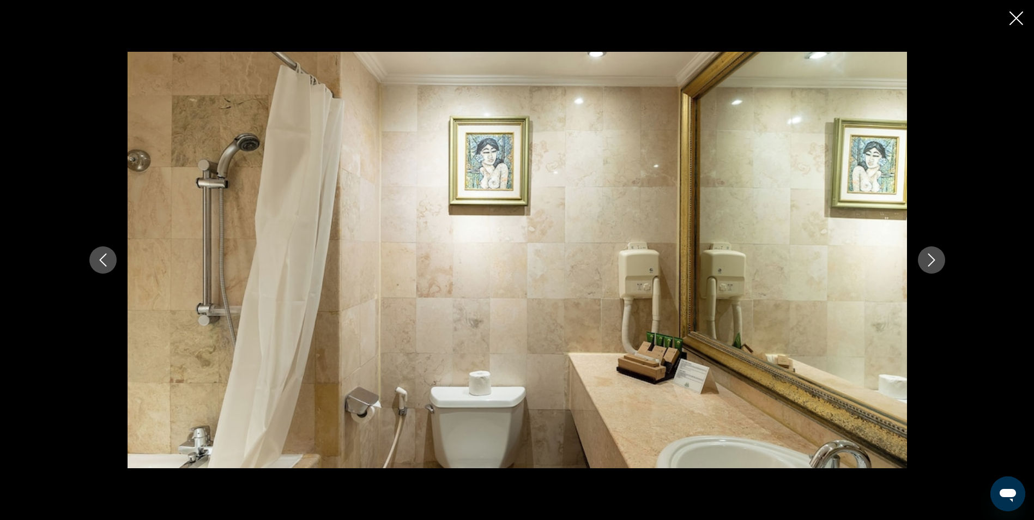
click at [934, 265] on icon "Next image" at bounding box center [931, 259] width 13 height 13
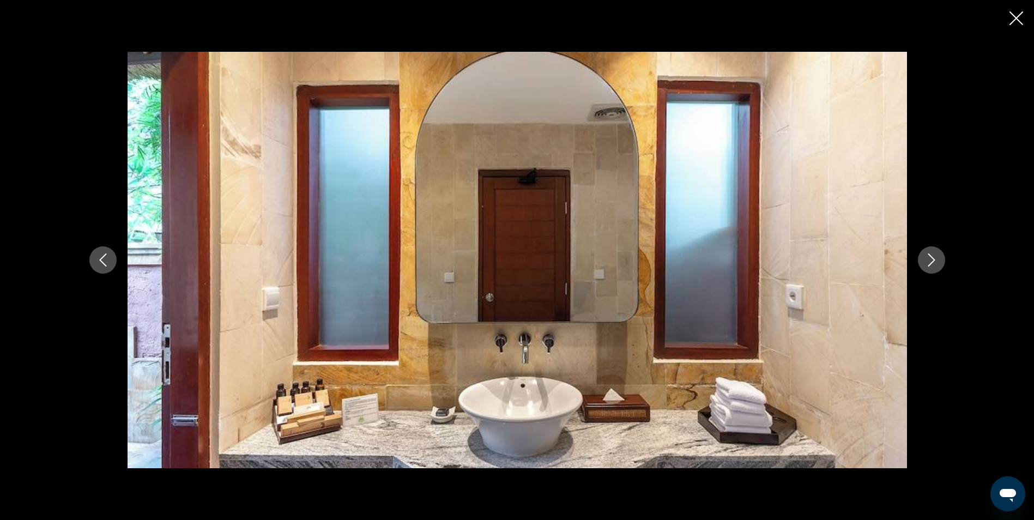
click at [934, 265] on icon "Next image" at bounding box center [931, 259] width 13 height 13
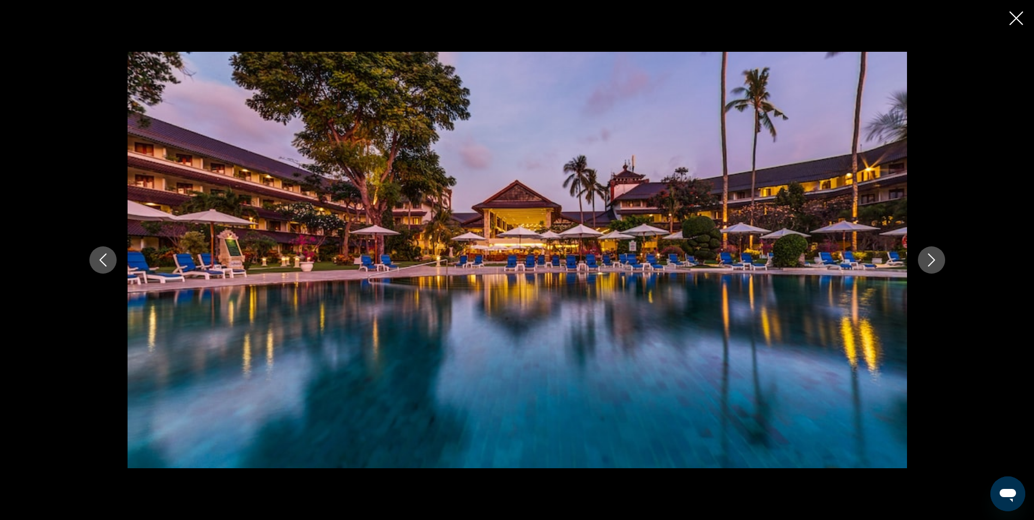
click at [932, 263] on icon "Next image" at bounding box center [931, 259] width 7 height 13
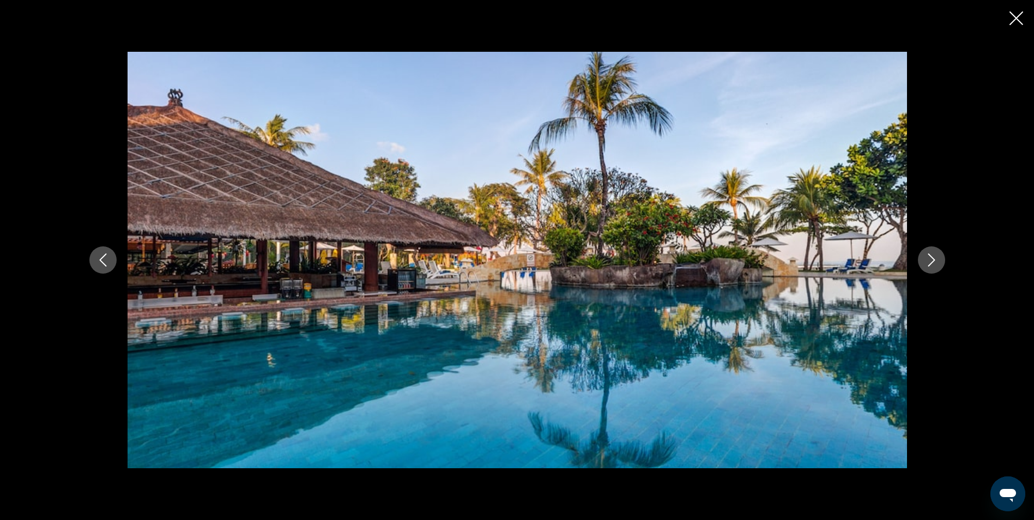
click at [932, 263] on icon "Next image" at bounding box center [931, 259] width 7 height 13
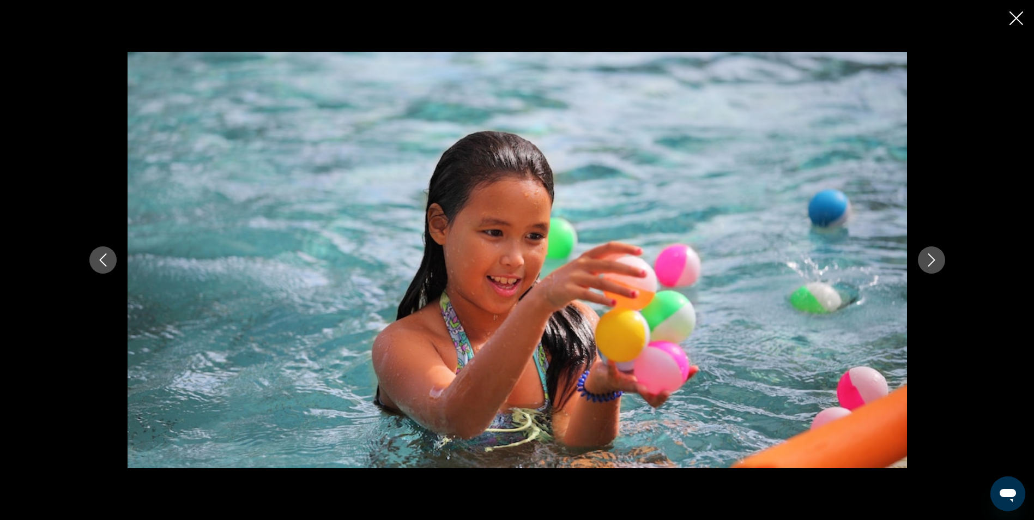
click at [932, 263] on icon "Next image" at bounding box center [931, 259] width 7 height 13
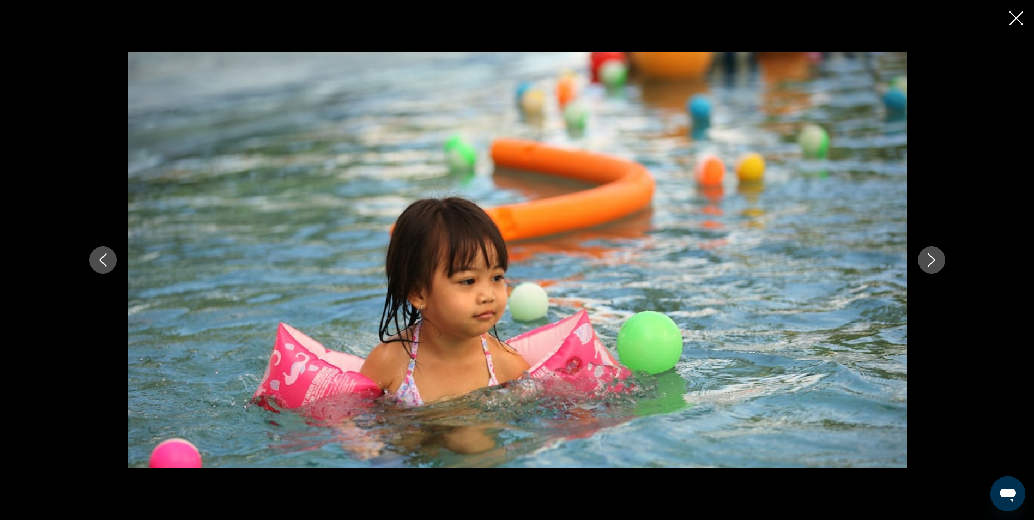
click at [932, 261] on icon "Next image" at bounding box center [931, 259] width 13 height 13
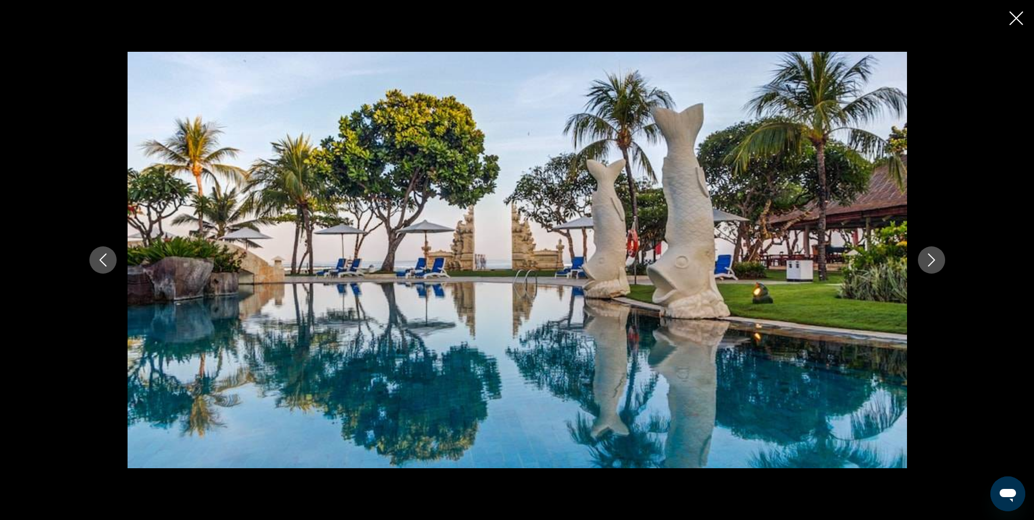
click at [930, 258] on icon "Next image" at bounding box center [931, 259] width 13 height 13
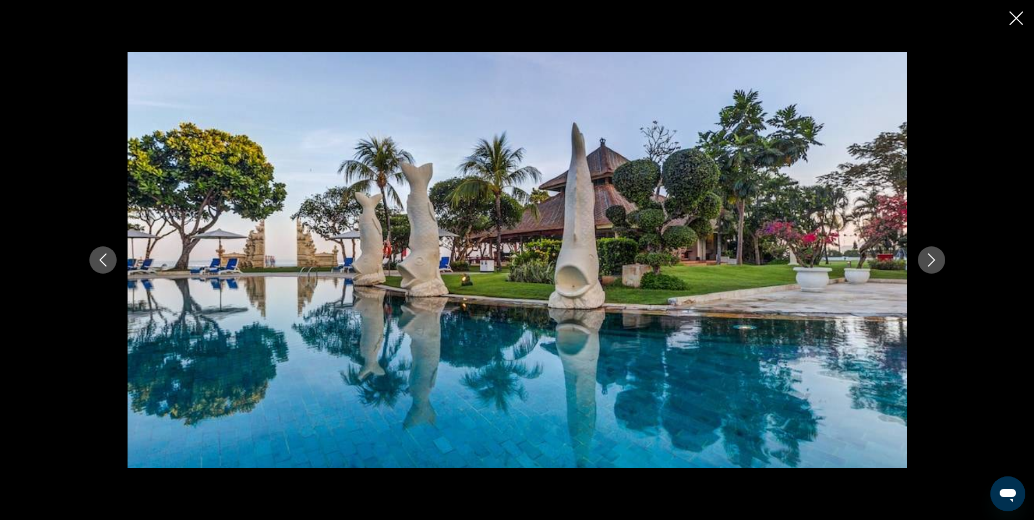
click at [930, 258] on icon "Next image" at bounding box center [931, 259] width 13 height 13
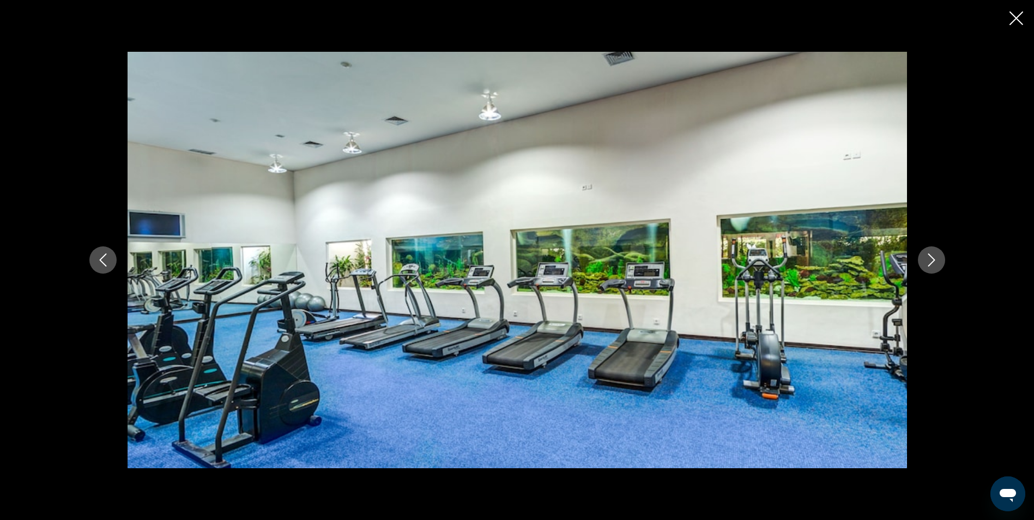
click at [930, 258] on icon "Next image" at bounding box center [931, 259] width 13 height 13
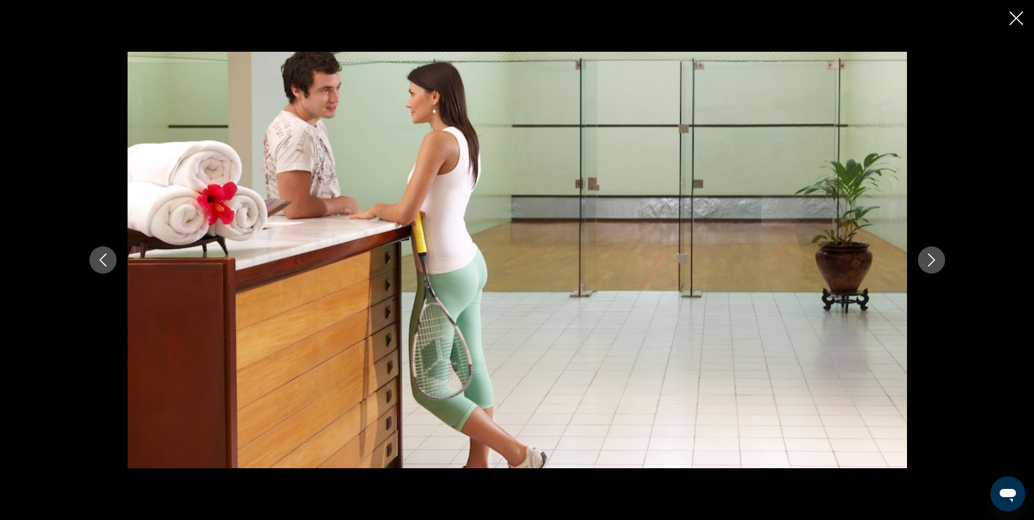
click at [930, 258] on icon "Next image" at bounding box center [931, 259] width 13 height 13
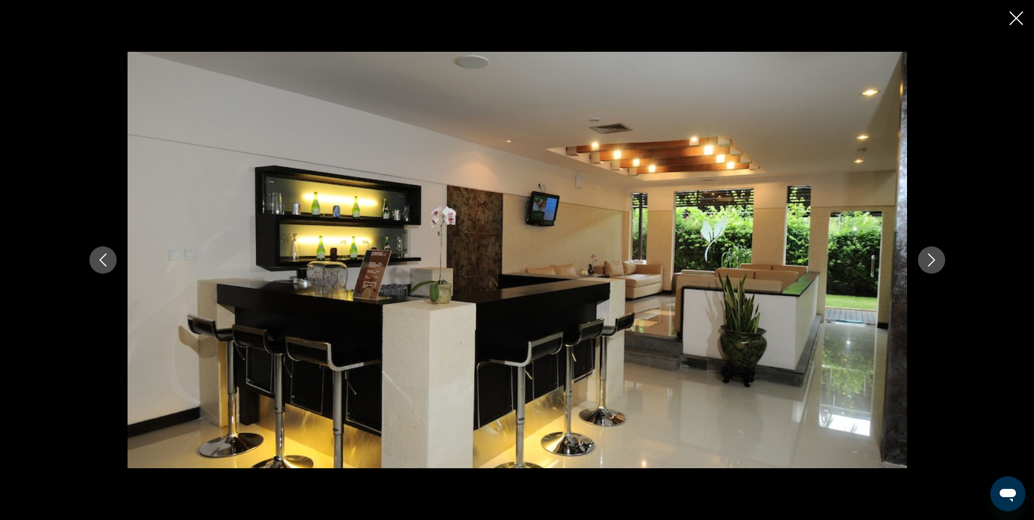
click at [930, 258] on icon "Next image" at bounding box center [931, 259] width 13 height 13
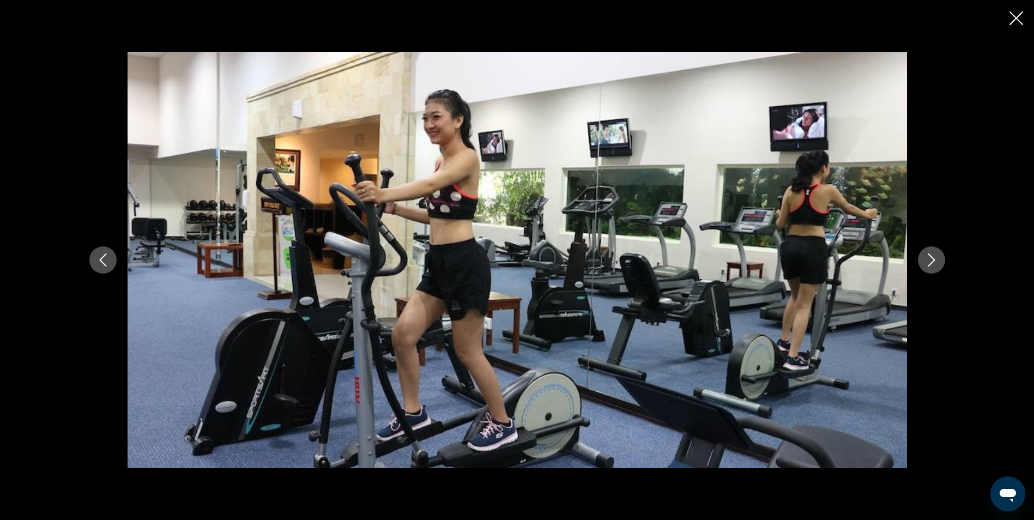
click at [930, 258] on icon "Next image" at bounding box center [931, 259] width 13 height 13
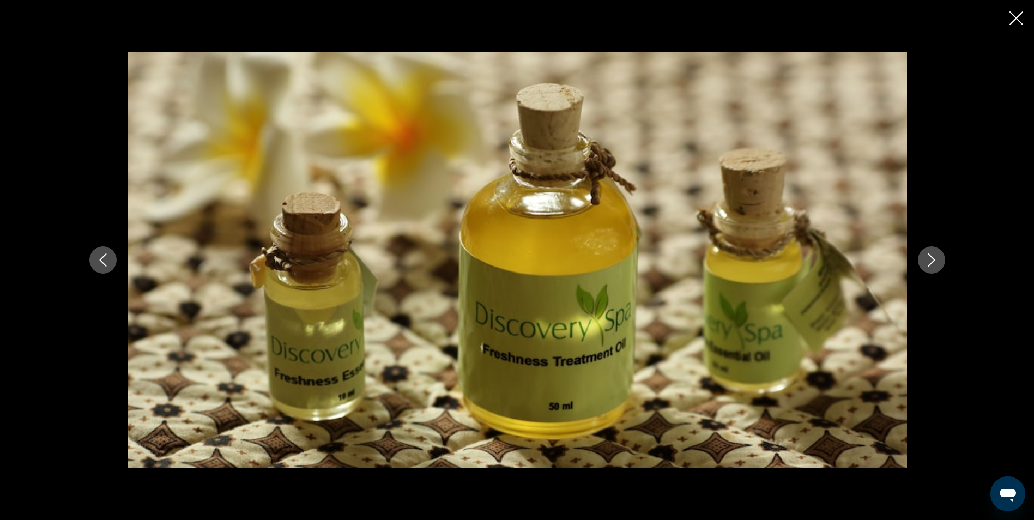
click at [930, 258] on icon "Next image" at bounding box center [931, 259] width 13 height 13
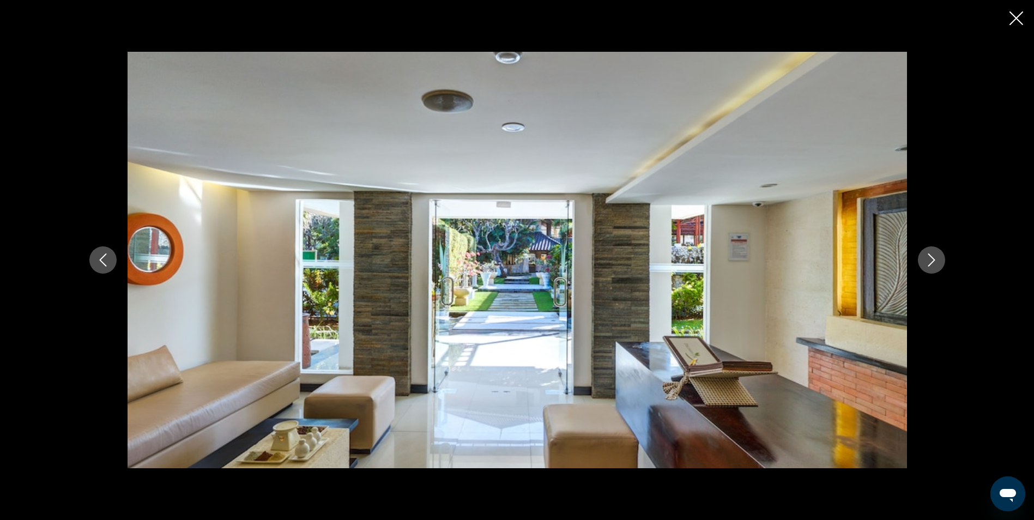
click at [930, 258] on icon "Next image" at bounding box center [931, 259] width 13 height 13
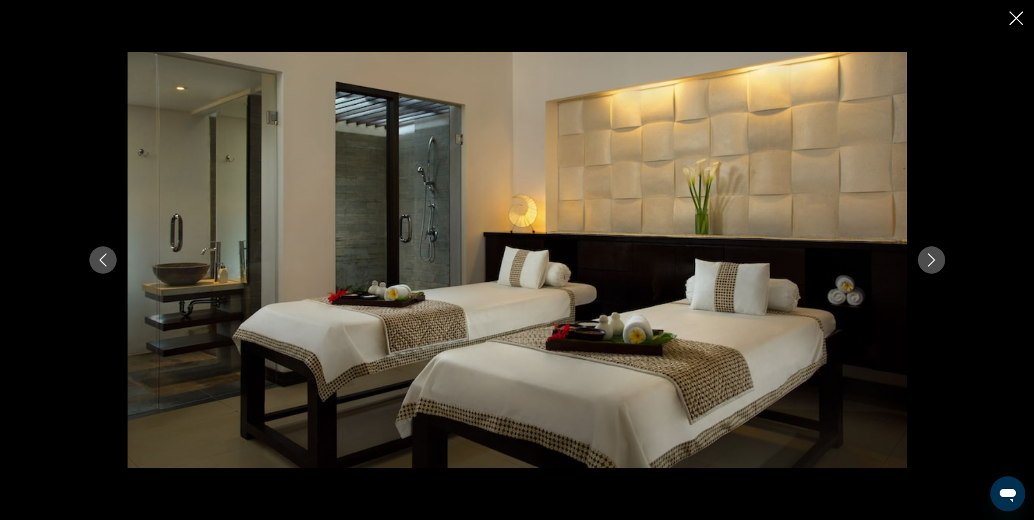
click at [930, 258] on icon "Next image" at bounding box center [931, 259] width 13 height 13
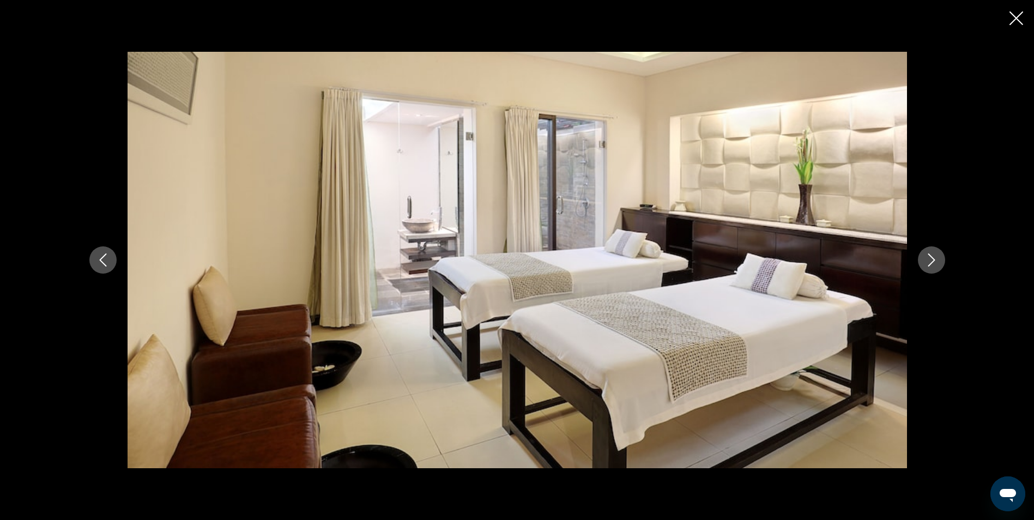
click at [930, 258] on icon "Next image" at bounding box center [931, 259] width 13 height 13
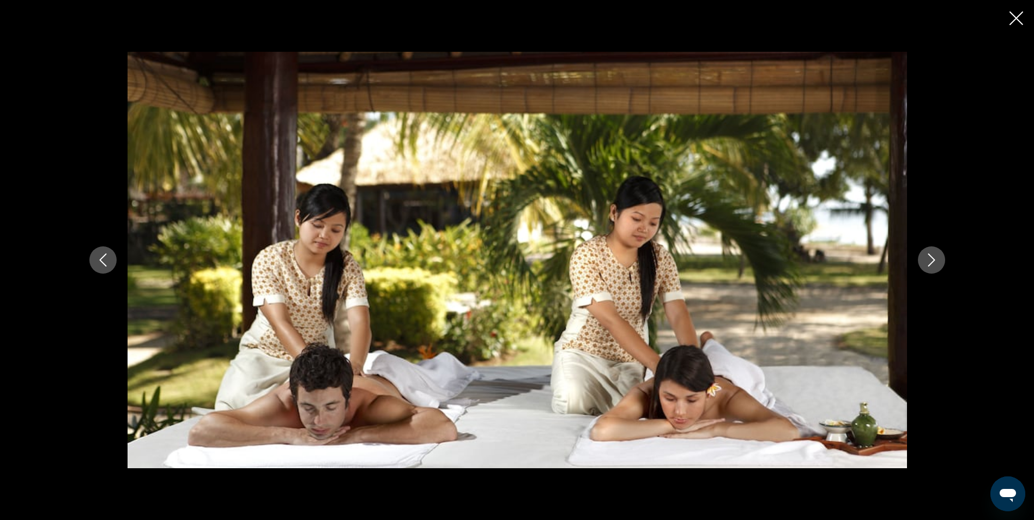
click at [930, 258] on icon "Next image" at bounding box center [931, 259] width 13 height 13
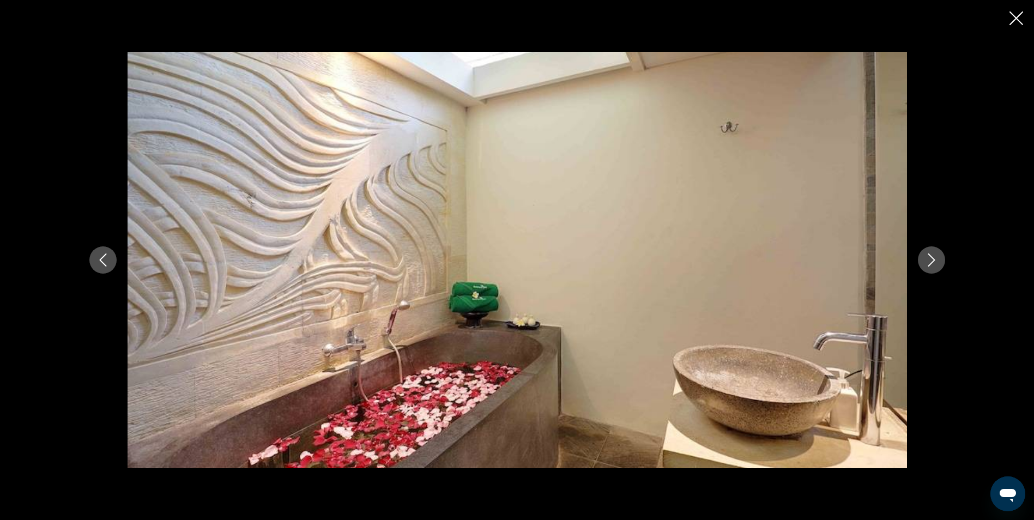
click at [930, 258] on icon "Next image" at bounding box center [931, 259] width 13 height 13
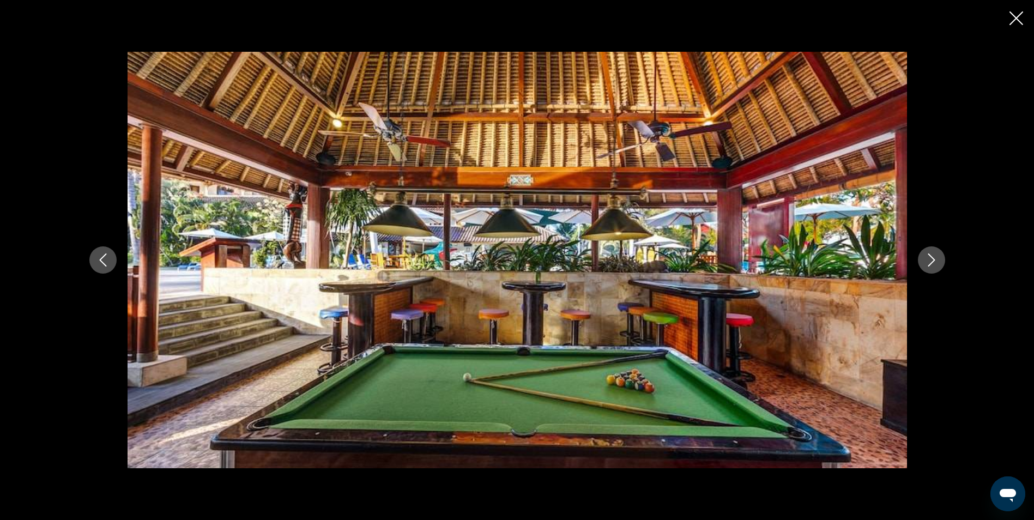
click at [930, 258] on icon "Next image" at bounding box center [931, 259] width 13 height 13
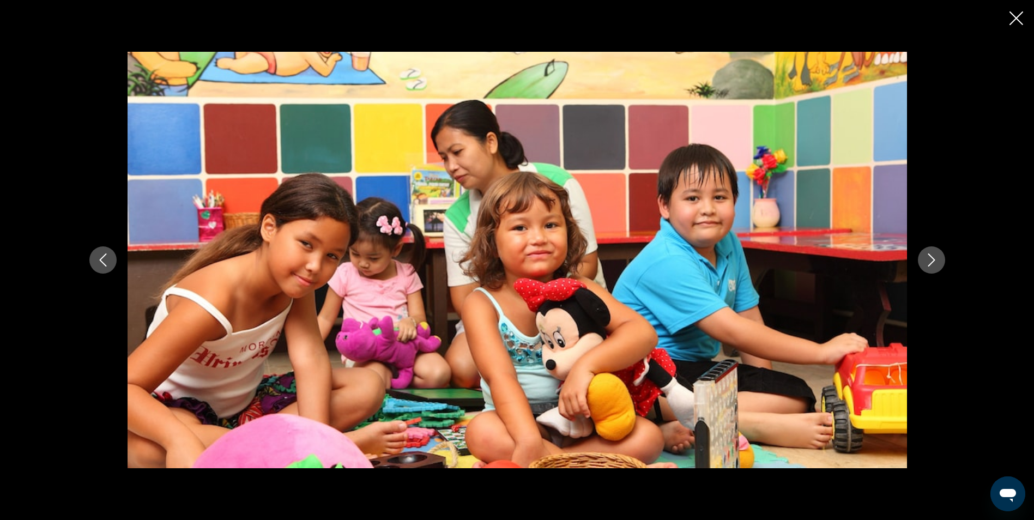
click at [930, 258] on icon "Next image" at bounding box center [931, 259] width 13 height 13
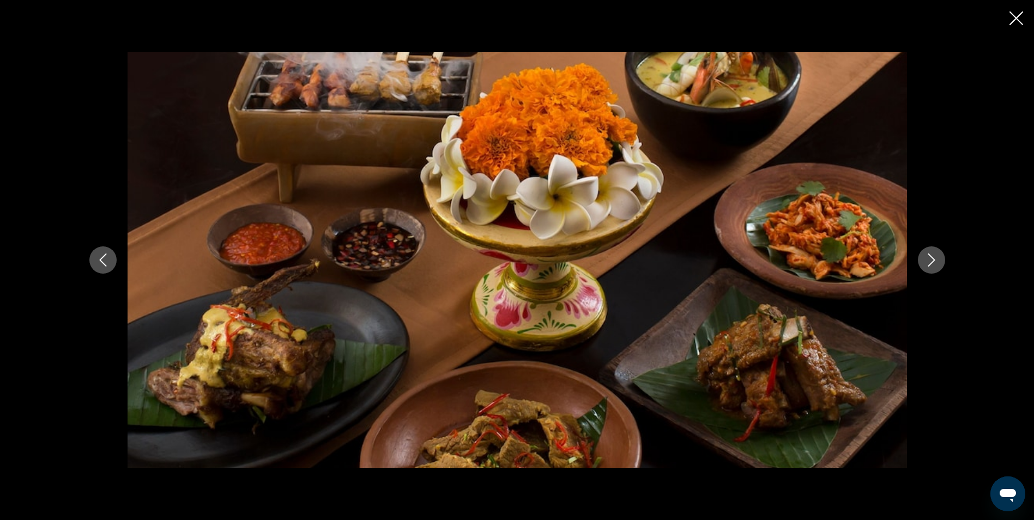
click at [1011, 22] on icon "Close slideshow" at bounding box center [1016, 18] width 14 height 14
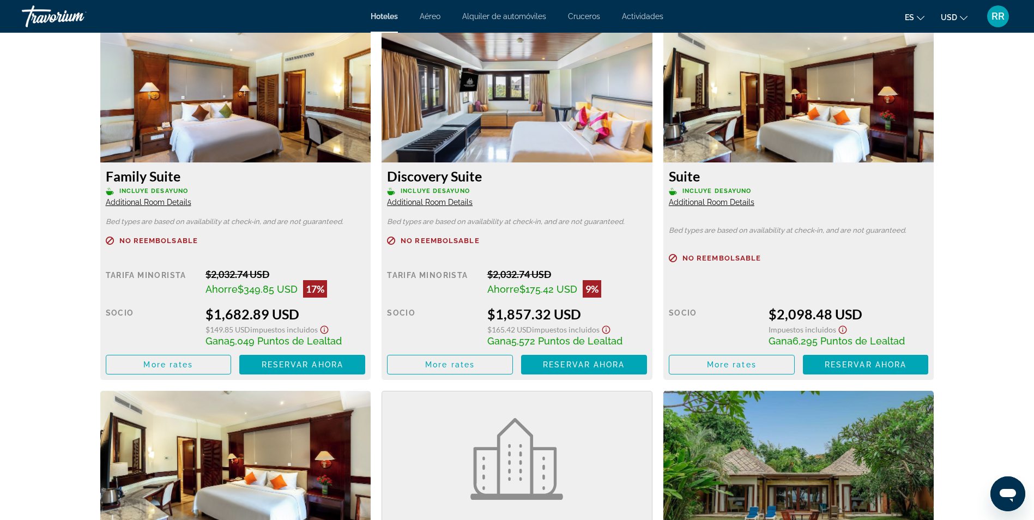
scroll to position [1513, 0]
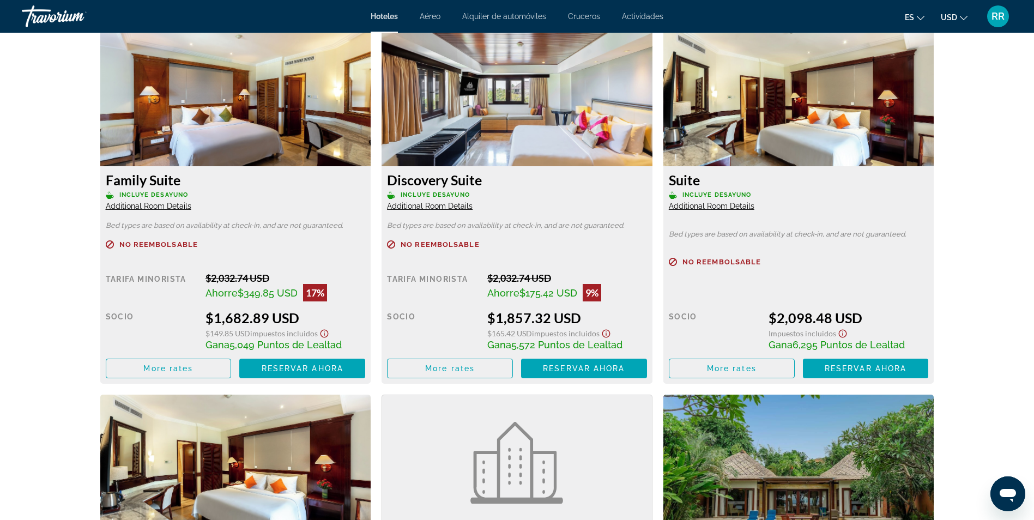
click at [984, 187] on div "prev next [GEOGRAPHIC_DATA], , [GEOGRAPHIC_DATA] [GEOGRAPHIC_DATA] 4.5 Direcció…" at bounding box center [517, 130] width 1034 height 3221
click at [226, 112] on img "Main content" at bounding box center [235, 98] width 271 height 136
click at [216, 134] on img "Main content" at bounding box center [235, 98] width 271 height 136
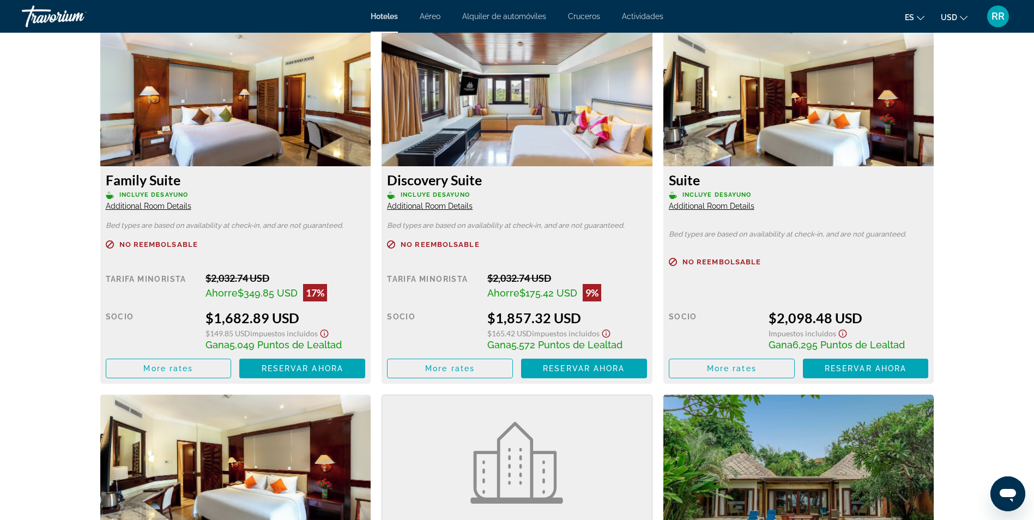
drag, startPoint x: 219, startPoint y: 213, endPoint x: 216, endPoint y: 240, distance: 27.4
click at [219, 213] on div "Family Suite Incluye desayuno Additional Room Details Bed types are based on av…" at bounding box center [235, 274] width 271 height 217
click at [171, 368] on span "More rates" at bounding box center [168, 368] width 50 height 9
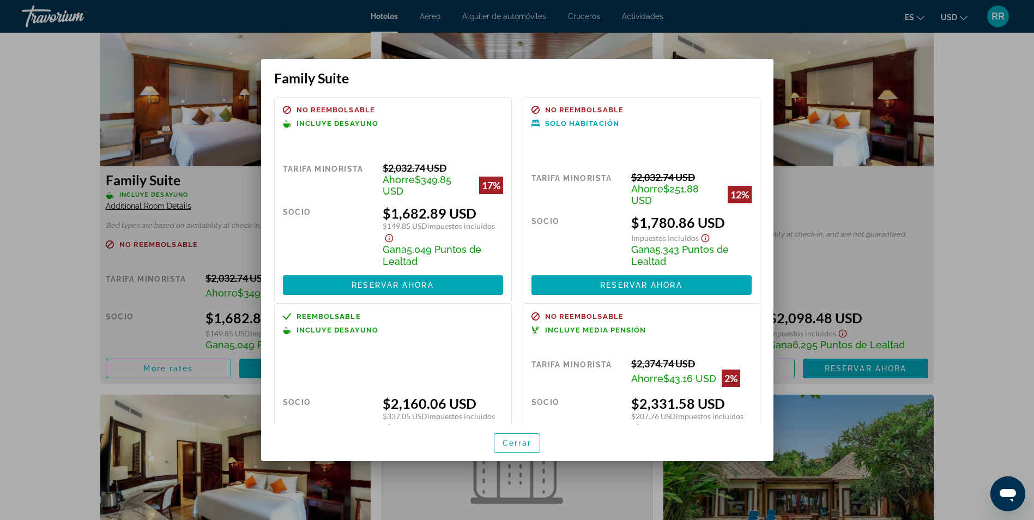
click at [538, 461] on div at bounding box center [517, 260] width 1034 height 520
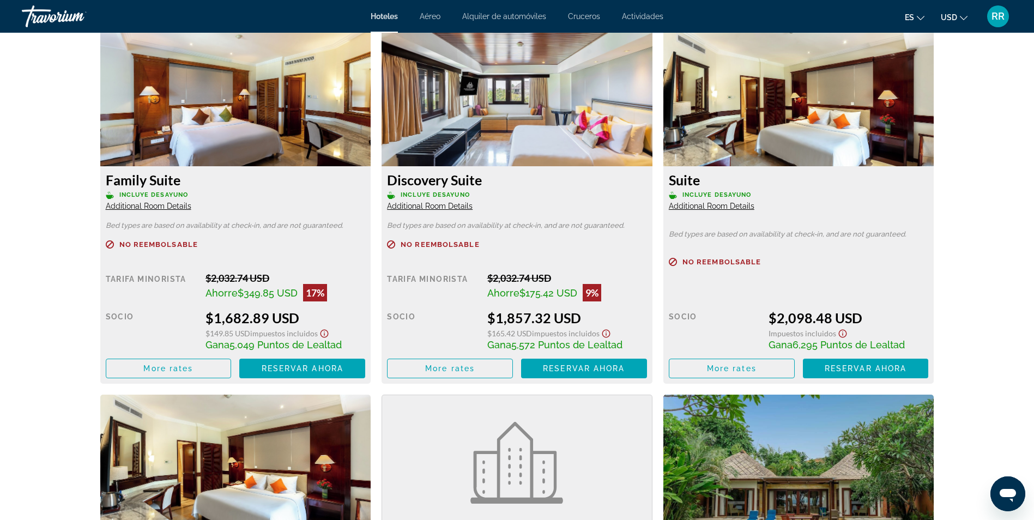
scroll to position [1513, 0]
click at [268, 112] on img "Main content" at bounding box center [235, 98] width 271 height 136
click at [277, 366] on span "Reservar ahora" at bounding box center [303, 368] width 82 height 9
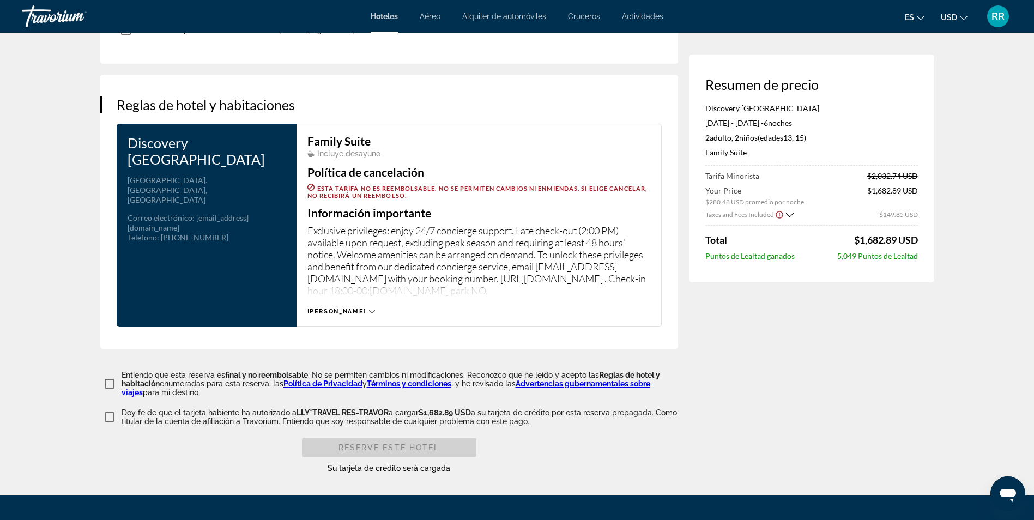
scroll to position [1308, 0]
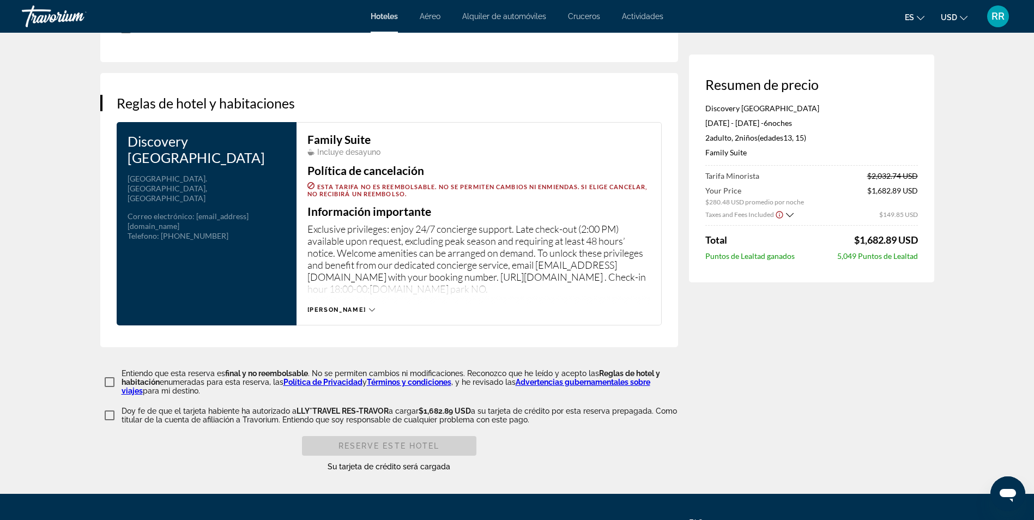
click at [369, 307] on icon "Main content" at bounding box center [372, 310] width 6 height 6
drag, startPoint x: 19, startPoint y: 0, endPoint x: 919, endPoint y: 413, distance: 990.5
drag, startPoint x: 919, startPoint y: 413, endPoint x: 614, endPoint y: 57, distance: 469.6
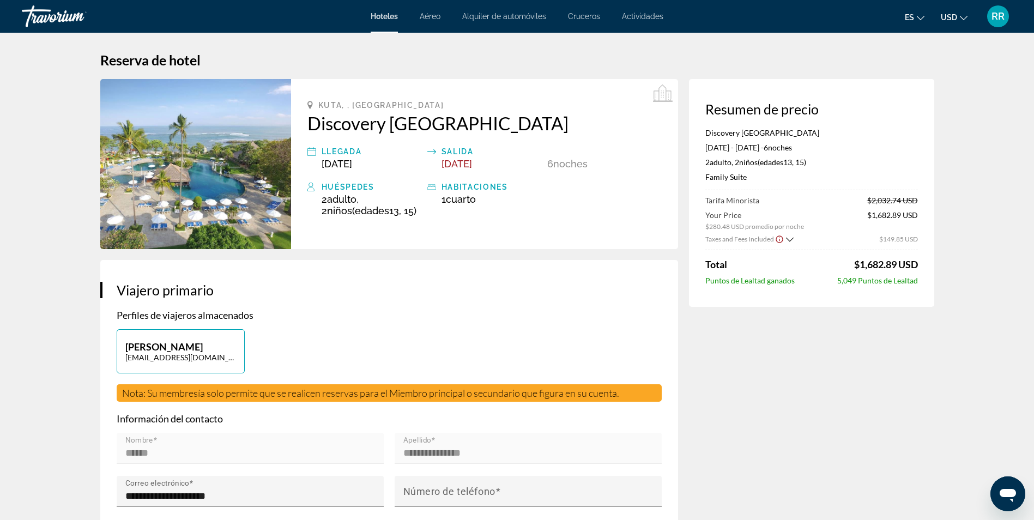
scroll to position [0, 0]
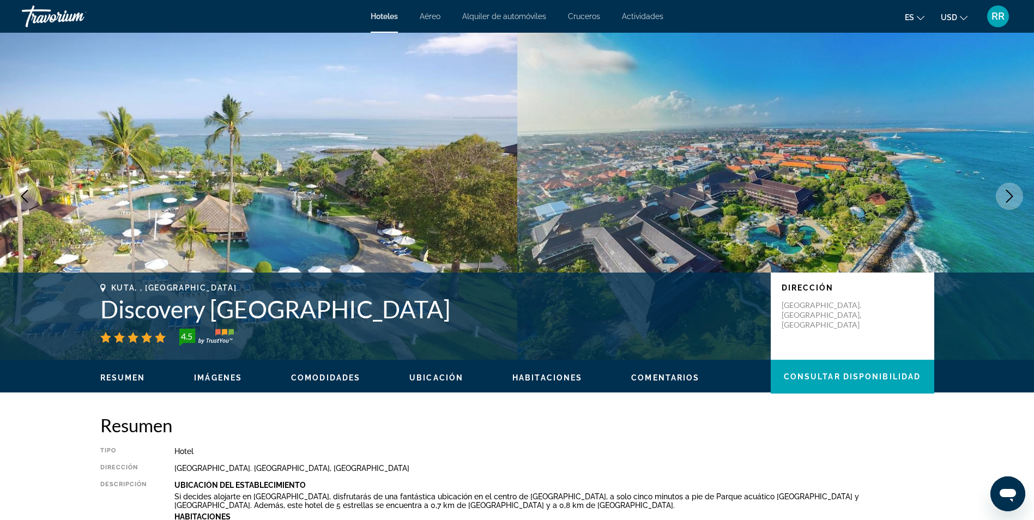
click at [898, 471] on div "[GEOGRAPHIC_DATA]. [GEOGRAPHIC_DATA], [GEOGRAPHIC_DATA]" at bounding box center [554, 468] width 760 height 9
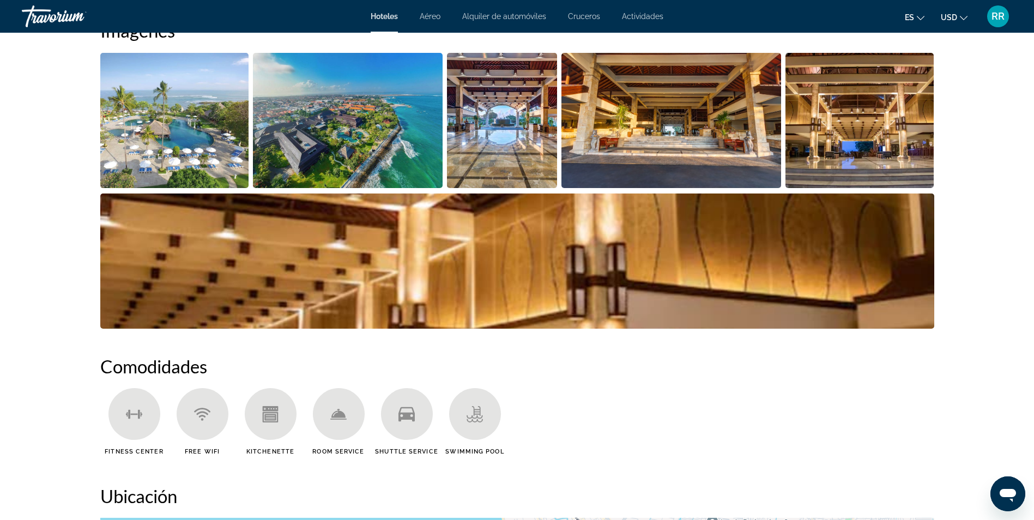
scroll to position [436, 0]
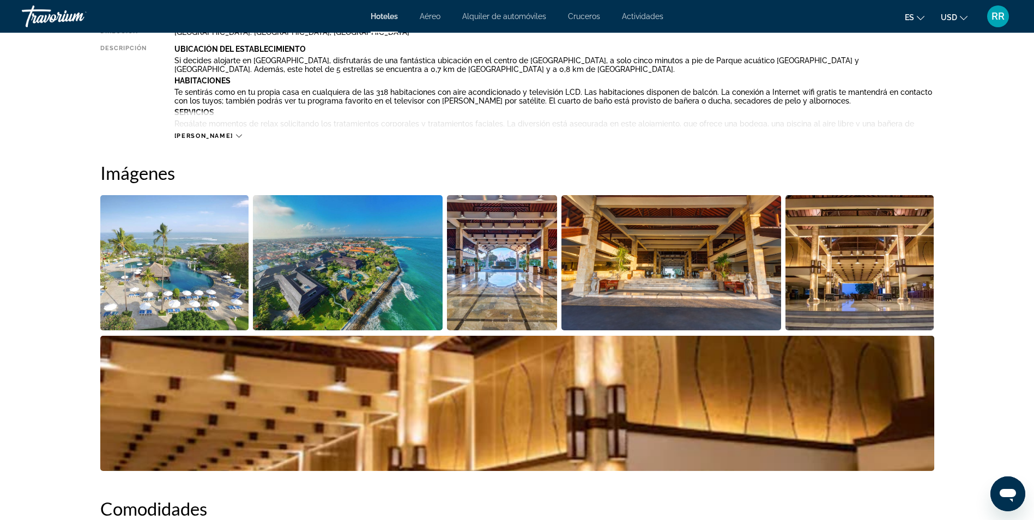
click at [236, 134] on icon "Main content" at bounding box center [239, 136] width 6 height 6
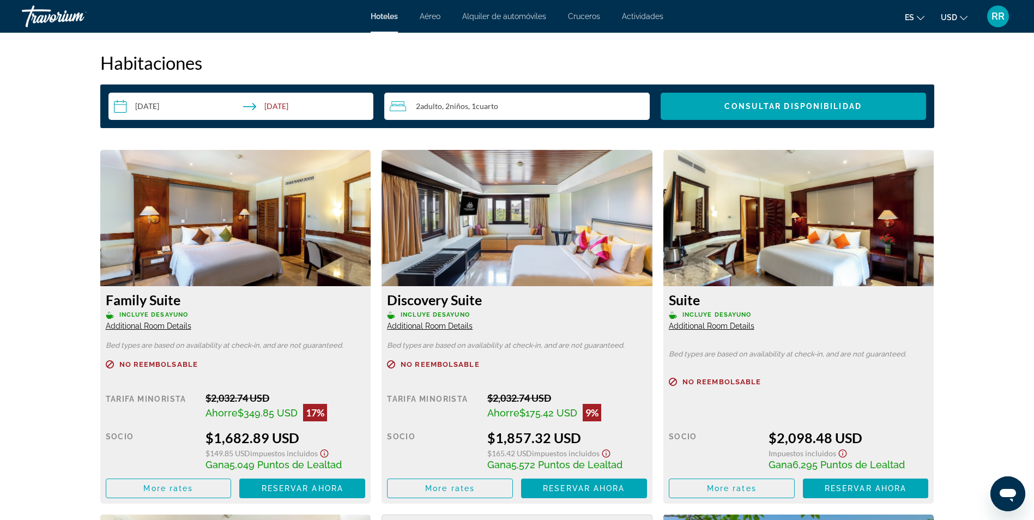
scroll to position [1470, 0]
